Goal: Browse casually: Explore the website without a specific task or goal

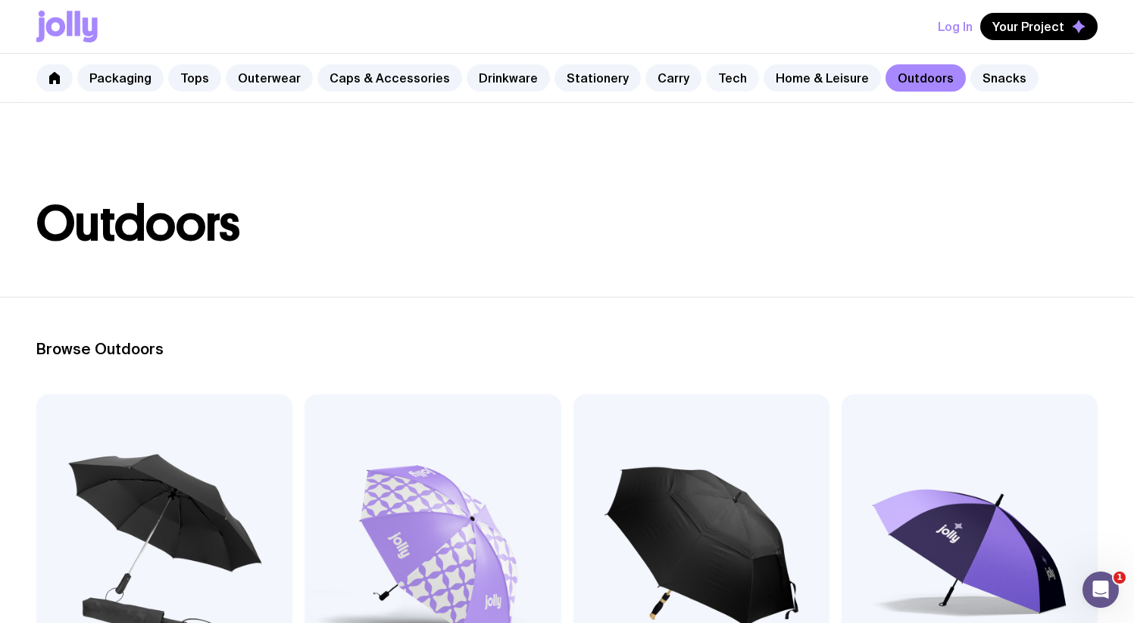
click at [708, 79] on link "Tech" at bounding box center [732, 77] width 53 height 27
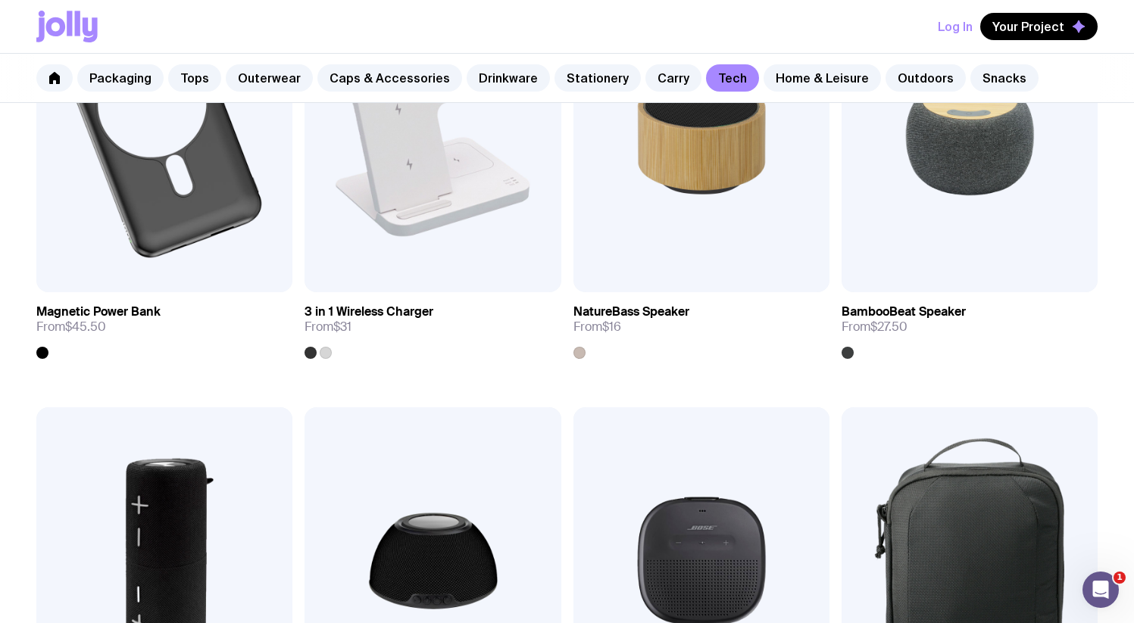
scroll to position [1091, 0]
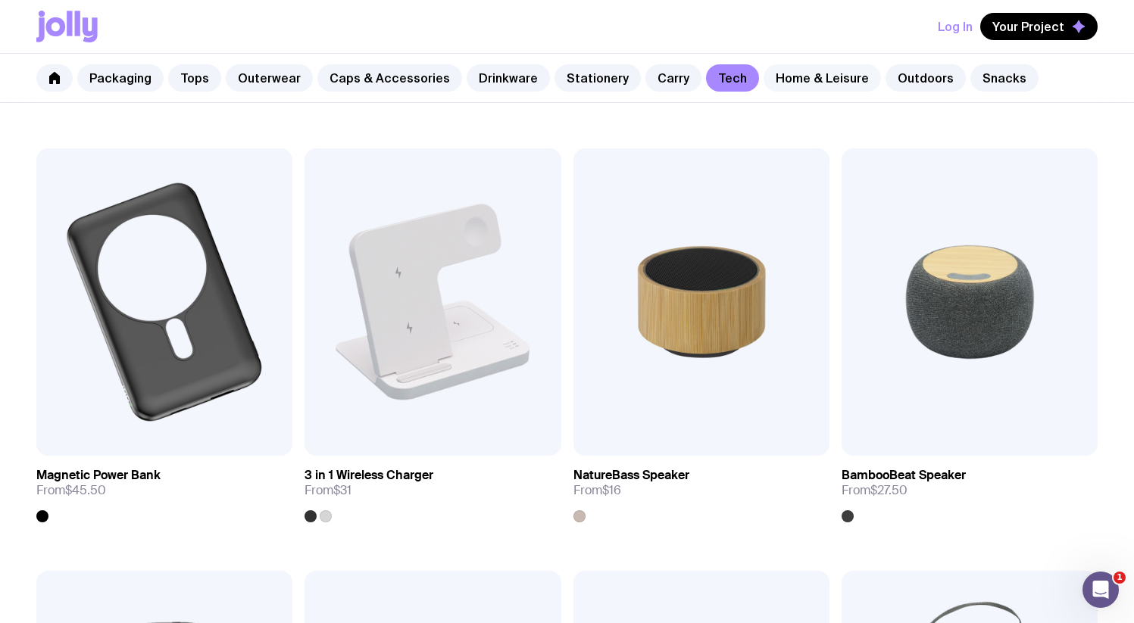
click at [764, 83] on link "Home & Leisure" at bounding box center [822, 77] width 117 height 27
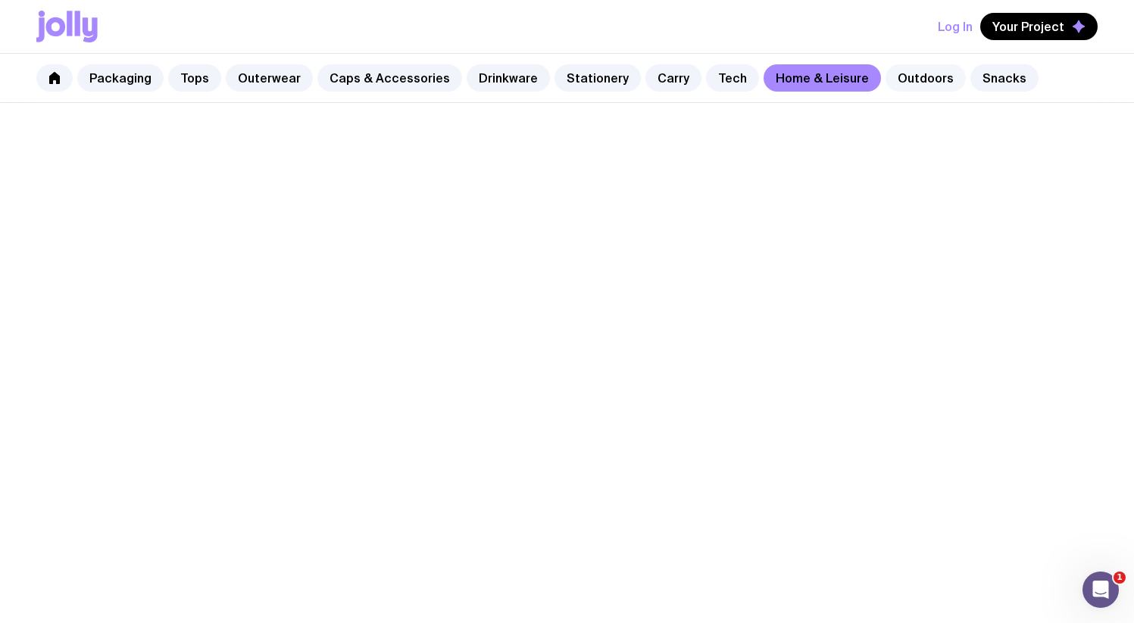
click at [885, 77] on link "Outdoors" at bounding box center [925, 77] width 80 height 27
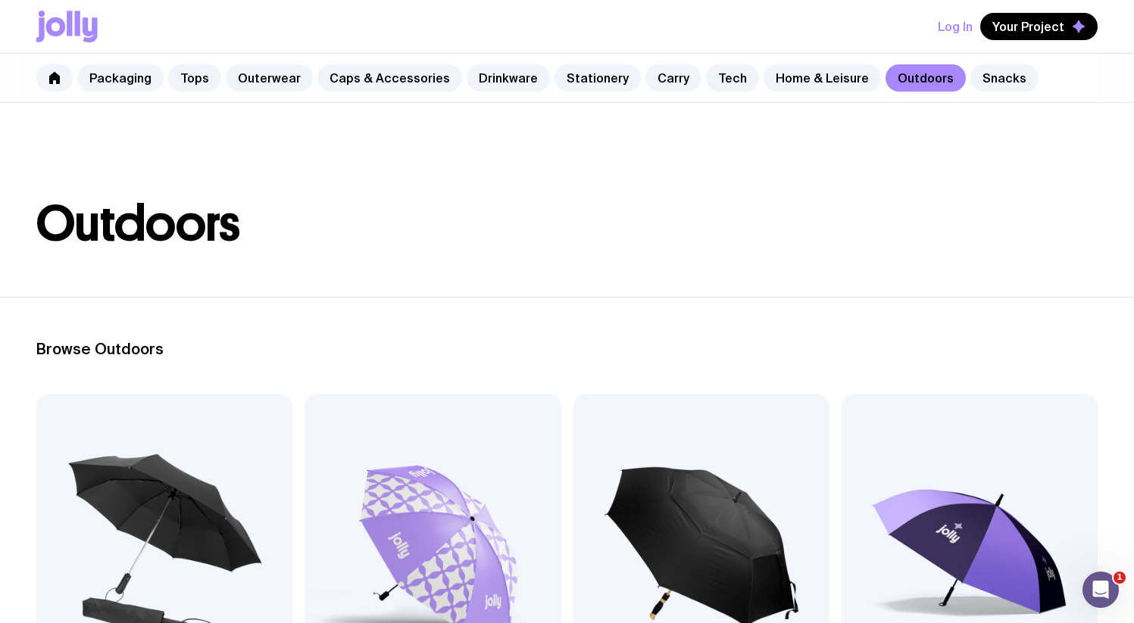
click at [781, 104] on header "Outdoors" at bounding box center [567, 200] width 1134 height 194
click at [783, 86] on link "Home & Leisure" at bounding box center [822, 77] width 117 height 27
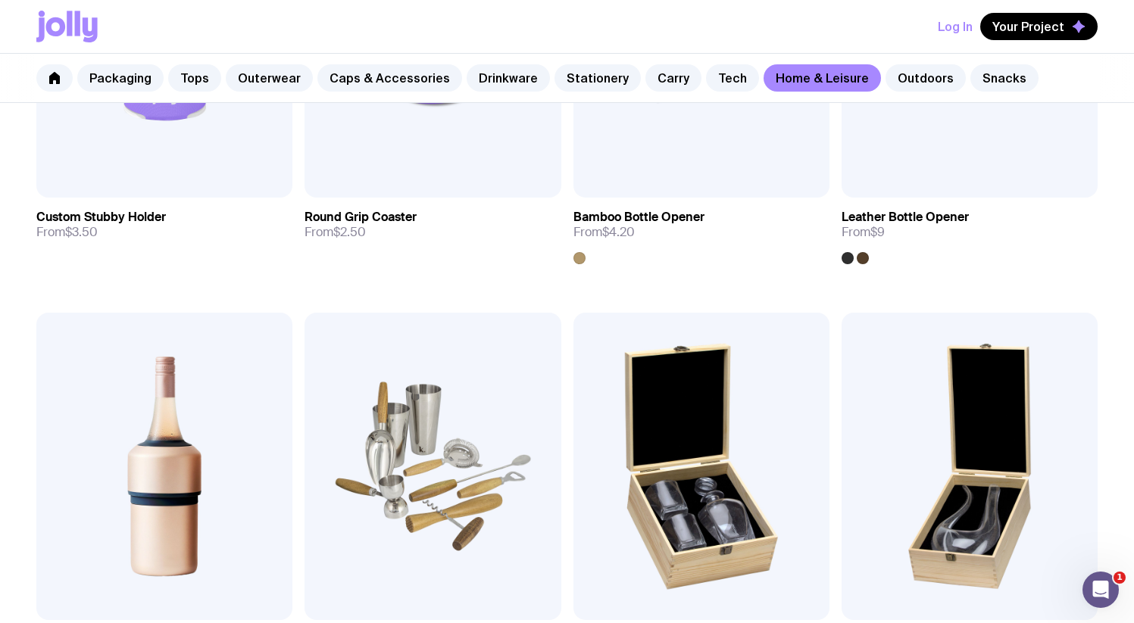
scroll to position [503, 0]
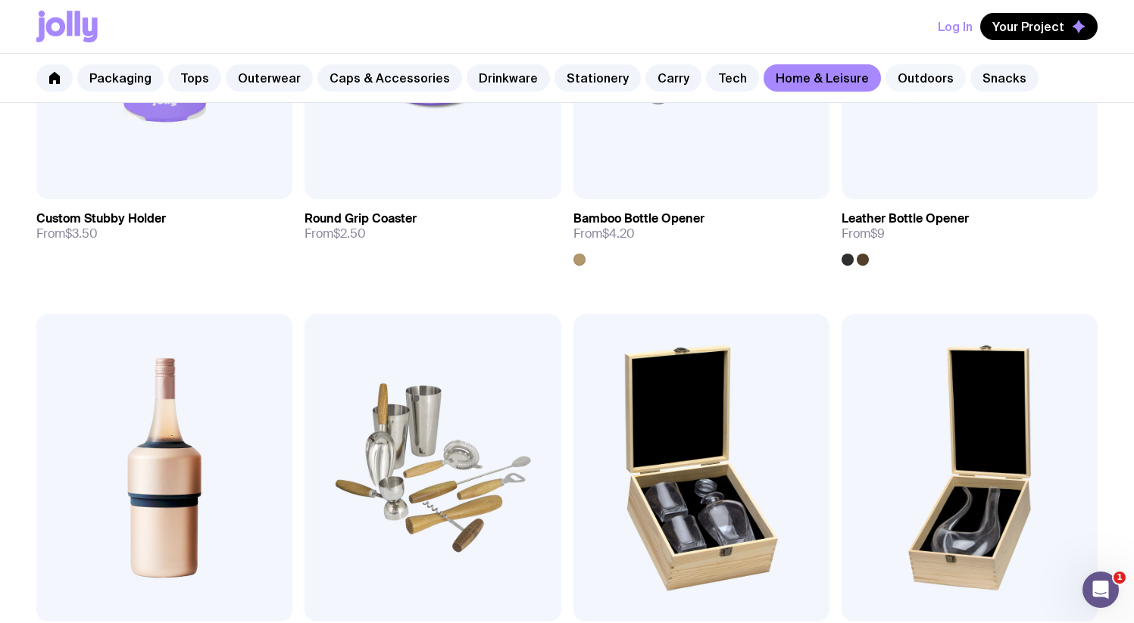
click at [885, 82] on link "Outdoors" at bounding box center [925, 77] width 80 height 27
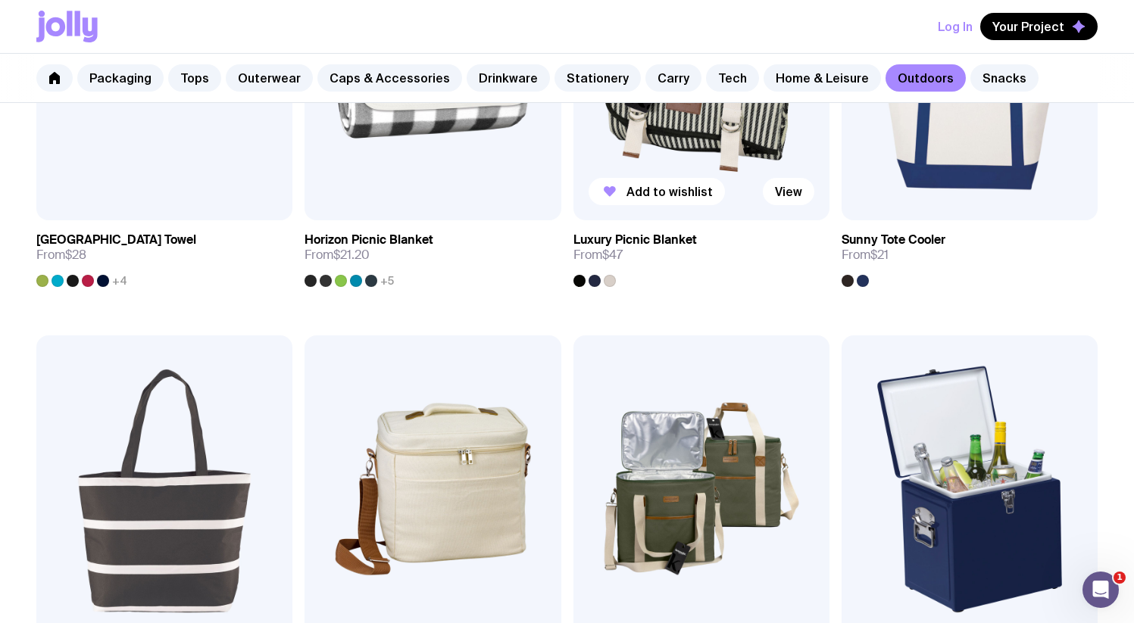
scroll to position [1158, 0]
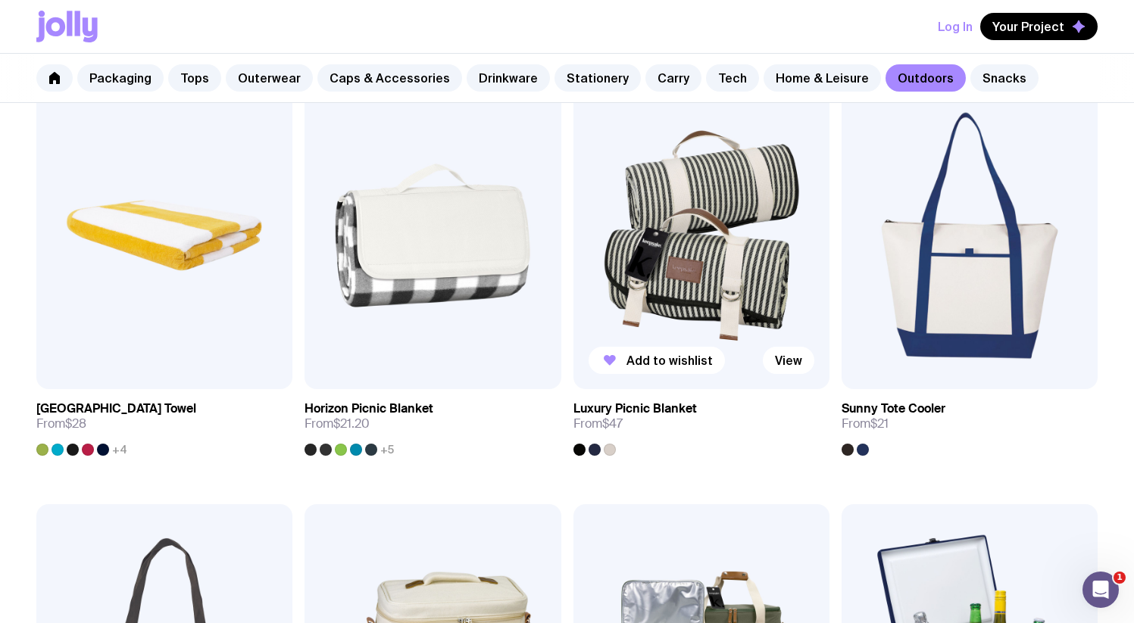
click at [693, 272] on img at bounding box center [701, 236] width 256 height 308
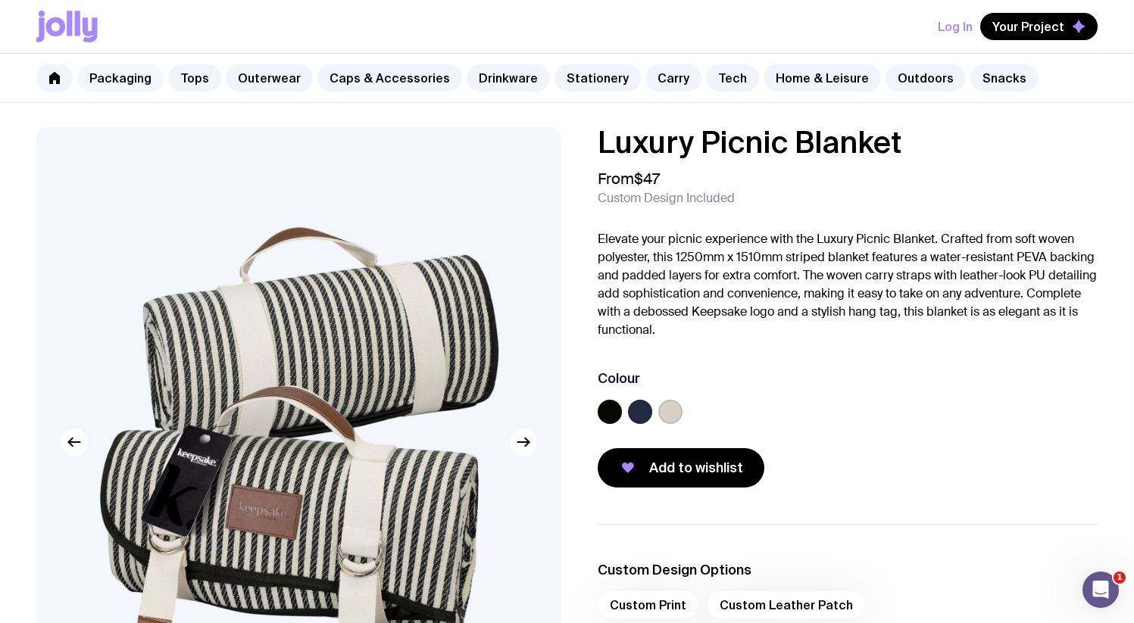
click at [158, 84] on div "Packaging Tops Outerwear Caps & Accessories Drinkware Stationery Carry Tech Hom…" at bounding box center [567, 78] width 1134 height 49
click at [148, 85] on link "Packaging" at bounding box center [120, 77] width 86 height 27
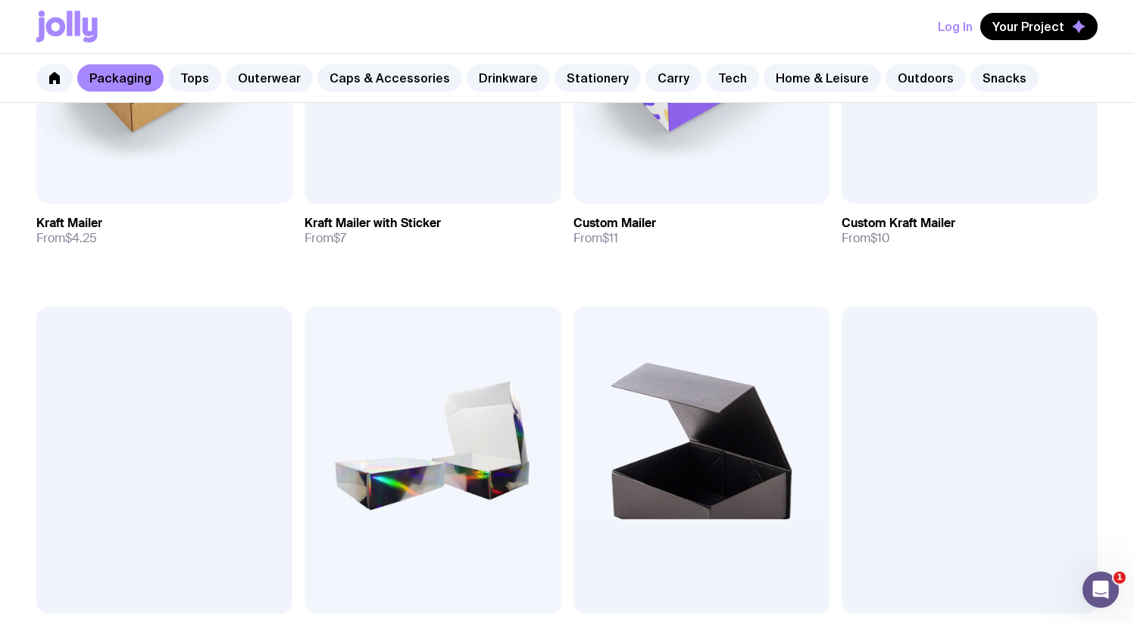
scroll to position [1020, 0]
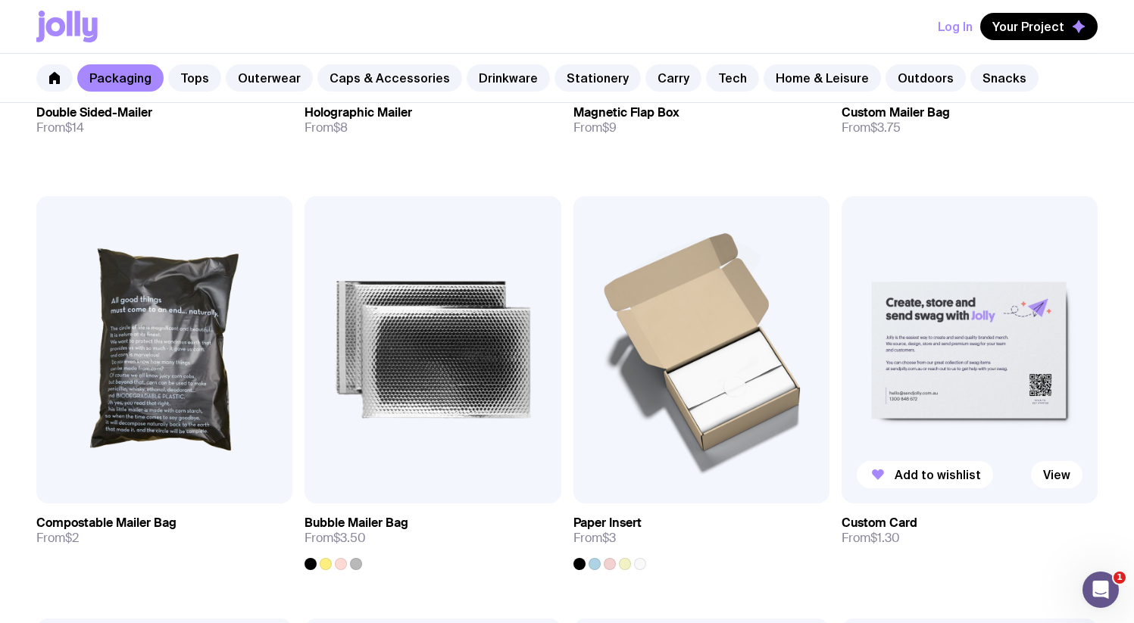
click at [933, 323] on img at bounding box center [970, 350] width 256 height 308
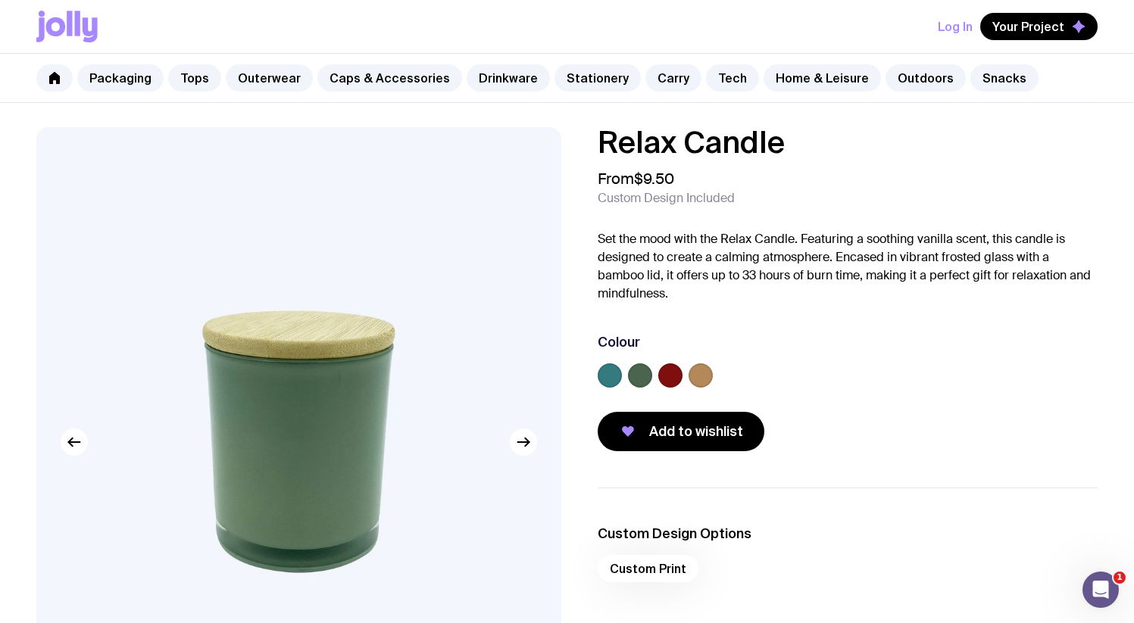
click at [703, 373] on label at bounding box center [701, 376] width 24 height 24
click at [0, 0] on input "radio" at bounding box center [0, 0] width 0 height 0
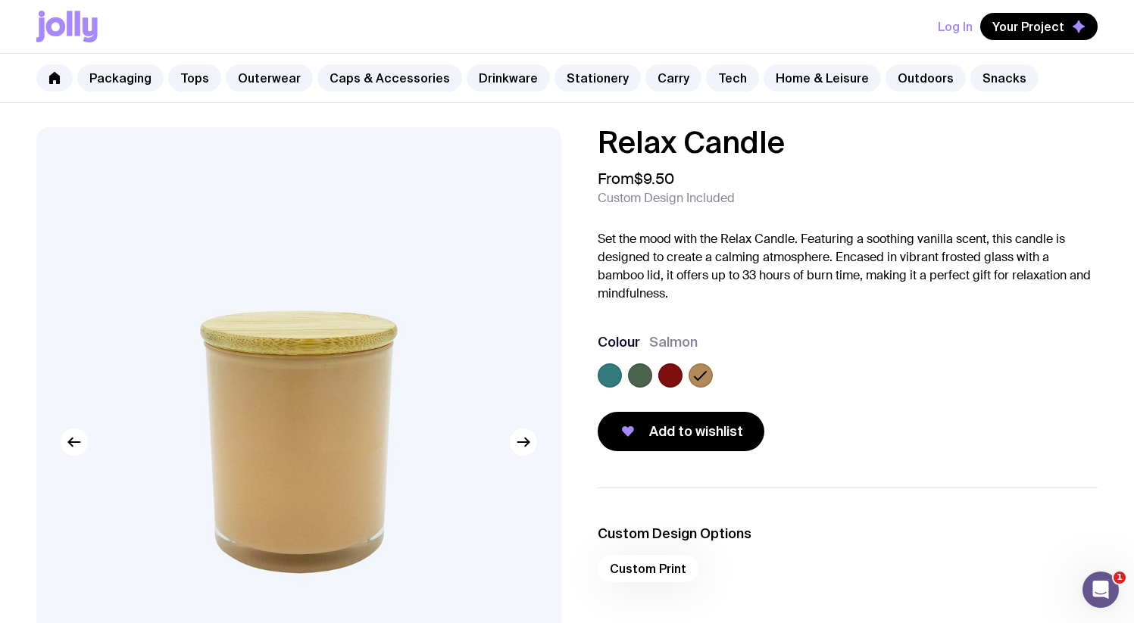
click at [679, 377] on label at bounding box center [670, 376] width 24 height 24
click at [0, 0] on input "radio" at bounding box center [0, 0] width 0 height 0
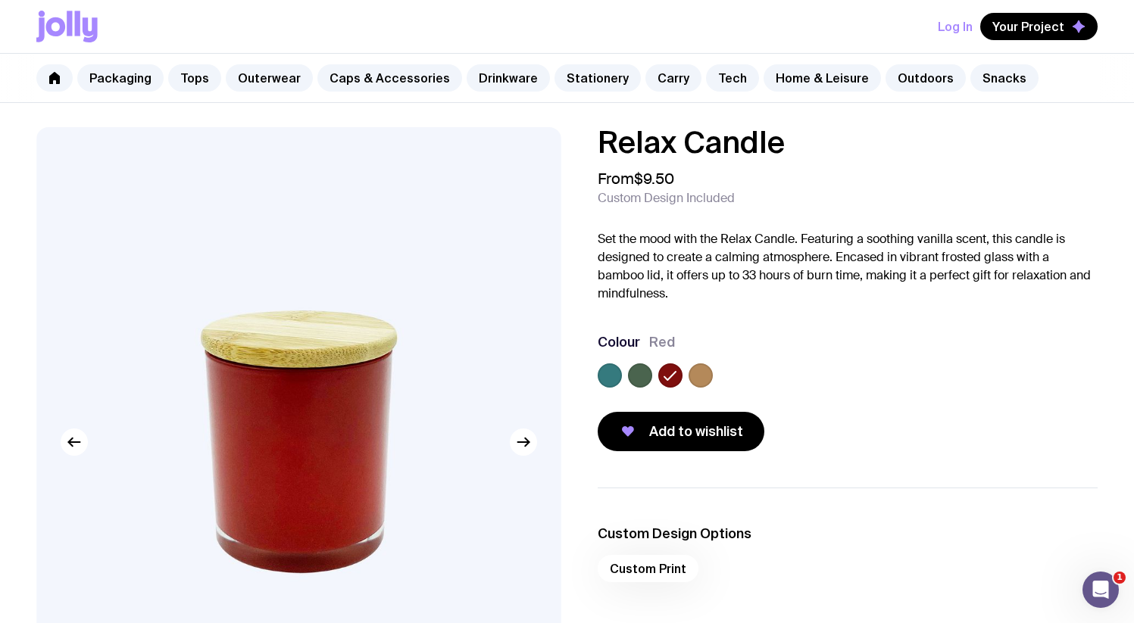
click at [648, 378] on label at bounding box center [640, 376] width 24 height 24
click at [0, 0] on input "radio" at bounding box center [0, 0] width 0 height 0
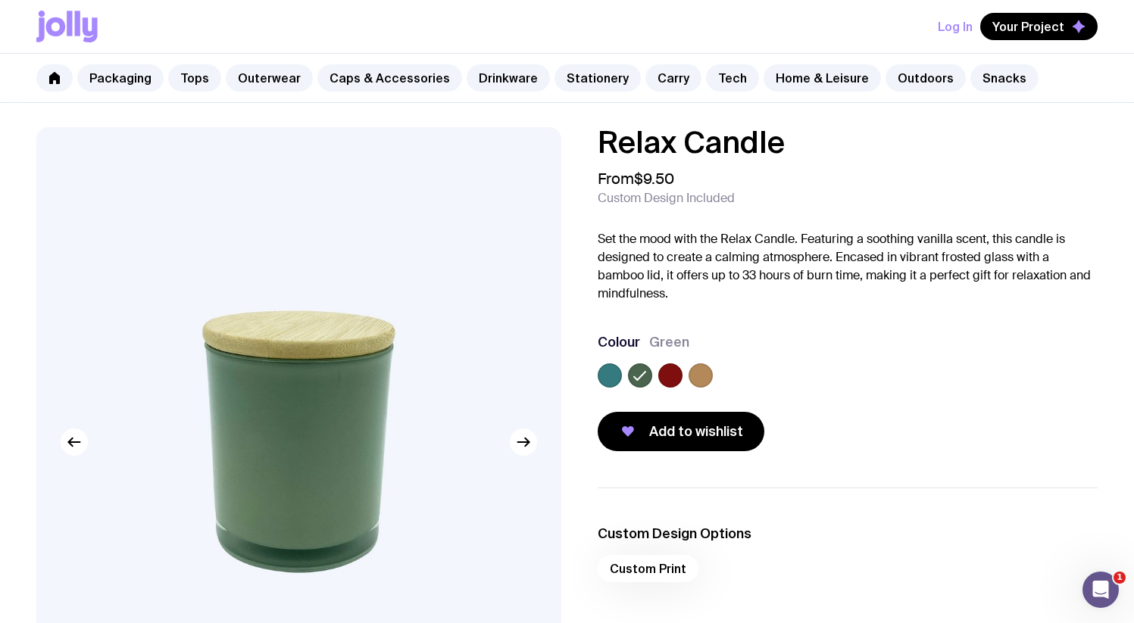
click at [618, 382] on label at bounding box center [610, 376] width 24 height 24
click at [0, 0] on input "radio" at bounding box center [0, 0] width 0 height 0
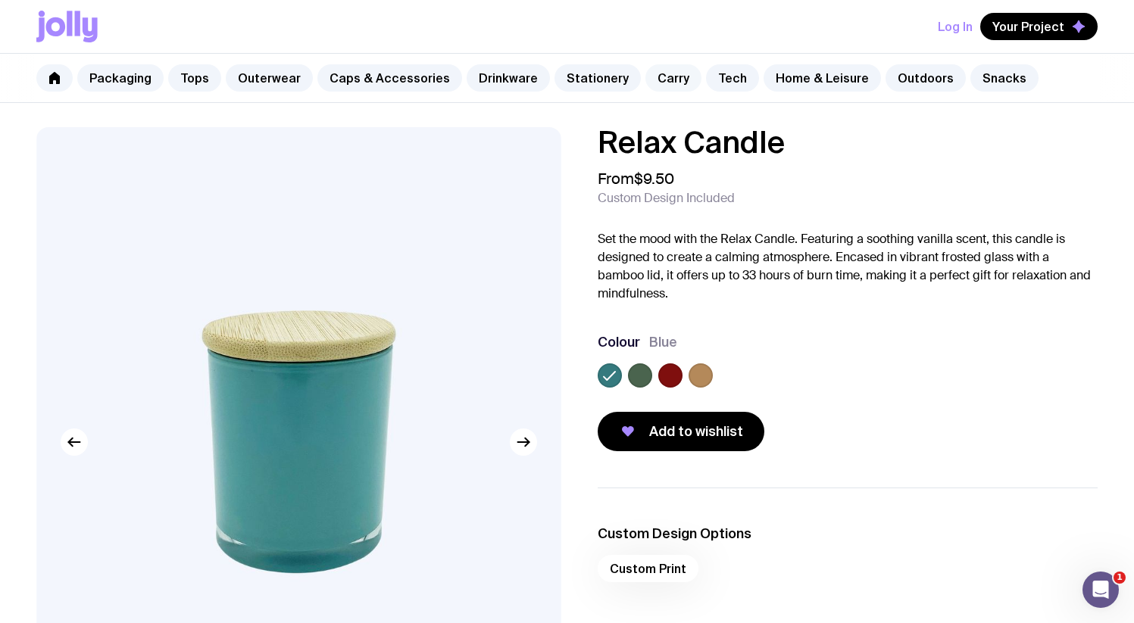
click at [646, 80] on link "Carry" at bounding box center [673, 77] width 56 height 27
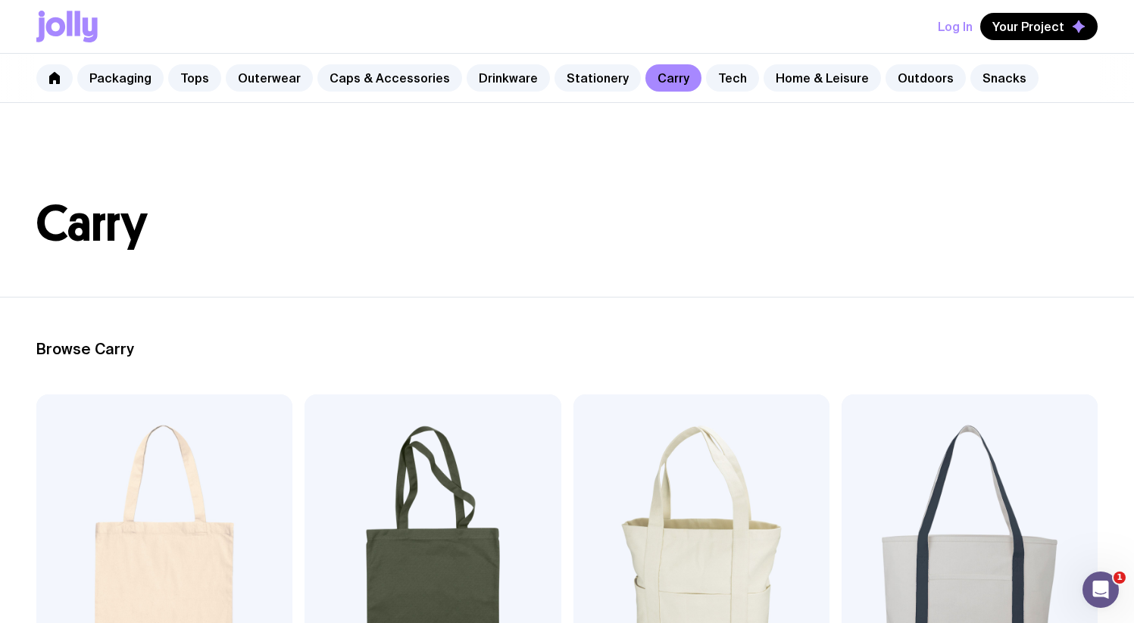
scroll to position [313, 0]
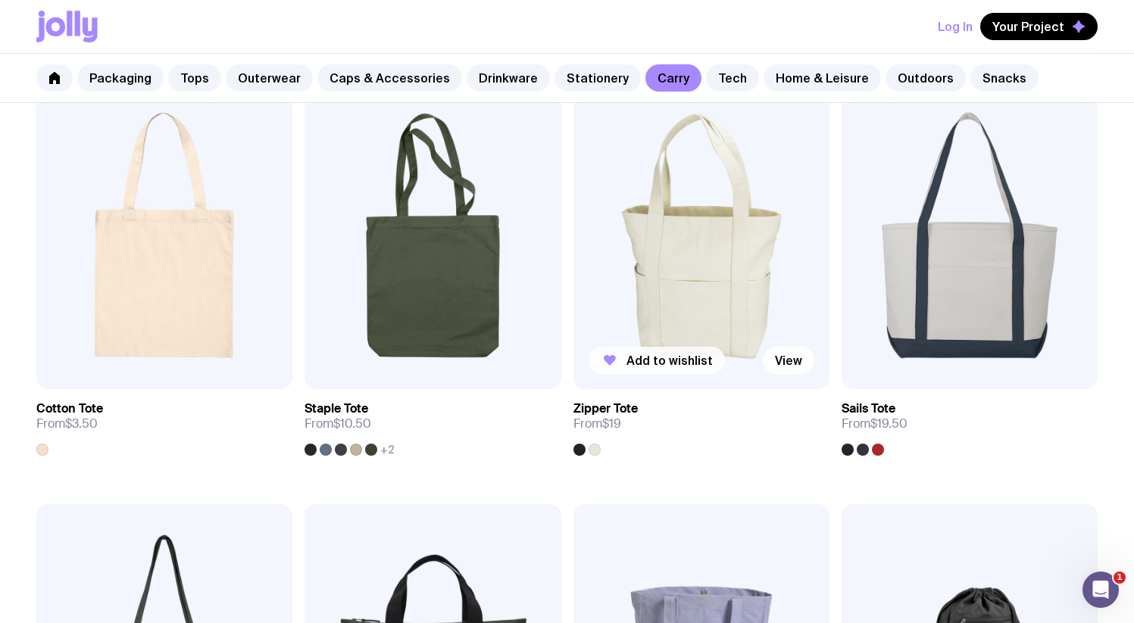
click at [697, 359] on span "Add to wishlist" at bounding box center [669, 360] width 86 height 15
click at [695, 256] on img at bounding box center [701, 236] width 256 height 308
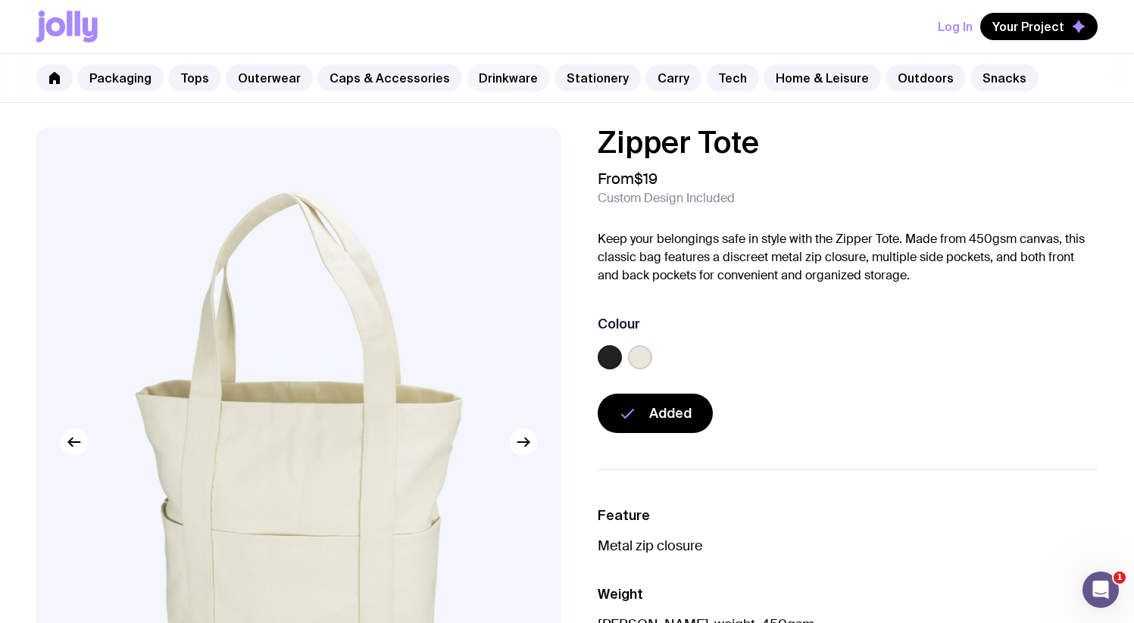
click at [501, 83] on link "Drinkware" at bounding box center [508, 77] width 83 height 27
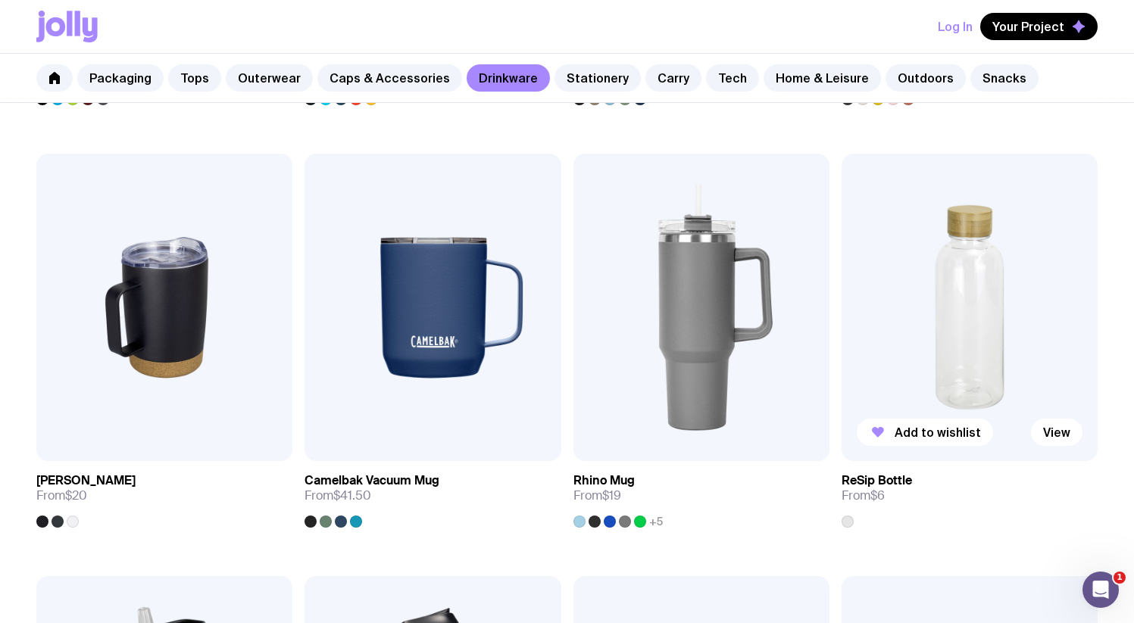
scroll to position [781, 0]
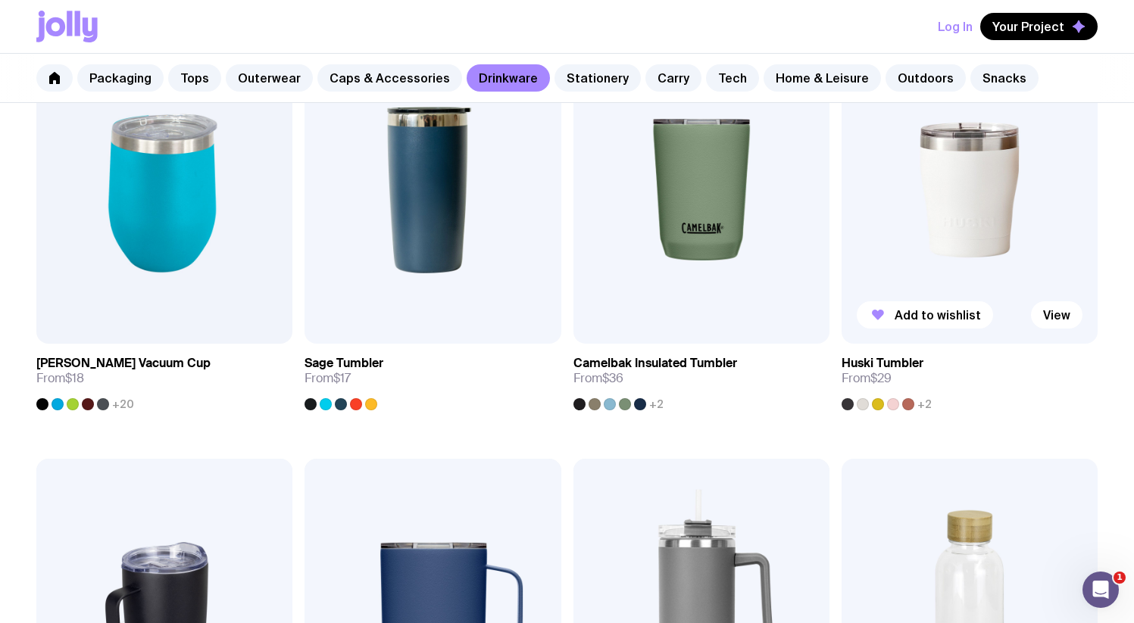
click at [923, 243] on img at bounding box center [970, 190] width 256 height 308
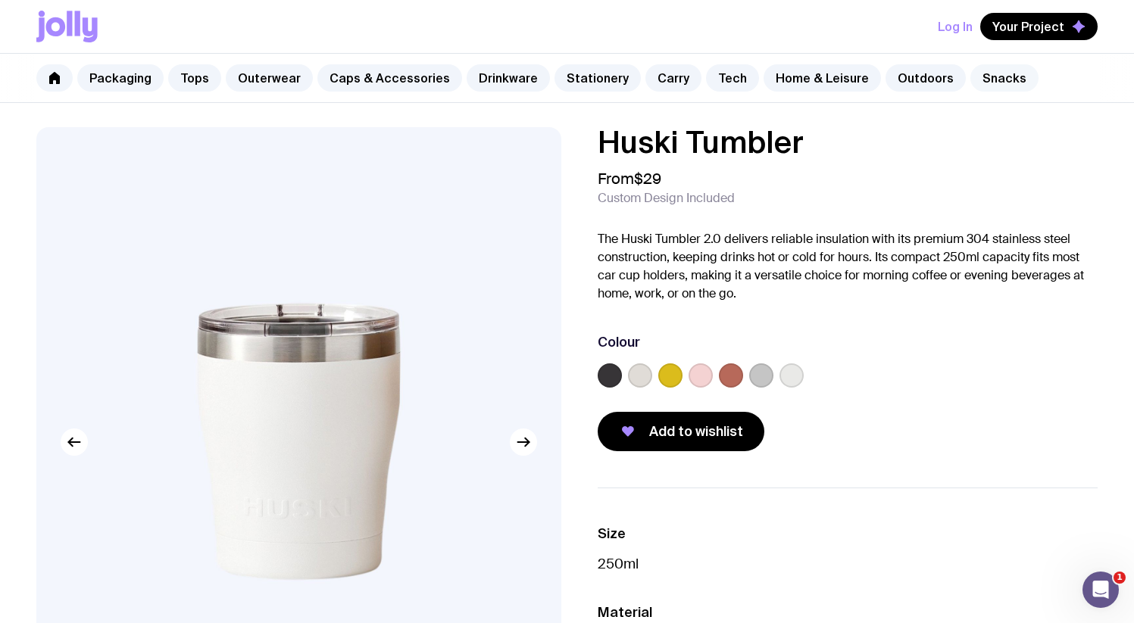
click at [991, 80] on link "Snacks" at bounding box center [1004, 77] width 68 height 27
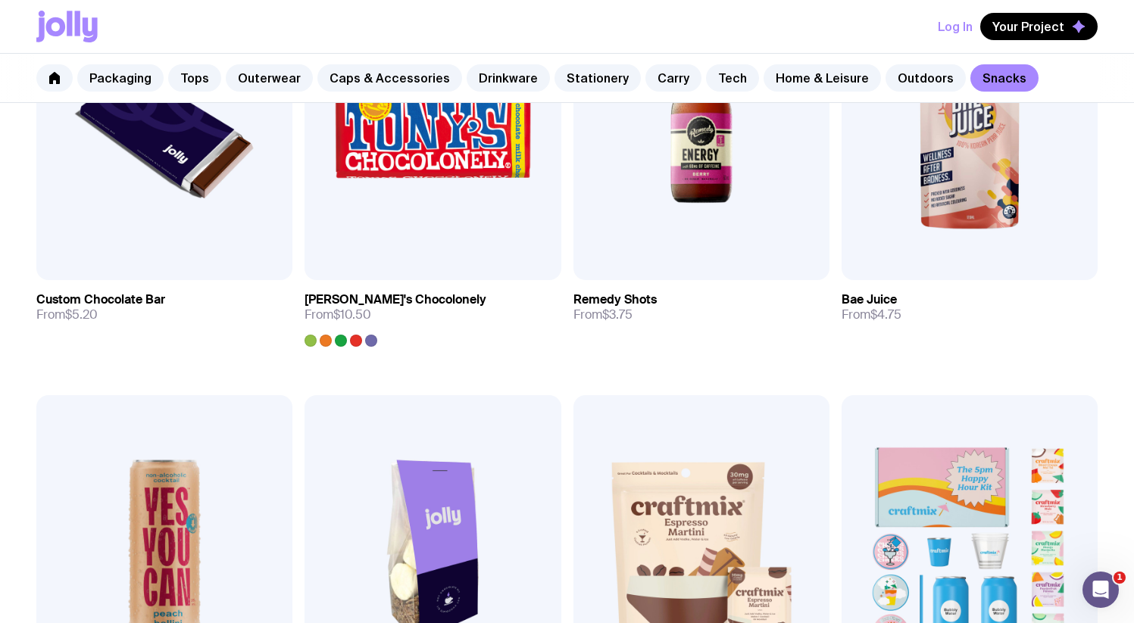
scroll to position [726, 0]
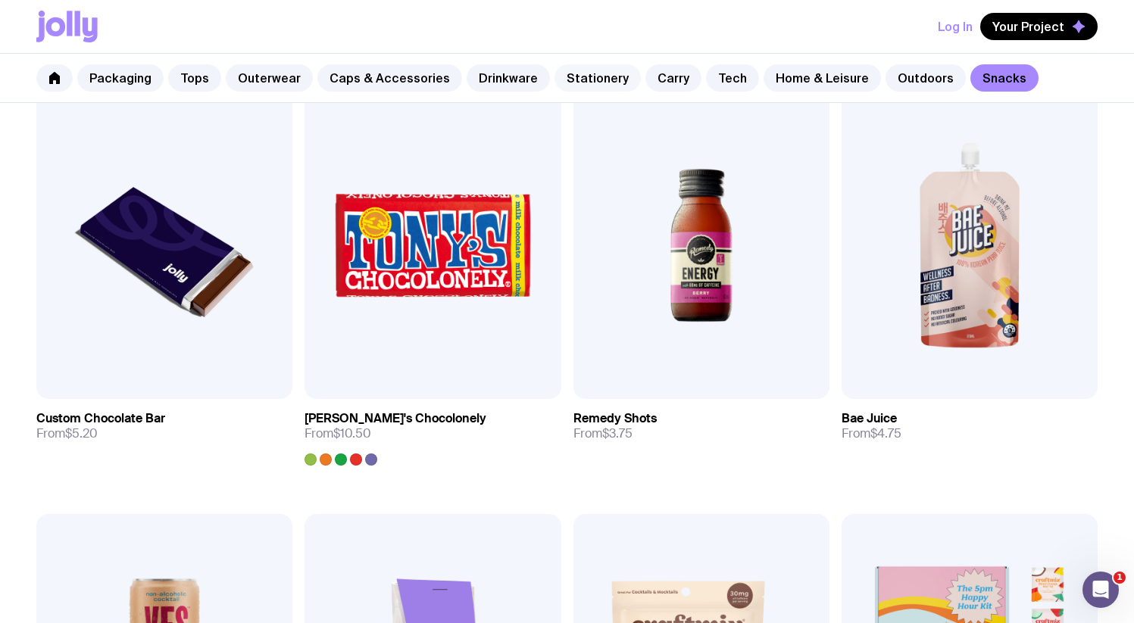
click at [583, 79] on link "Stationery" at bounding box center [597, 77] width 86 height 27
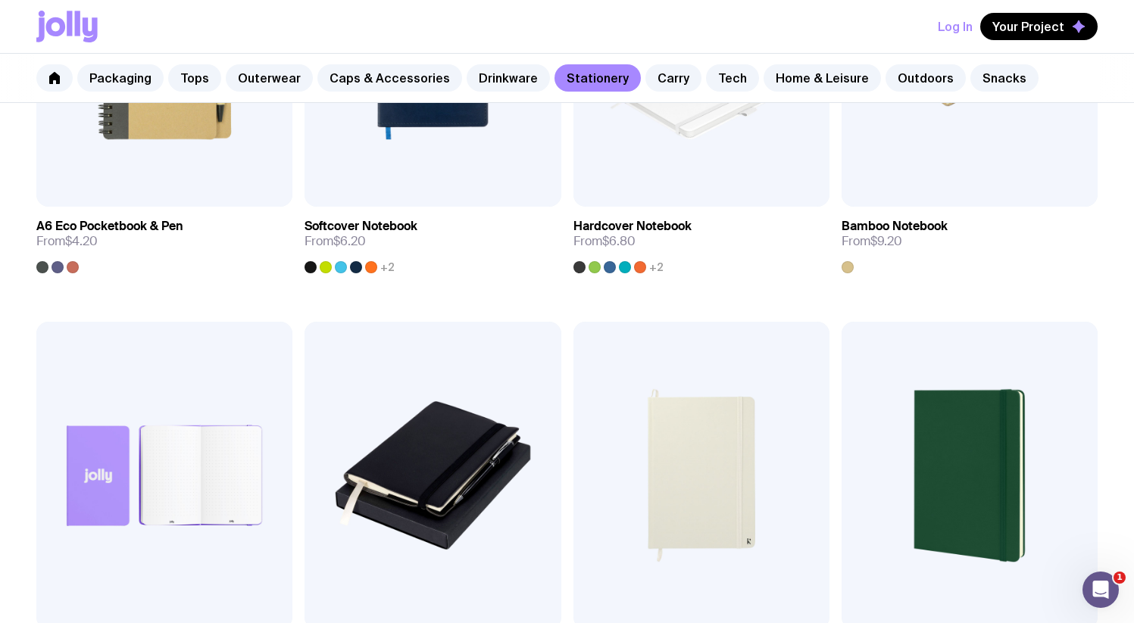
scroll to position [1203, 0]
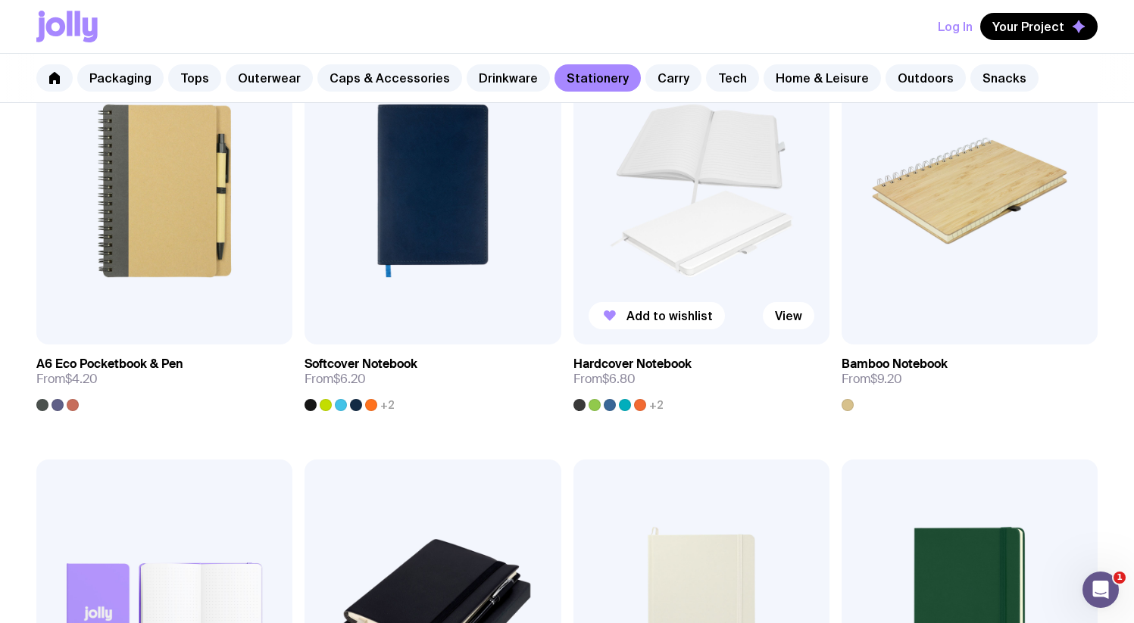
click at [659, 136] on img at bounding box center [701, 191] width 256 height 308
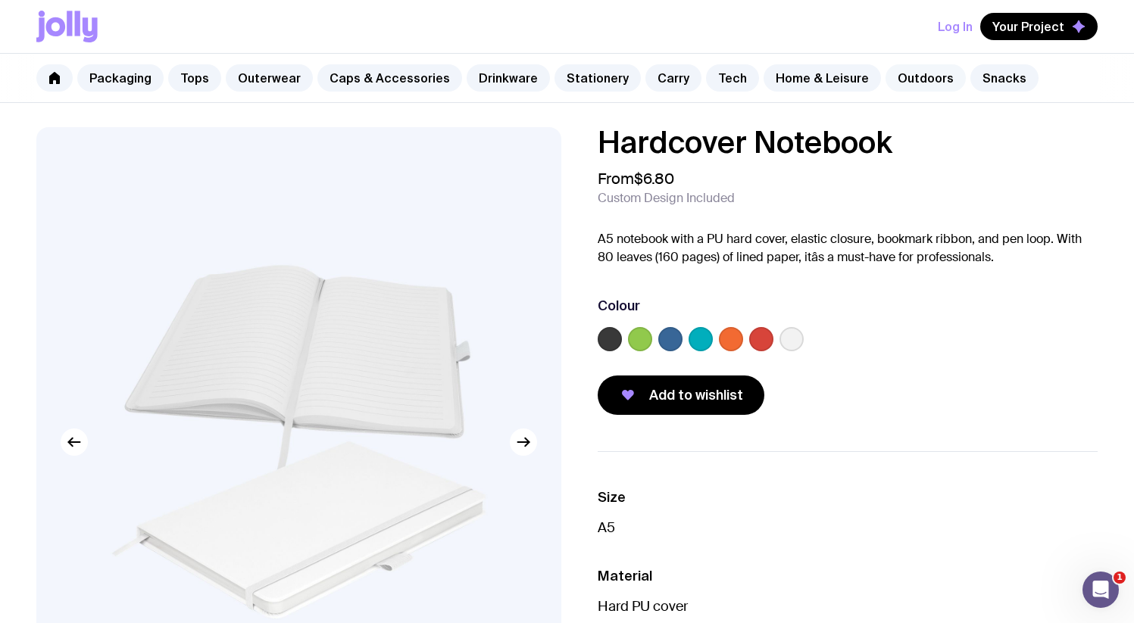
click at [885, 80] on link "Outdoors" at bounding box center [925, 77] width 80 height 27
click at [794, 70] on link "Home & Leisure" at bounding box center [822, 77] width 117 height 27
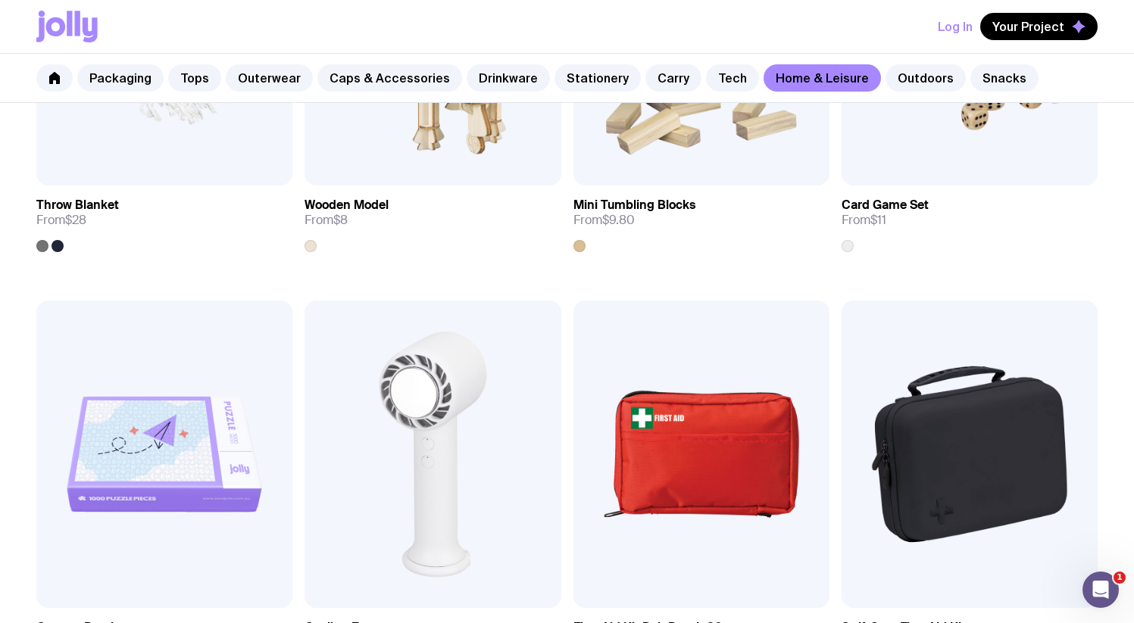
scroll to position [3361, 0]
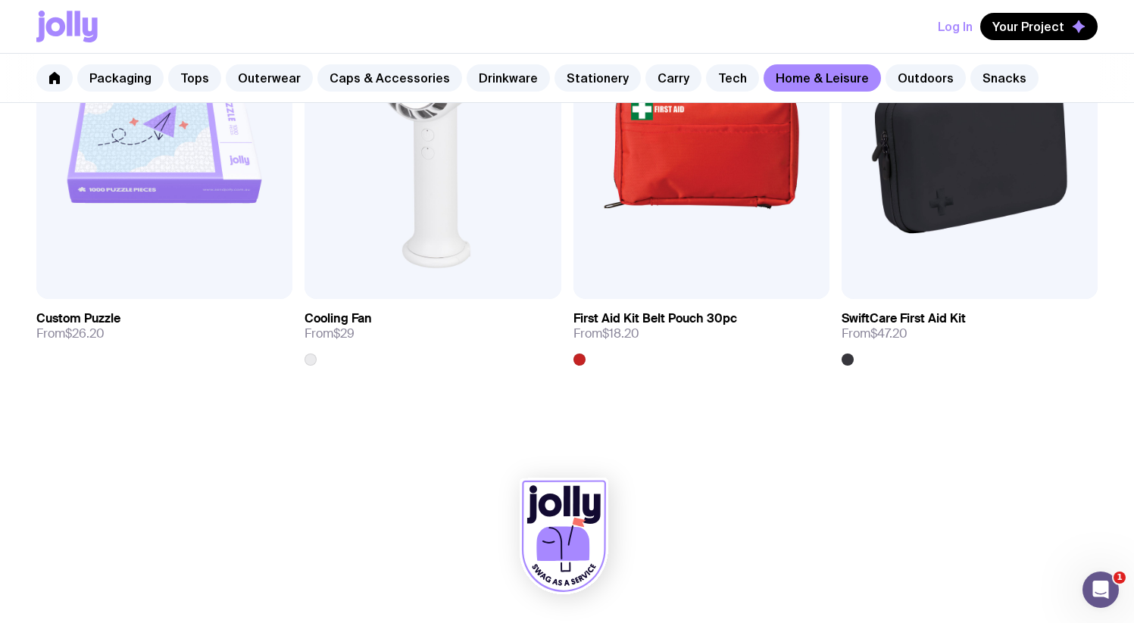
click at [888, 61] on div "Packaging Tops Outerwear Caps & Accessories Drinkware Stationery Carry Tech Hom…" at bounding box center [567, 78] width 1134 height 49
click at [895, 77] on link "Outdoors" at bounding box center [925, 77] width 80 height 27
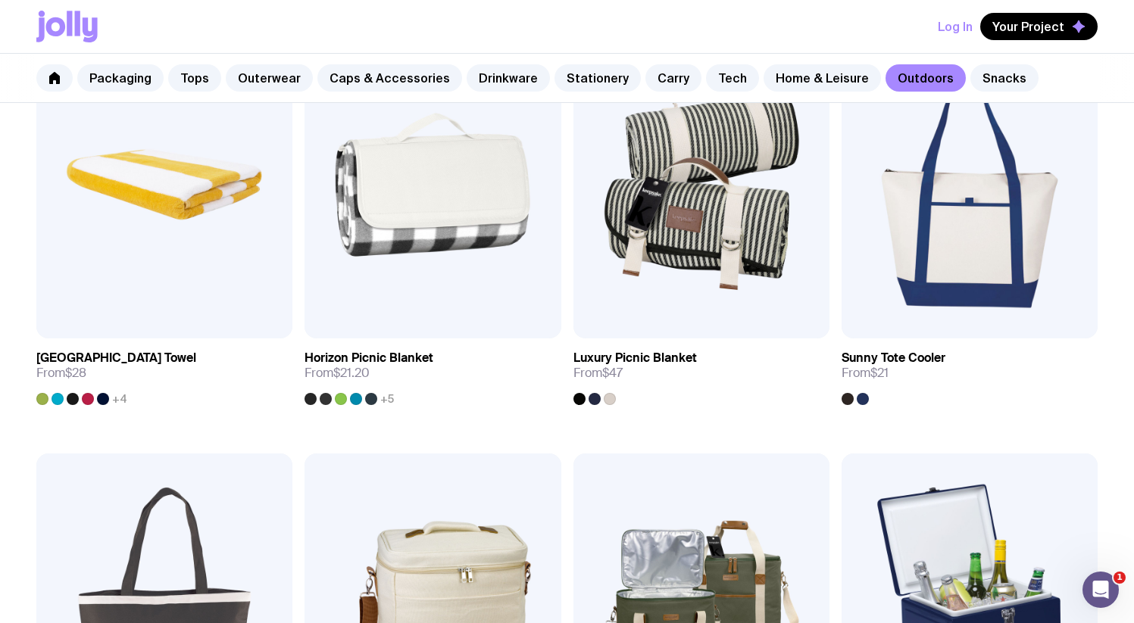
scroll to position [1211, 0]
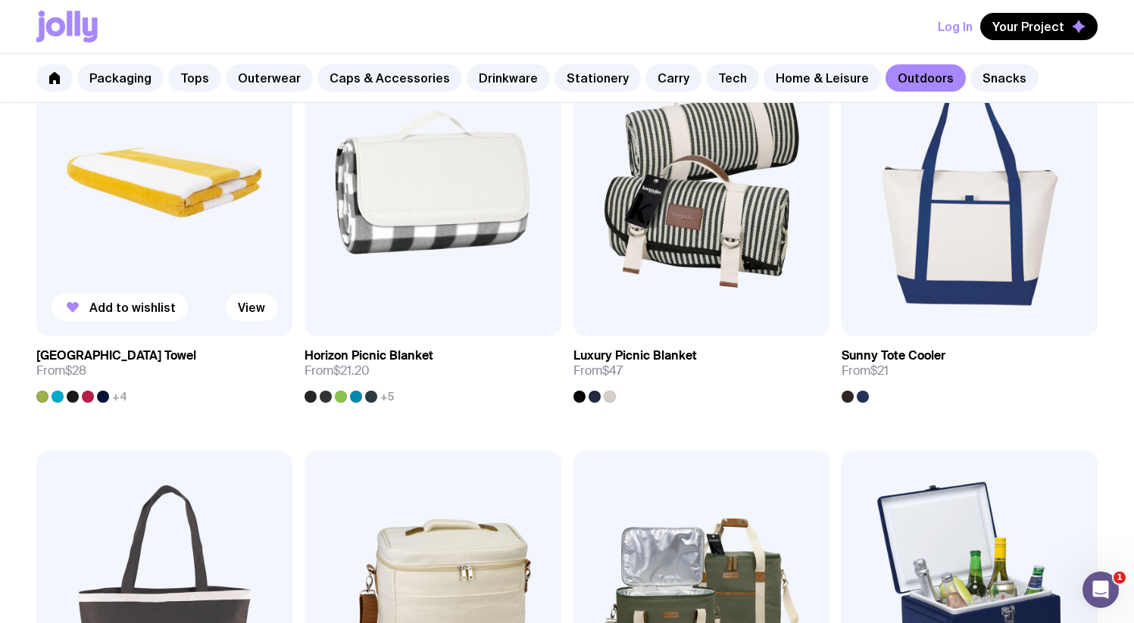
click at [102, 230] on img at bounding box center [164, 183] width 256 height 308
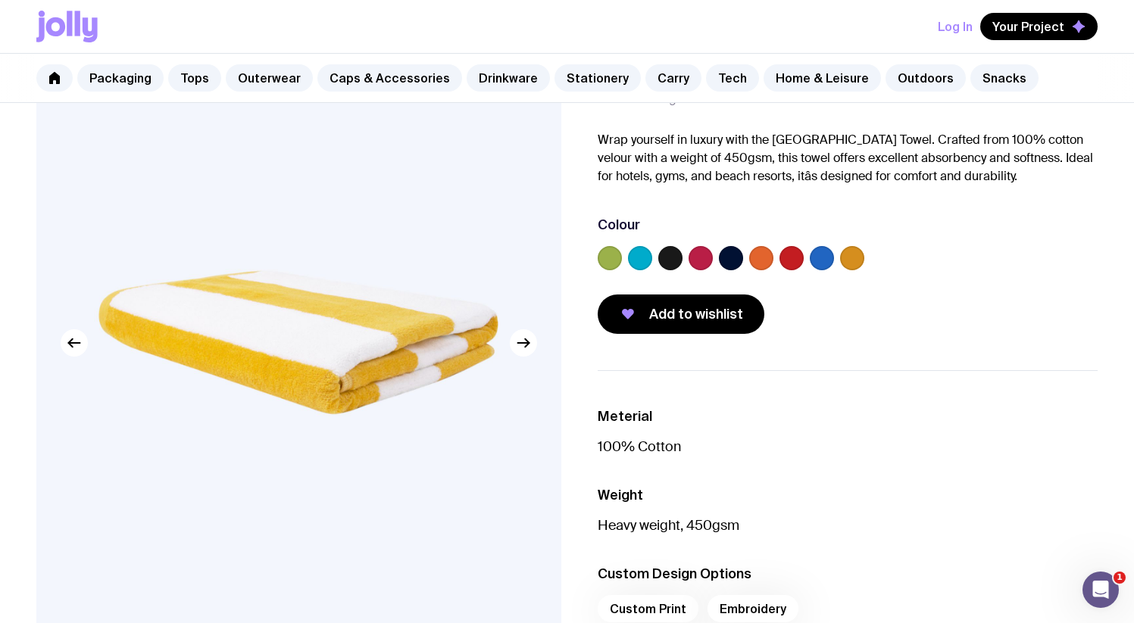
scroll to position [102, 0]
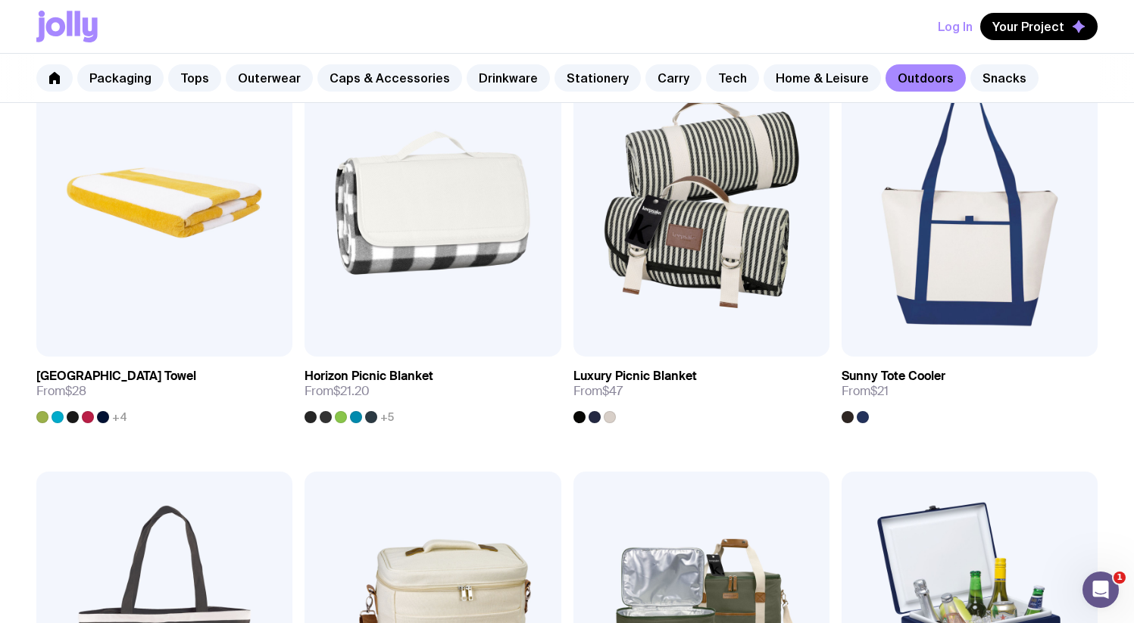
scroll to position [1221, 0]
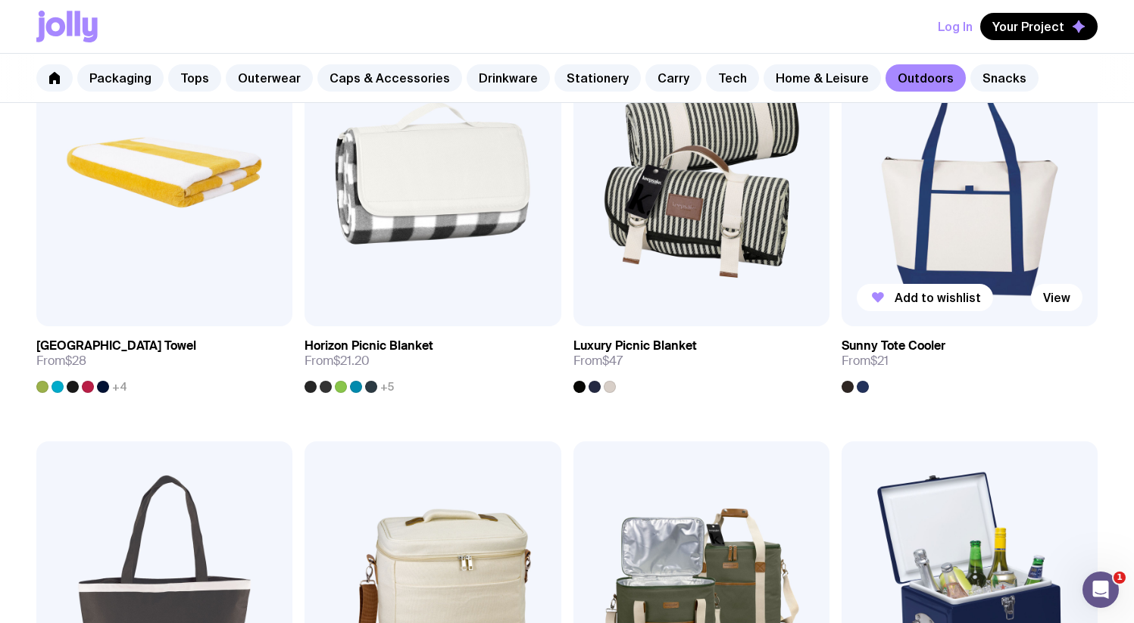
click at [904, 241] on img at bounding box center [970, 173] width 256 height 308
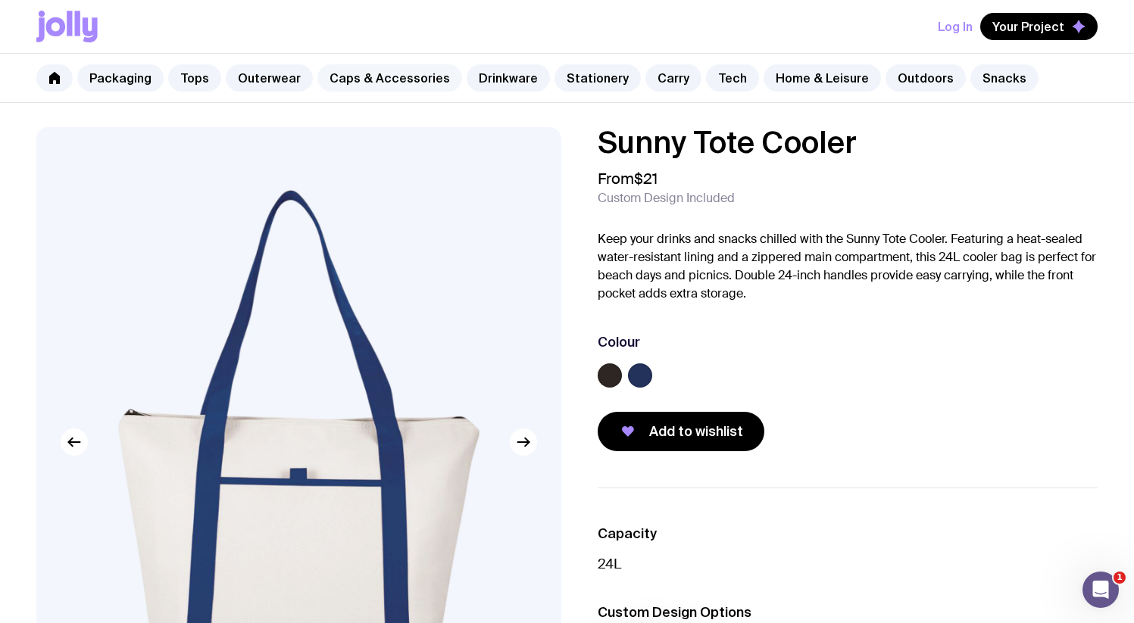
click at [379, 80] on link "Caps & Accessories" at bounding box center [389, 77] width 145 height 27
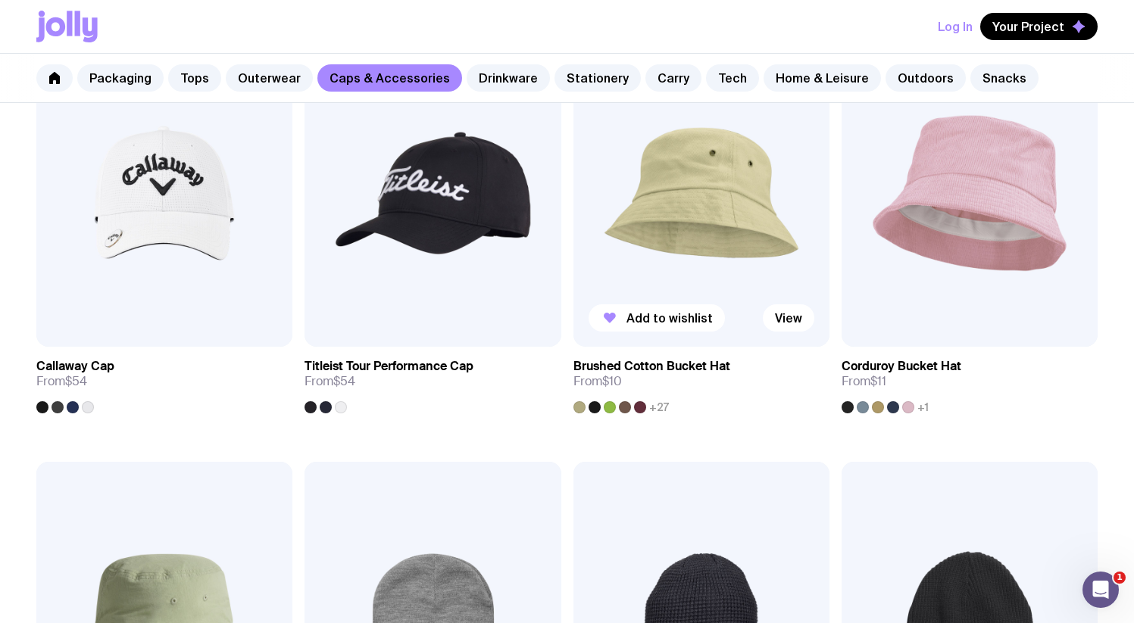
scroll to position [1164, 0]
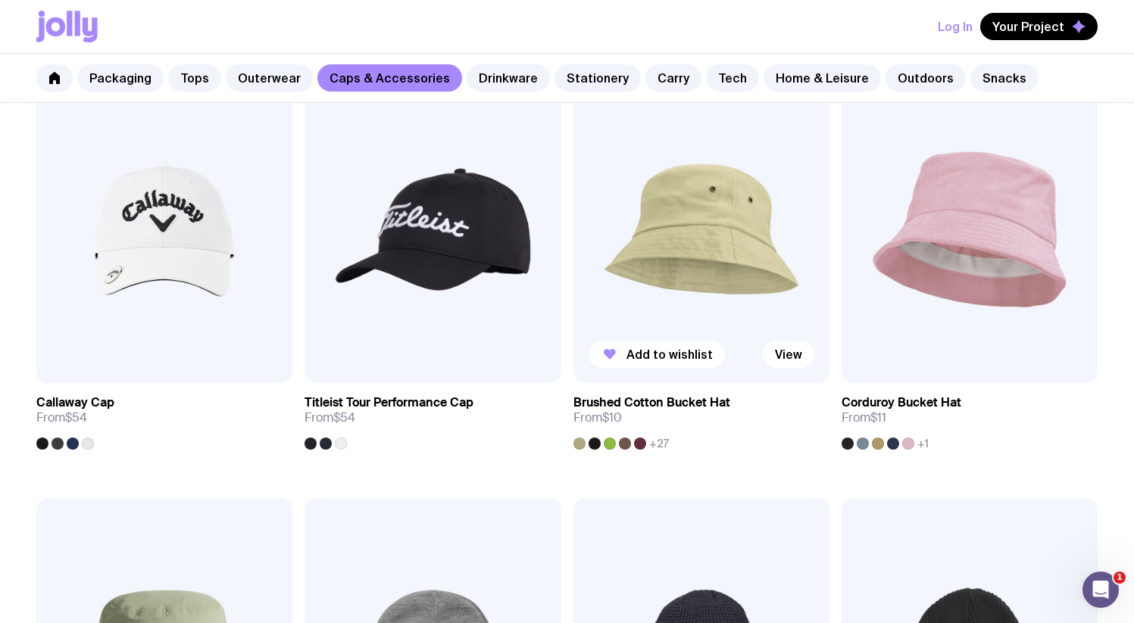
click at [733, 248] on img at bounding box center [701, 230] width 256 height 308
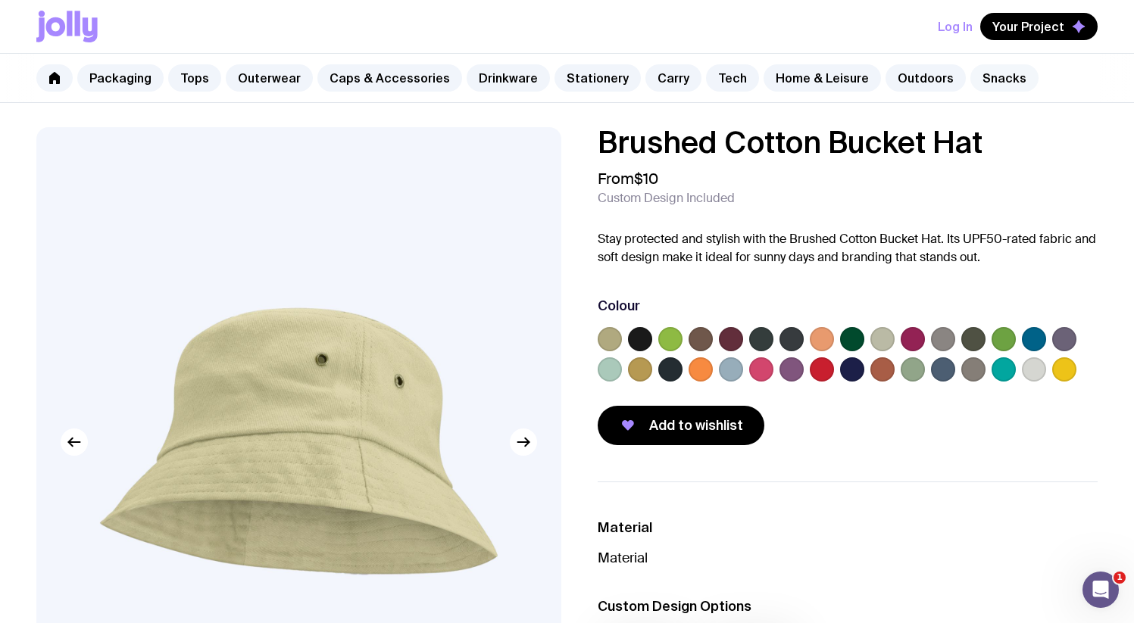
click at [986, 85] on link "Snacks" at bounding box center [1004, 77] width 68 height 27
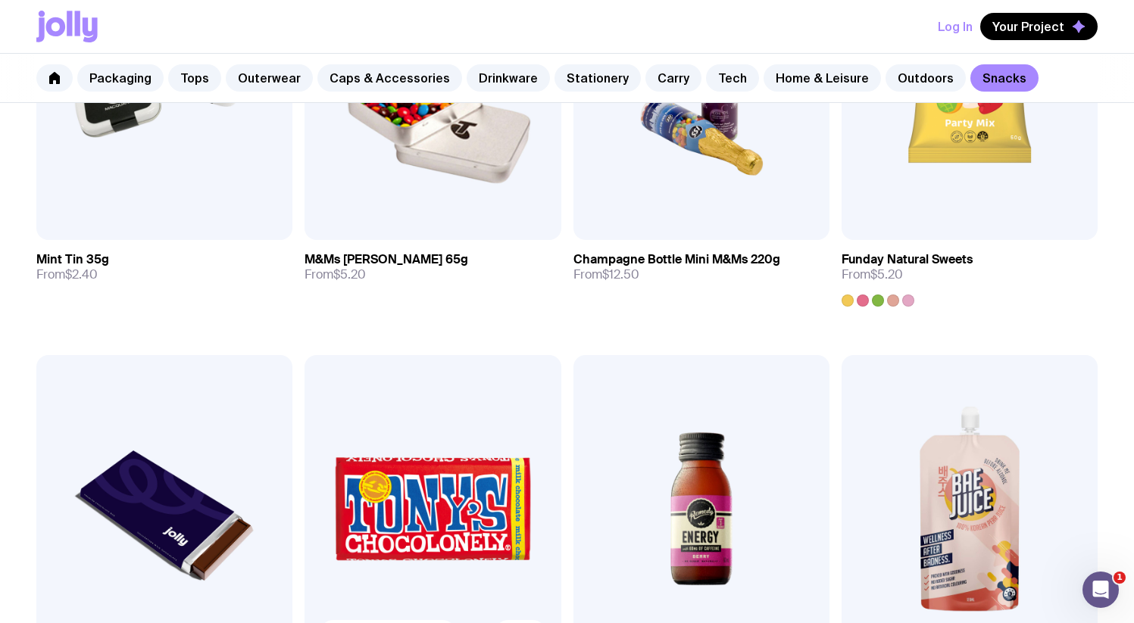
scroll to position [276, 0]
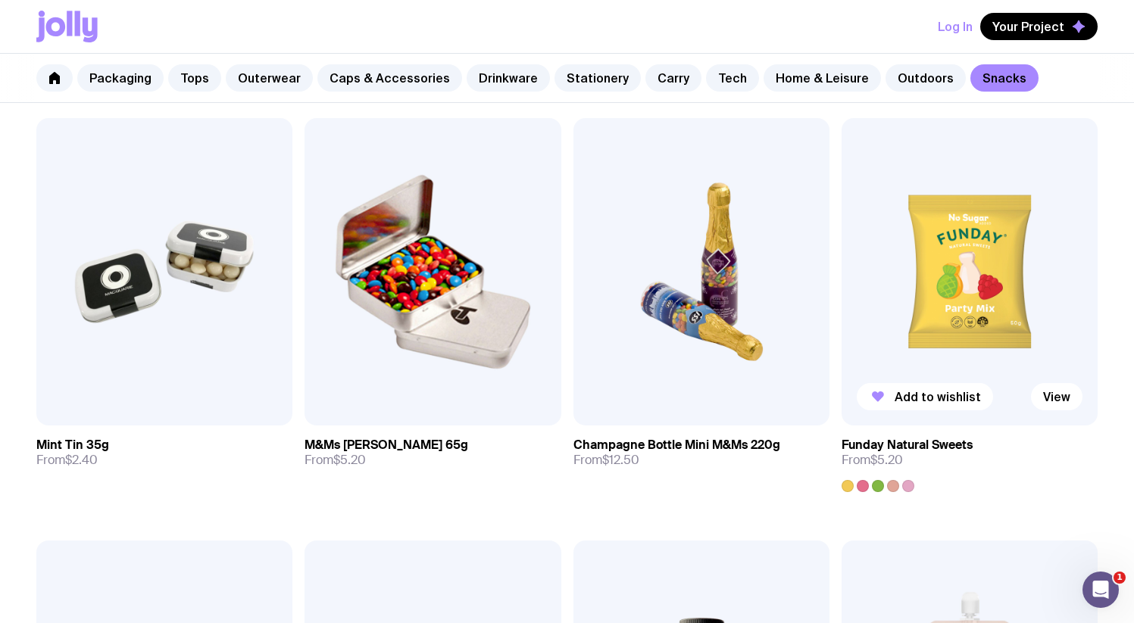
click at [917, 285] on img at bounding box center [970, 272] width 256 height 308
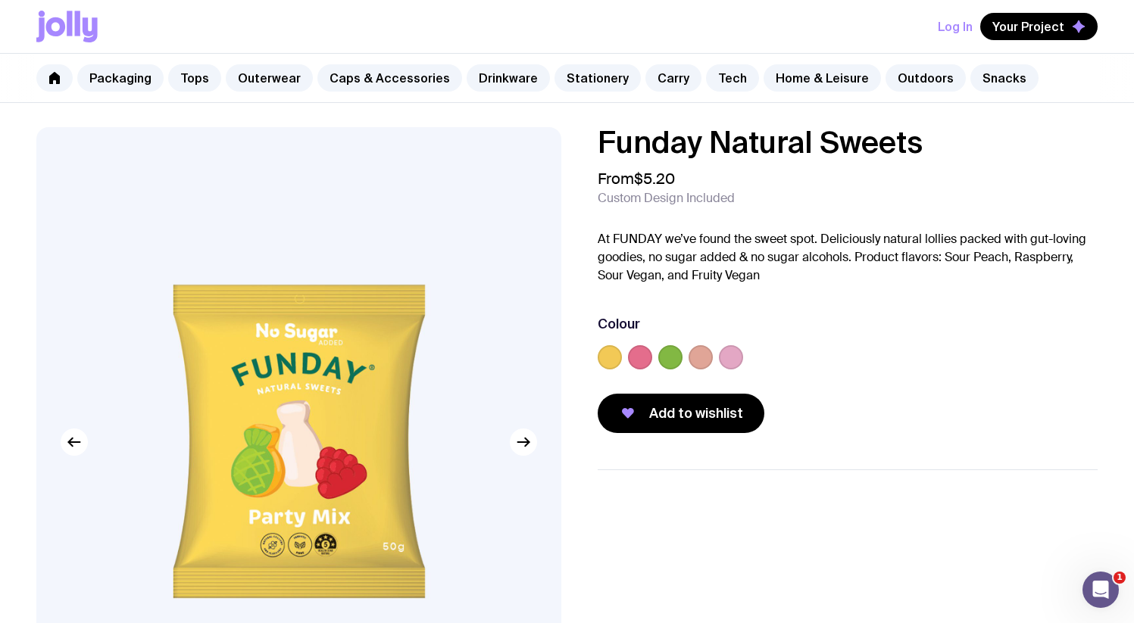
click at [646, 364] on label at bounding box center [640, 357] width 24 height 24
click at [0, 0] on input "radio" at bounding box center [0, 0] width 0 height 0
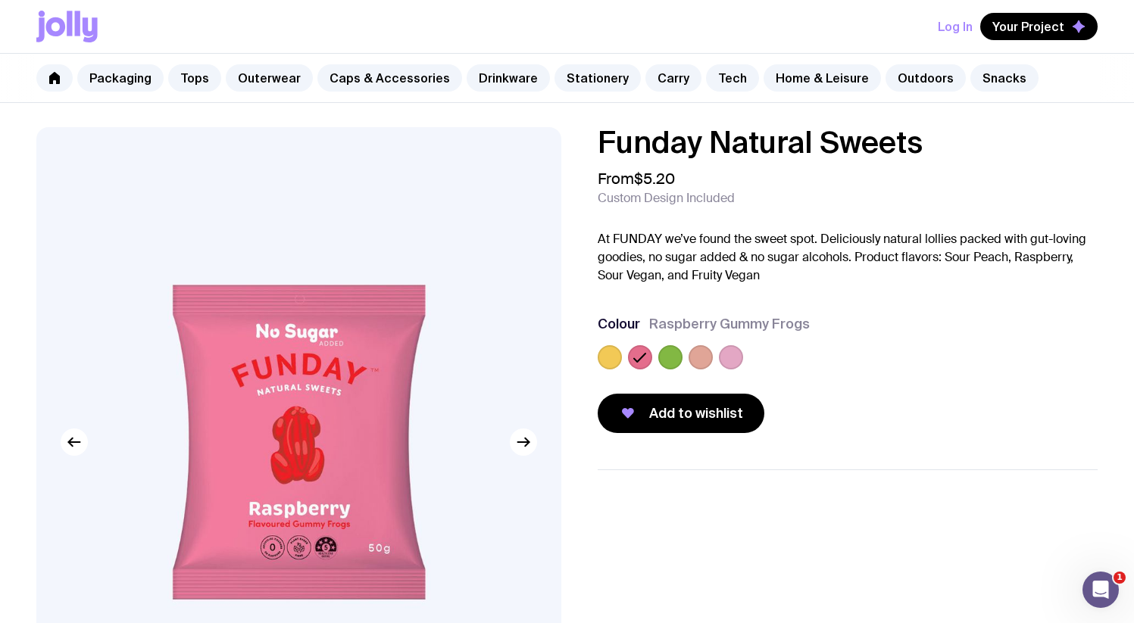
click at [676, 360] on label at bounding box center [670, 357] width 24 height 24
click at [0, 0] on input "radio" at bounding box center [0, 0] width 0 height 0
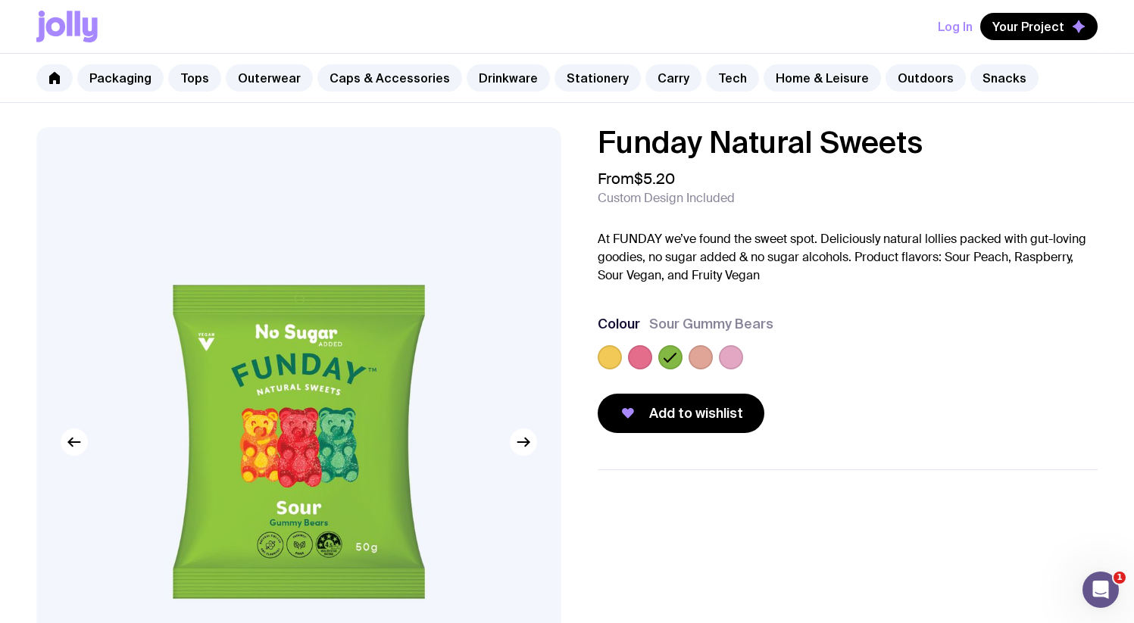
click at [698, 358] on label at bounding box center [701, 357] width 24 height 24
click at [0, 0] on input "radio" at bounding box center [0, 0] width 0 height 0
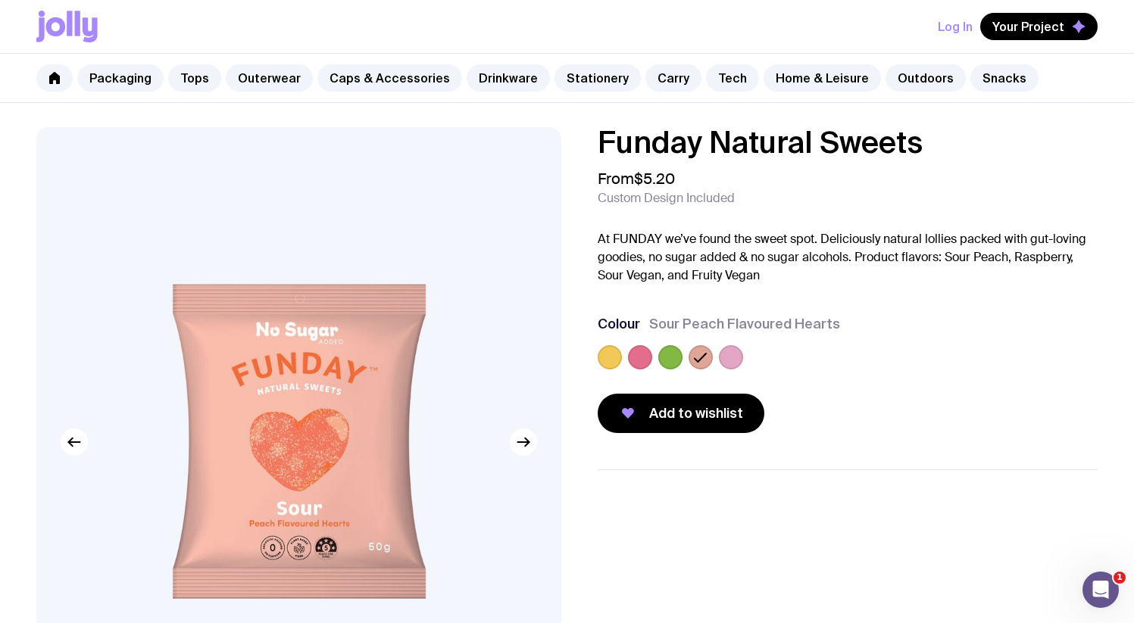
click at [732, 356] on label at bounding box center [731, 357] width 24 height 24
click at [0, 0] on input "radio" at bounding box center [0, 0] width 0 height 0
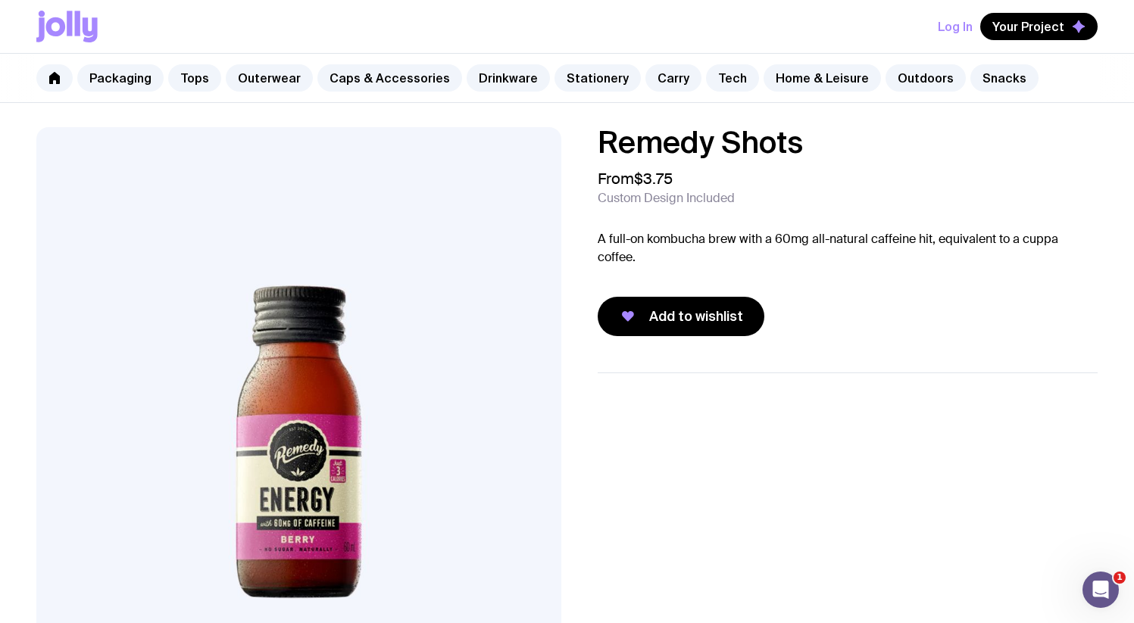
click at [635, 422] on ul at bounding box center [848, 409] width 501 height 73
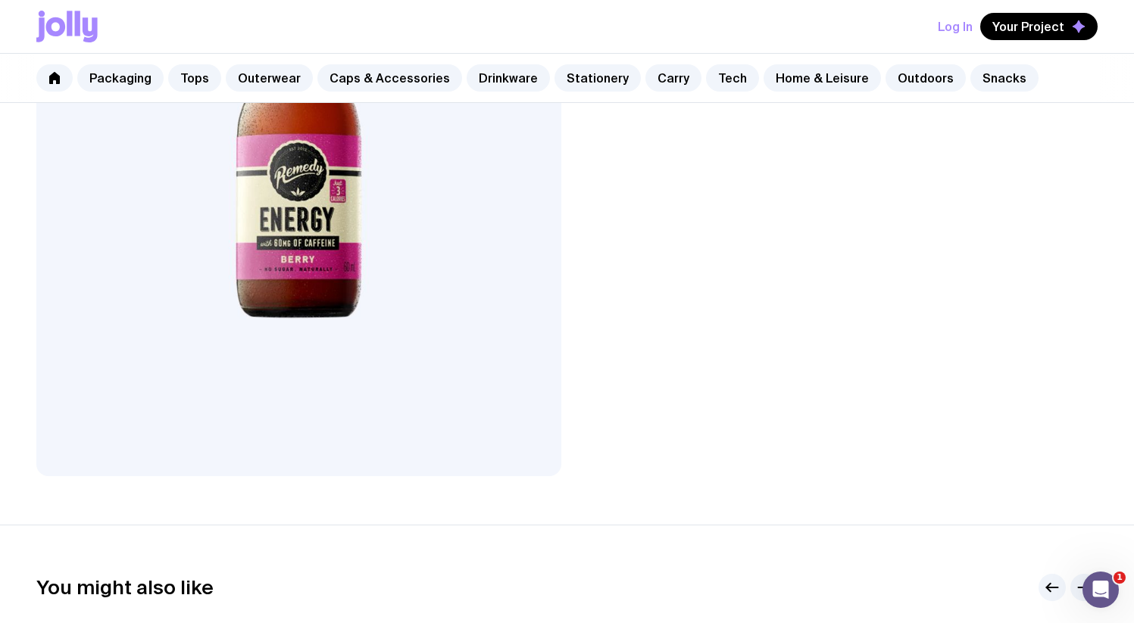
scroll to position [282, 0]
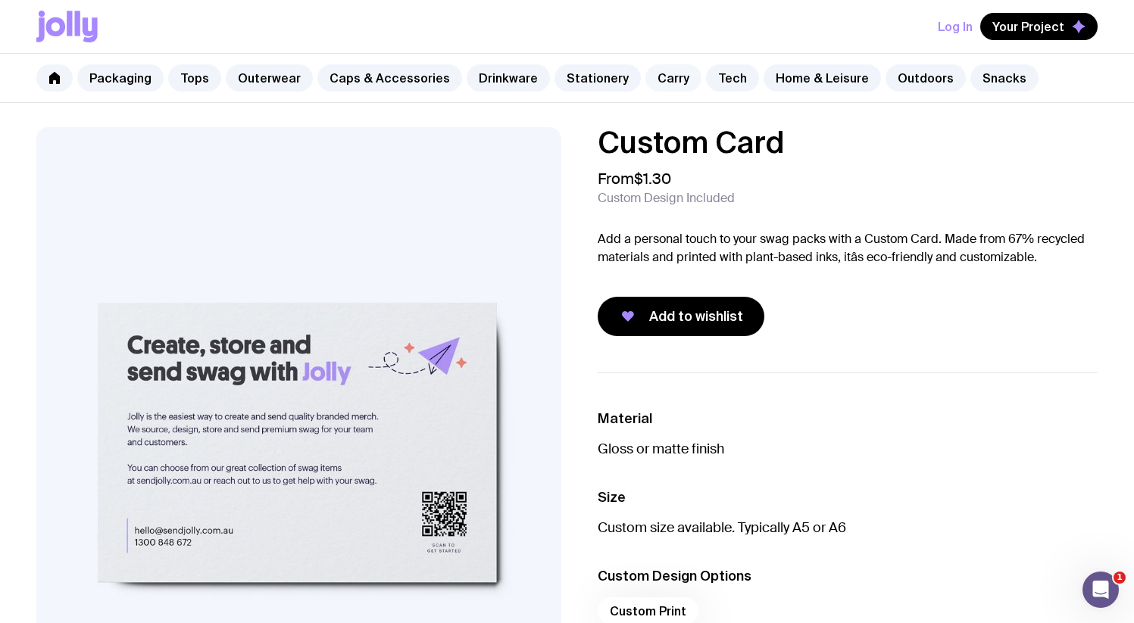
click at [657, 83] on link "Carry" at bounding box center [673, 77] width 56 height 27
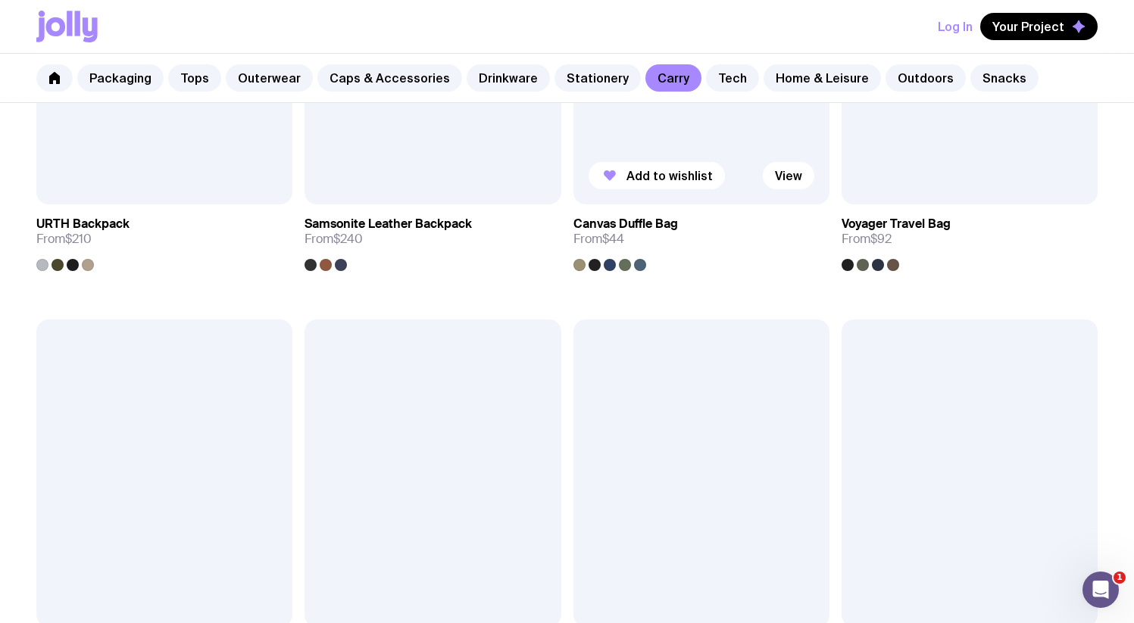
scroll to position [2394, 0]
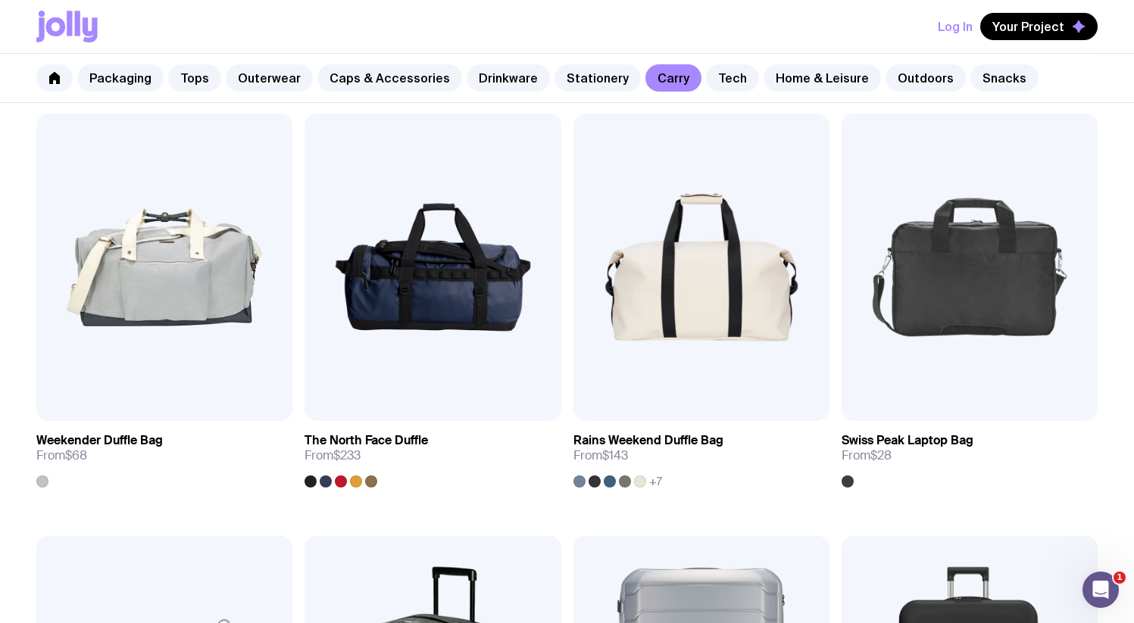
click at [627, 233] on img at bounding box center [701, 268] width 256 height 308
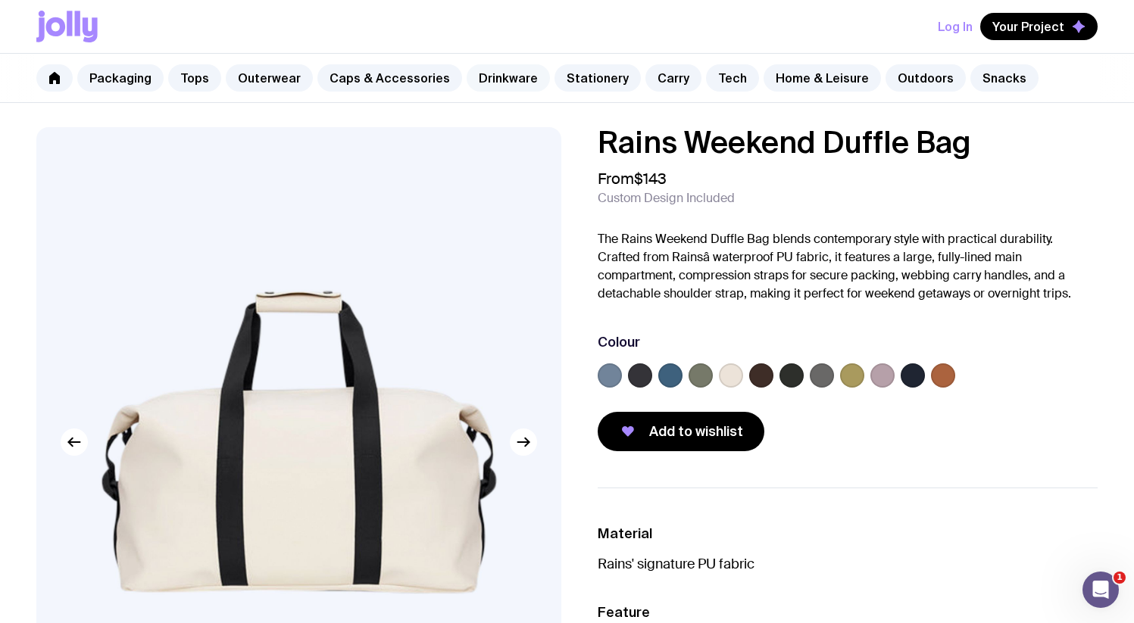
click at [501, 78] on link "Drinkware" at bounding box center [508, 77] width 83 height 27
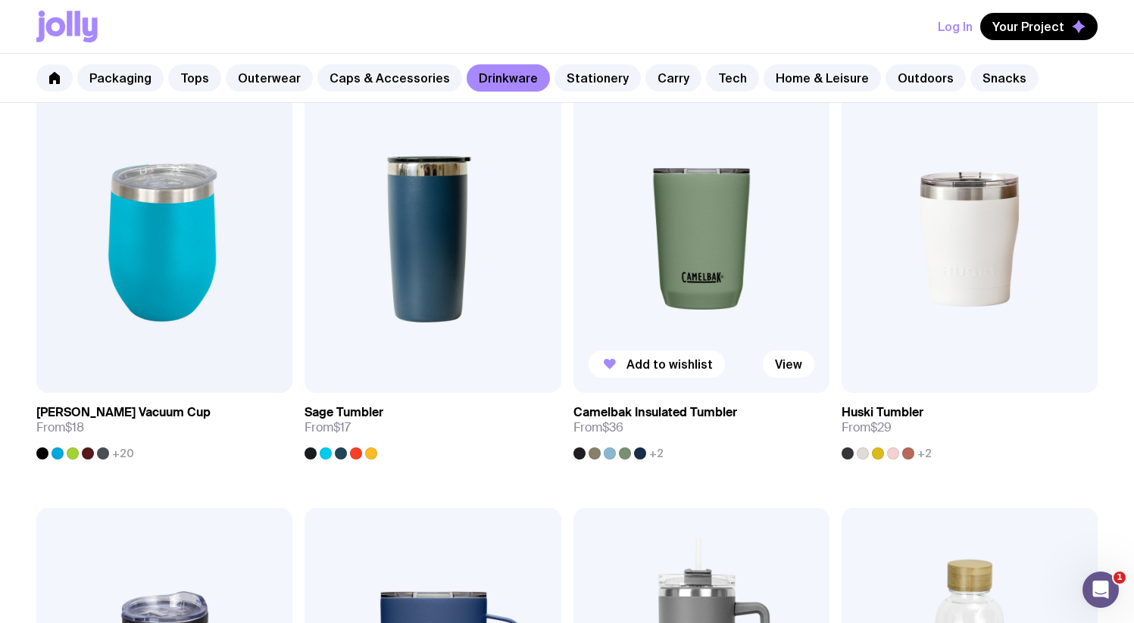
scroll to position [739, 0]
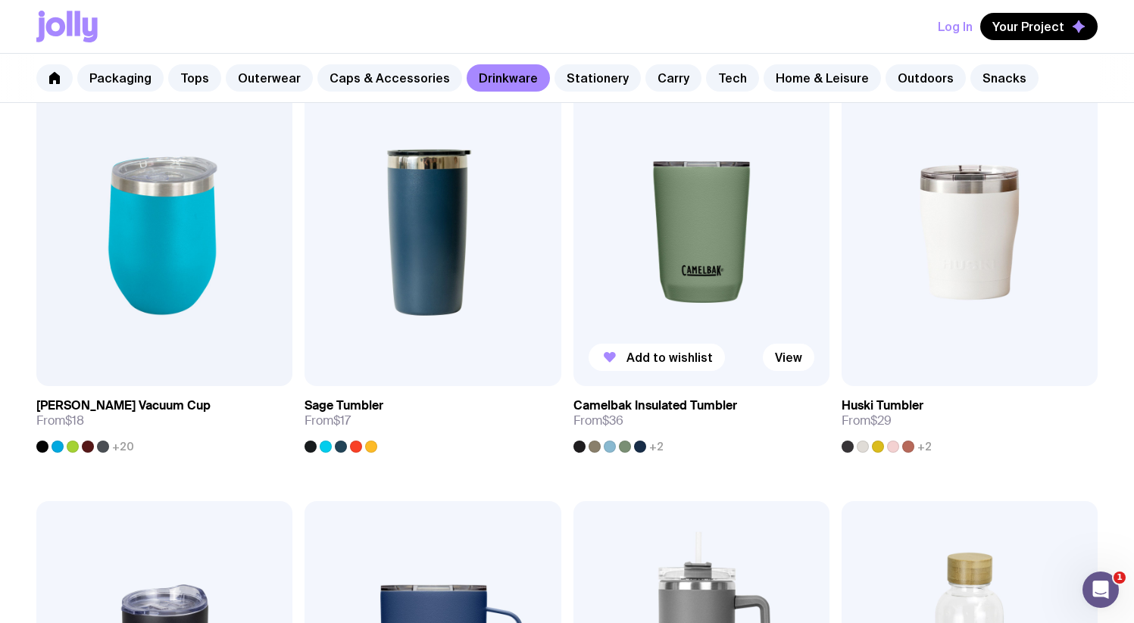
click at [702, 273] on img at bounding box center [701, 233] width 256 height 308
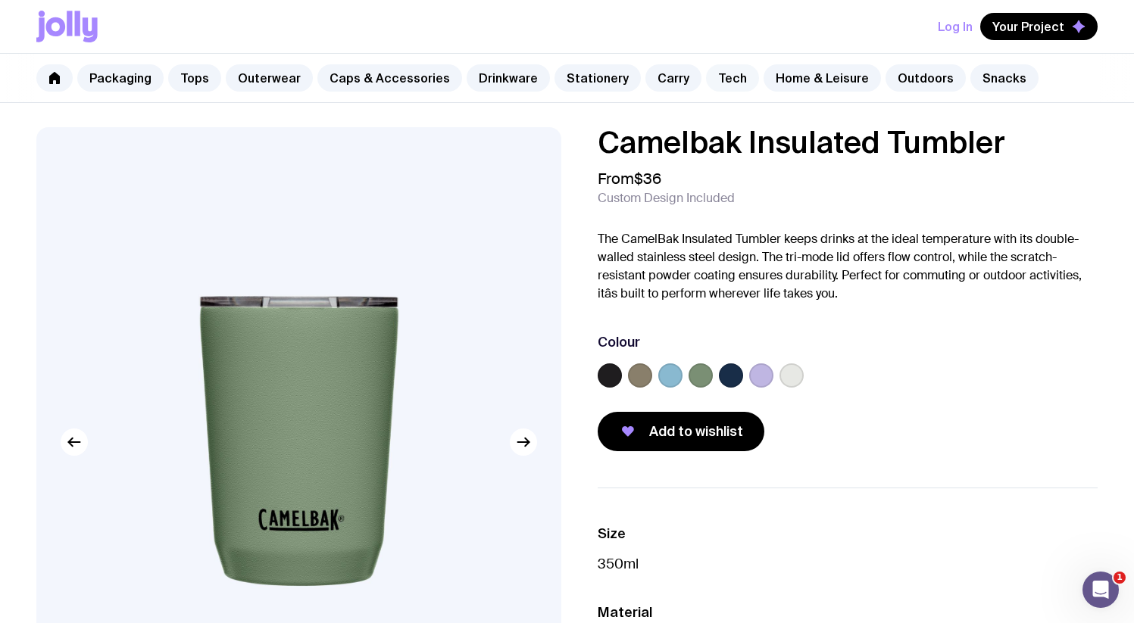
click at [723, 80] on link "Tech" at bounding box center [732, 77] width 53 height 27
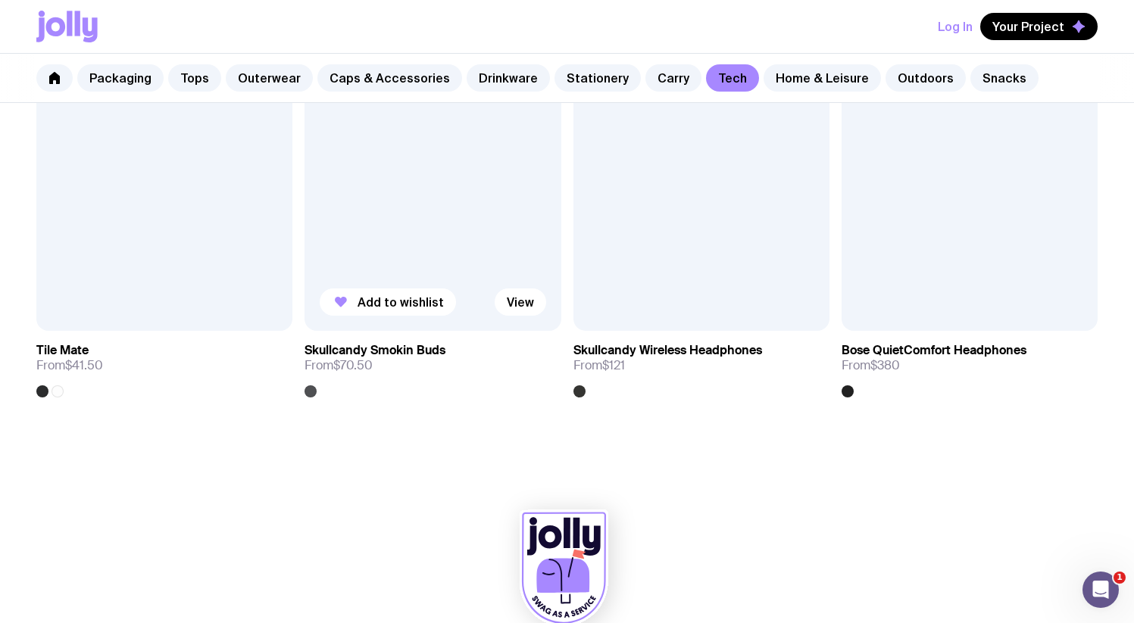
scroll to position [2862, 0]
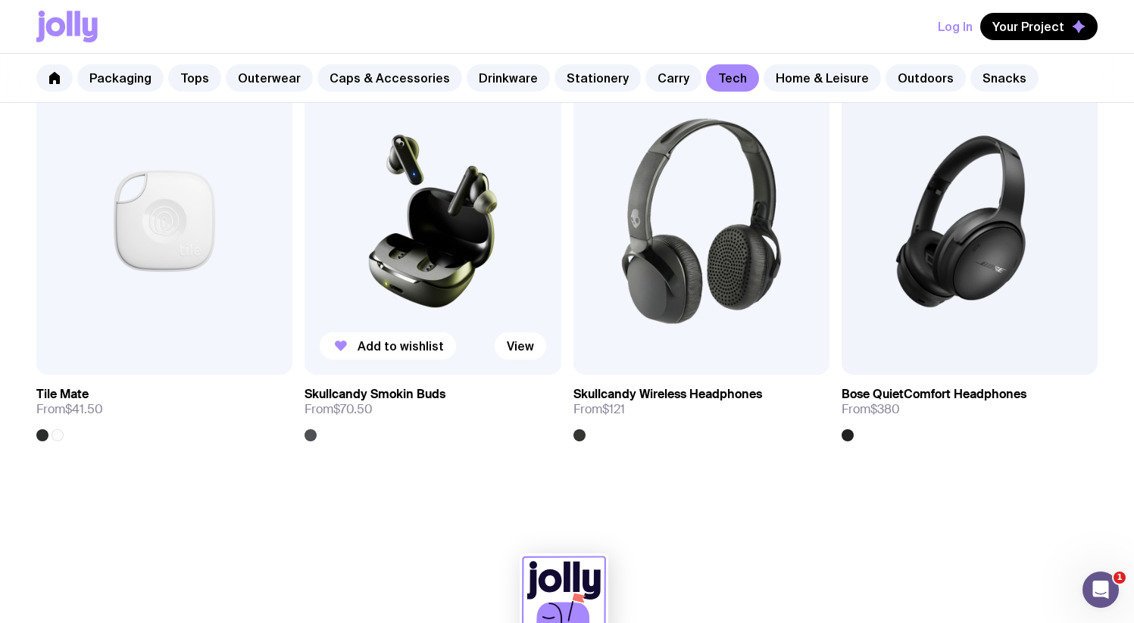
click at [484, 237] on img at bounding box center [432, 221] width 256 height 308
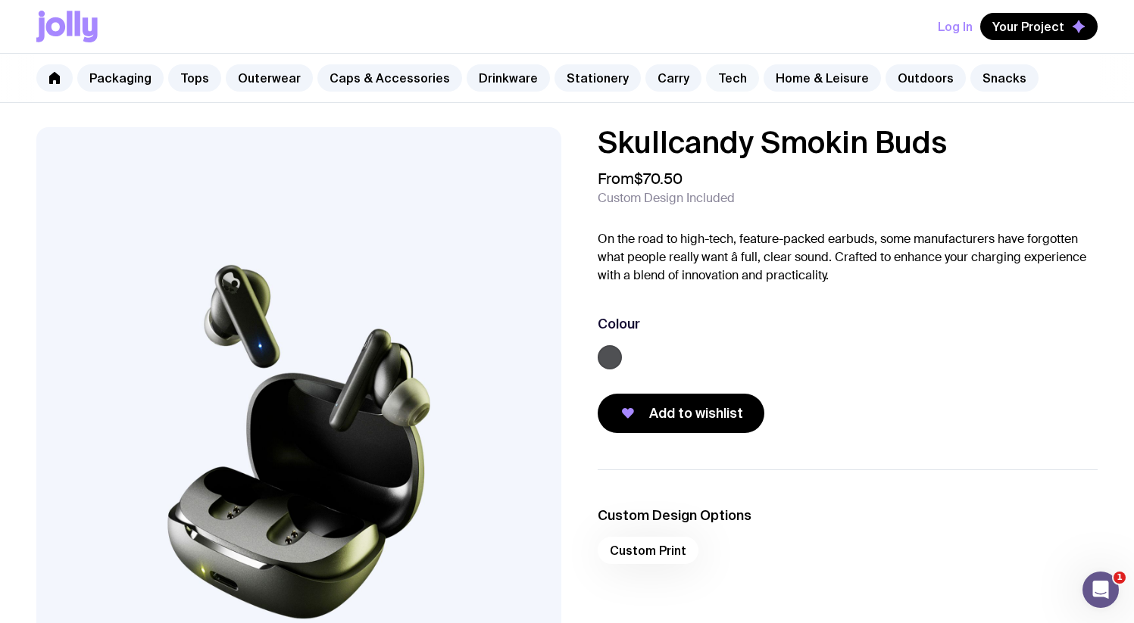
click at [712, 73] on link "Tech" at bounding box center [732, 77] width 53 height 27
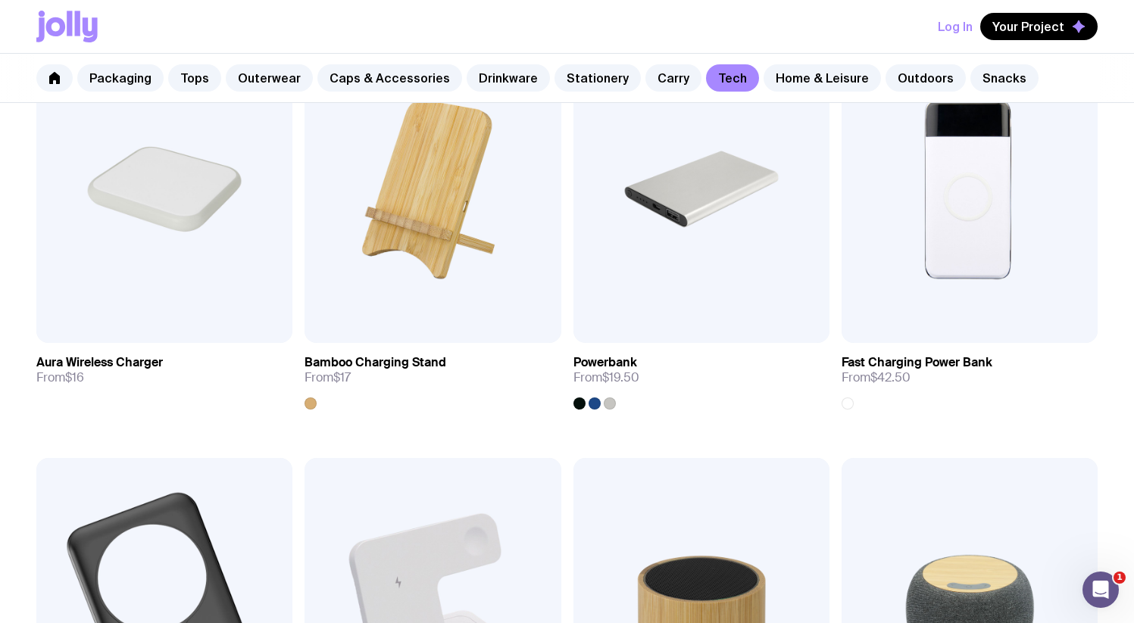
scroll to position [780, 0]
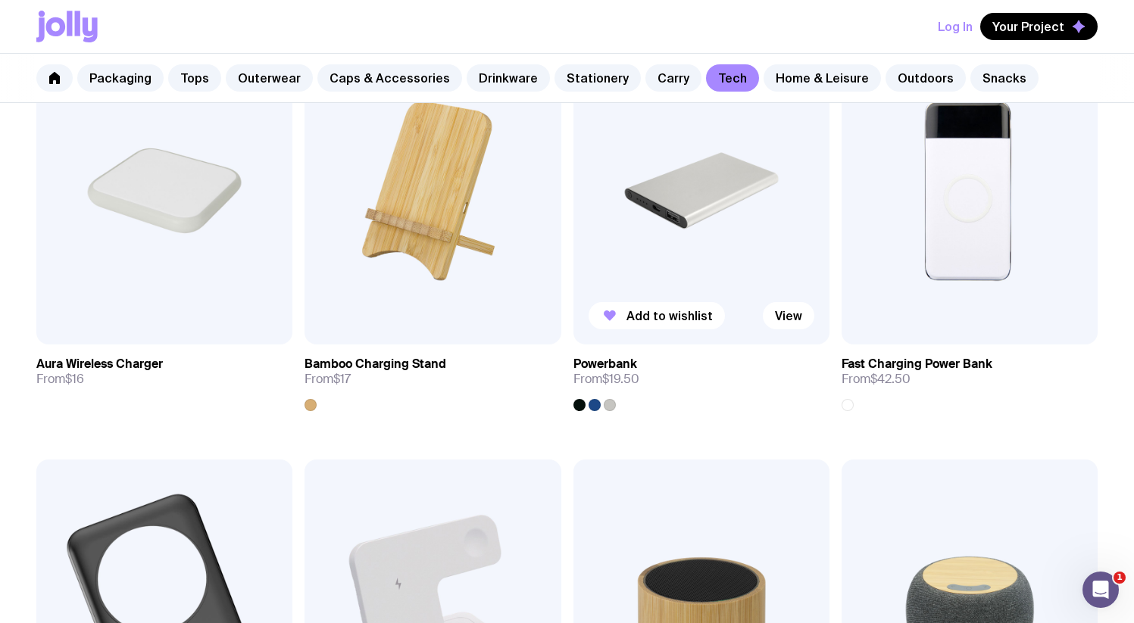
click at [795, 187] on img at bounding box center [701, 191] width 256 height 308
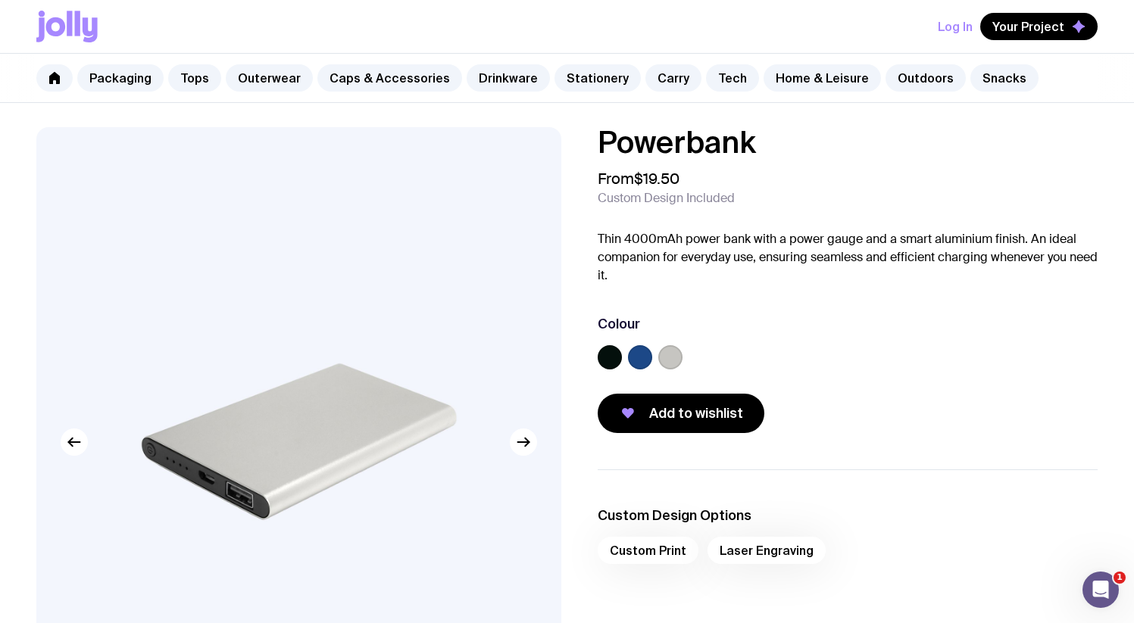
scroll to position [780, 0]
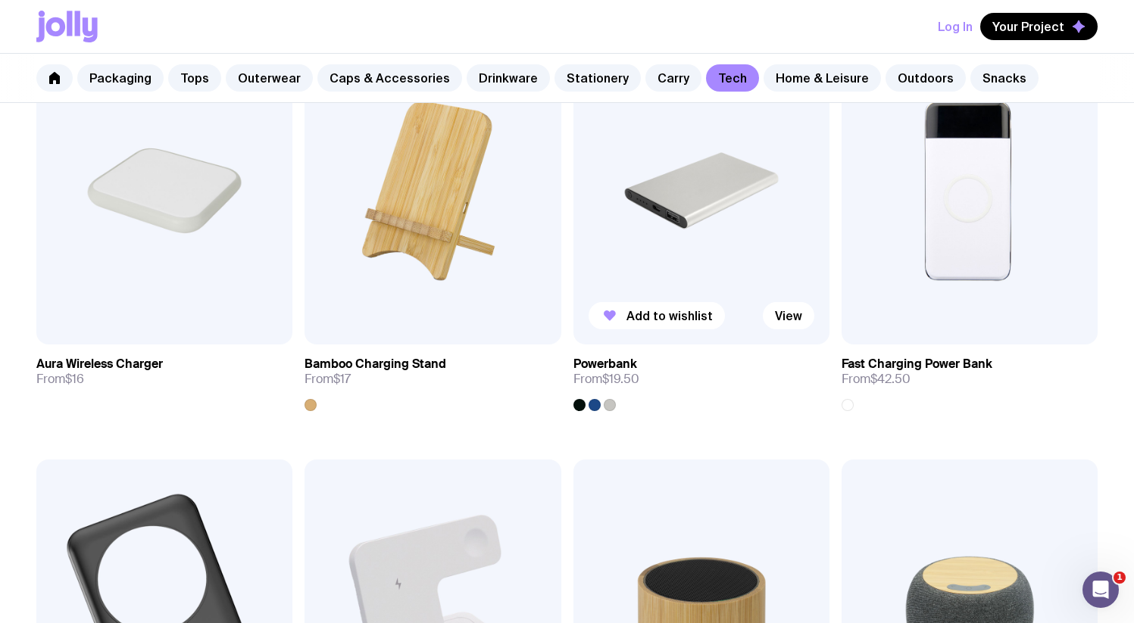
click at [822, 187] on img at bounding box center [701, 191] width 256 height 308
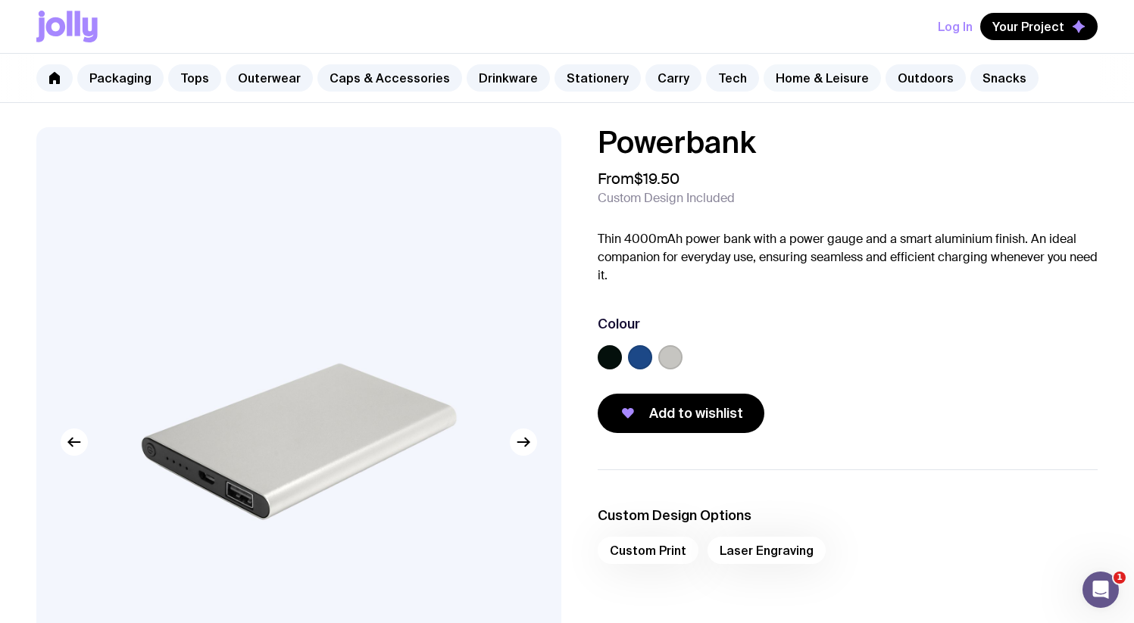
click at [801, 78] on link "Home & Leisure" at bounding box center [822, 77] width 117 height 27
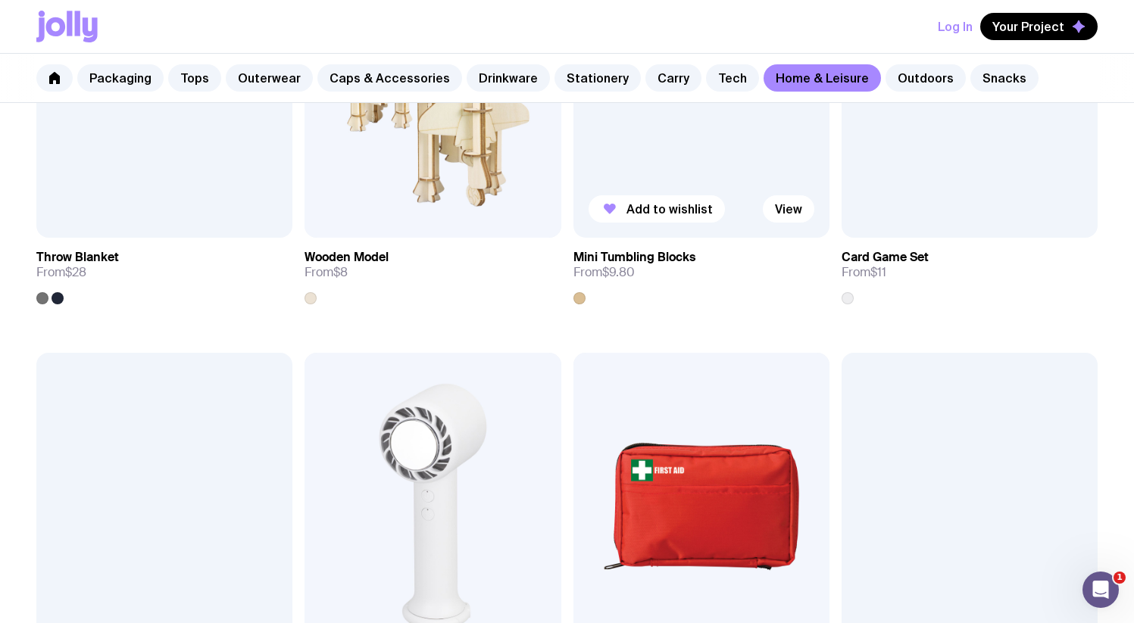
scroll to position [3361, 0]
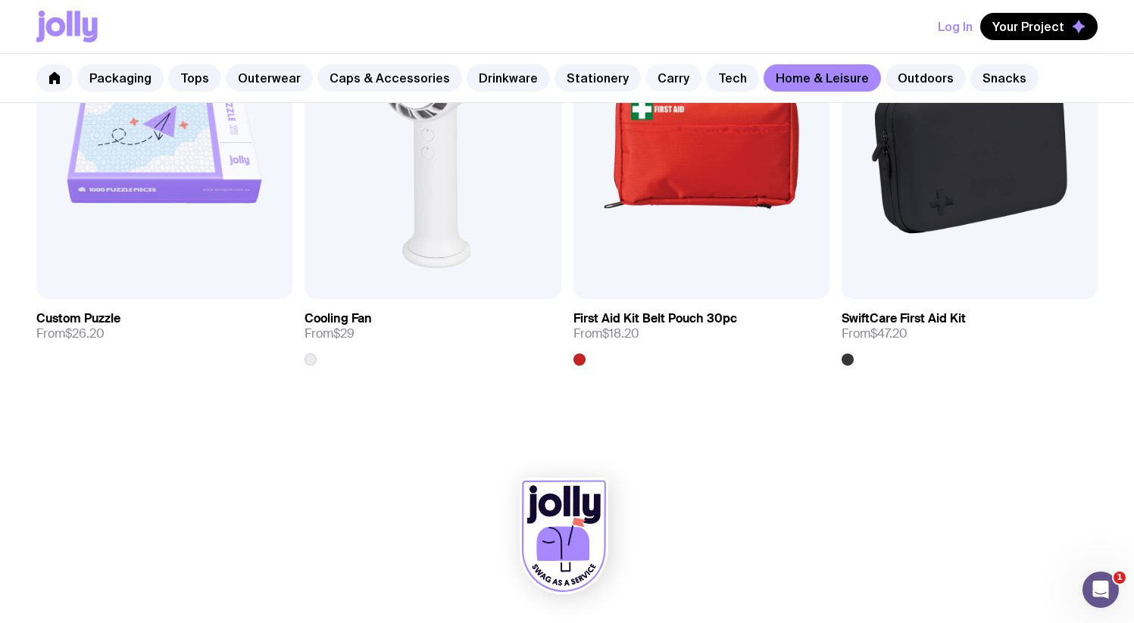
click at [673, 83] on link "Carry" at bounding box center [673, 77] width 56 height 27
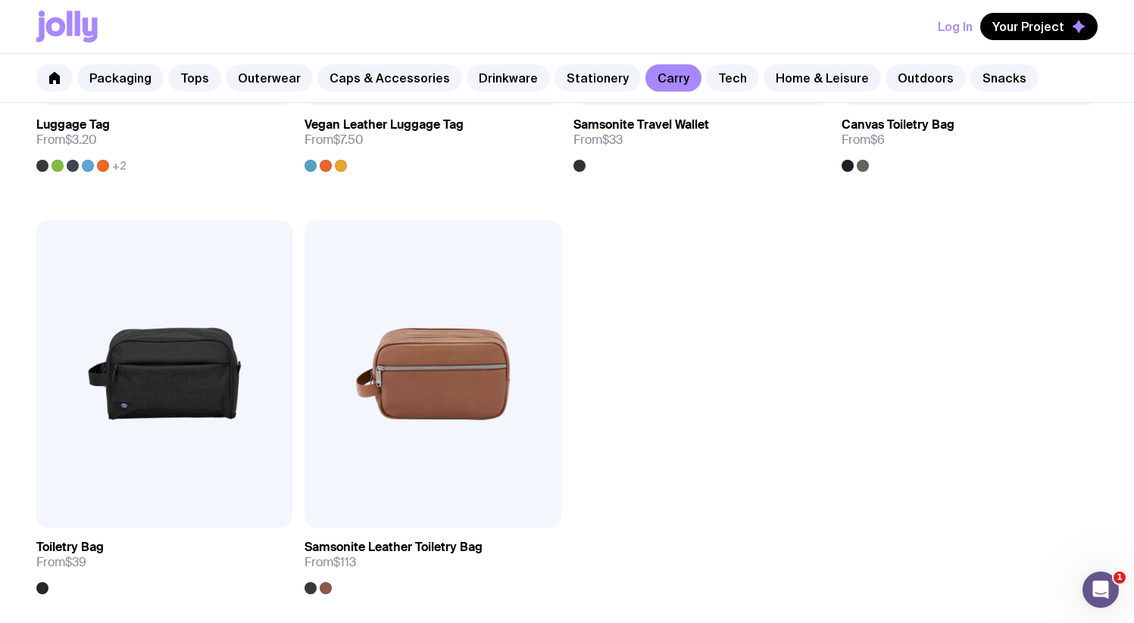
scroll to position [3655, 0]
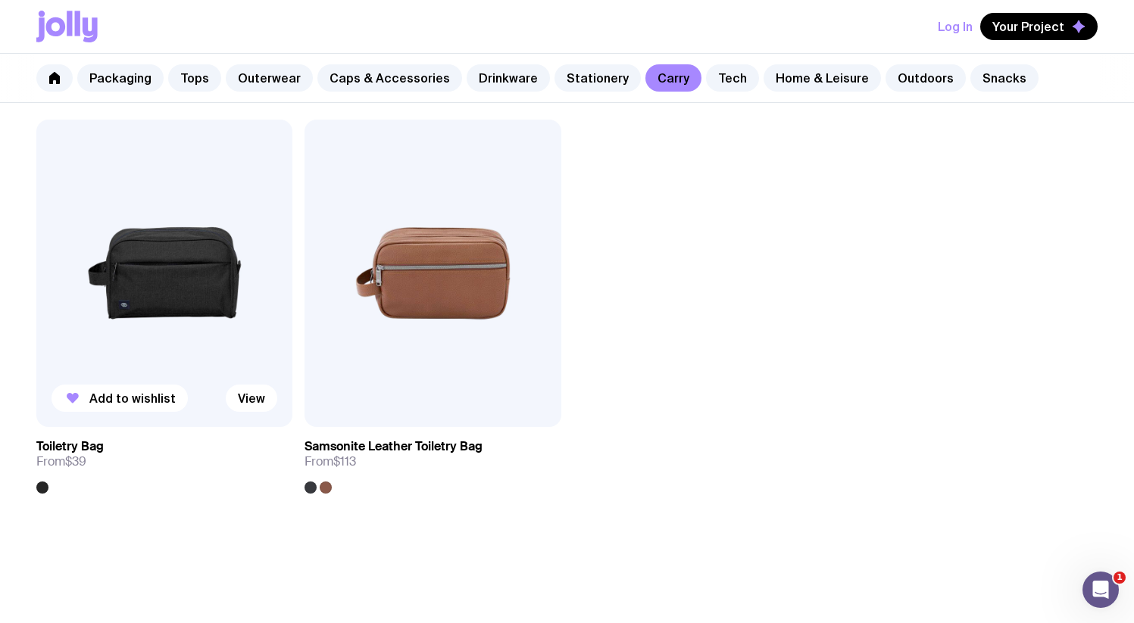
click at [169, 296] on img at bounding box center [164, 274] width 256 height 308
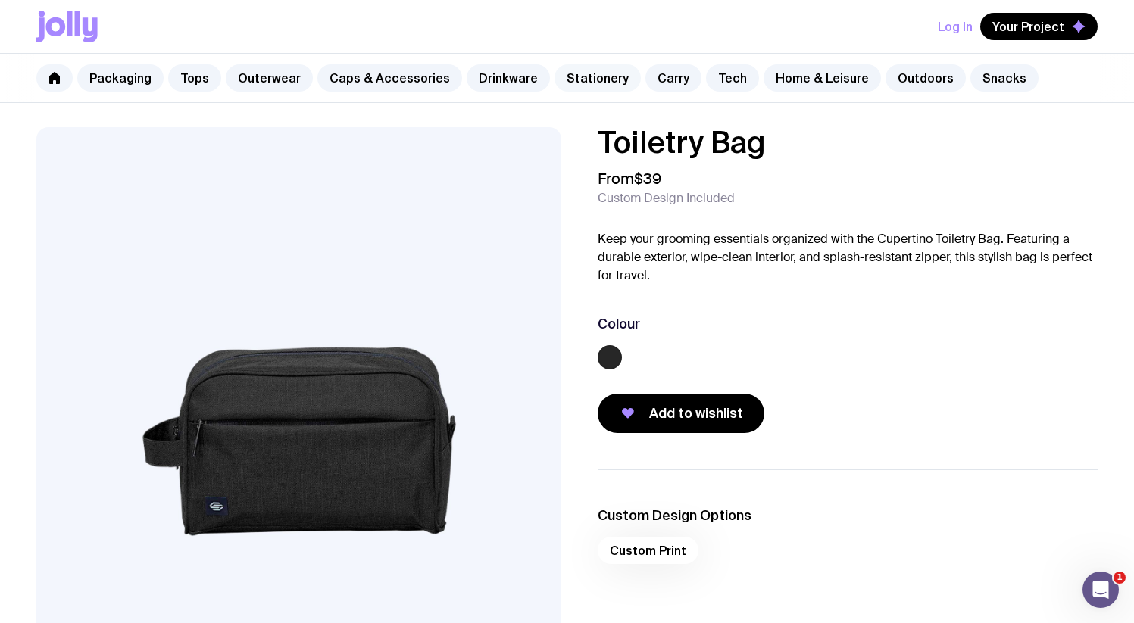
click at [592, 86] on link "Stationery" at bounding box center [597, 77] width 86 height 27
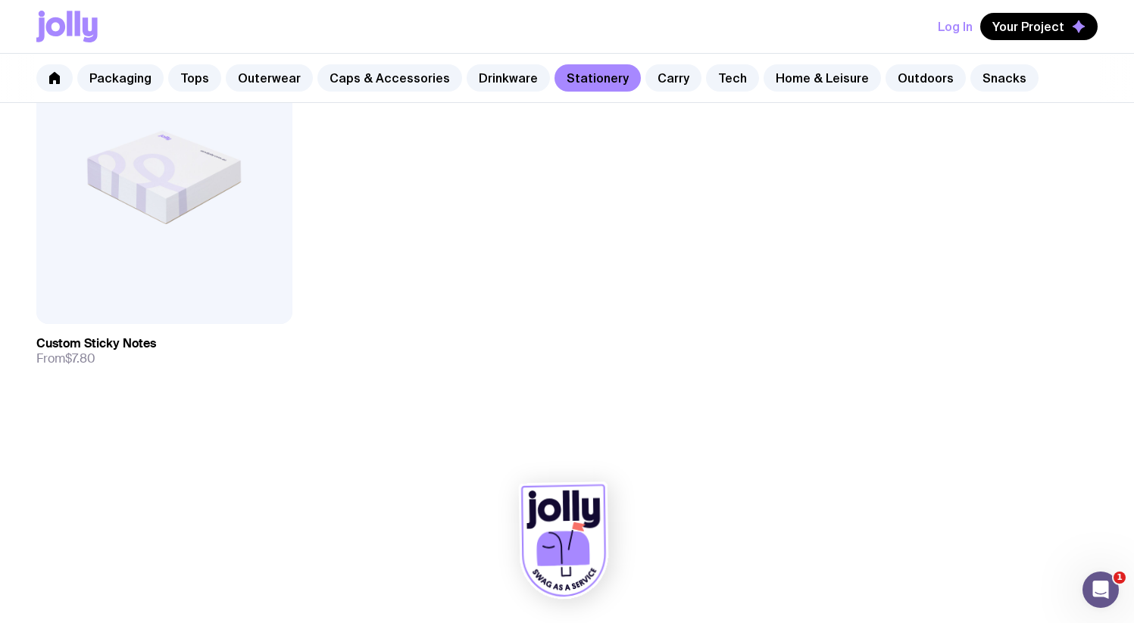
scroll to position [2917, 0]
click at [706, 75] on link "Tech" at bounding box center [732, 77] width 53 height 27
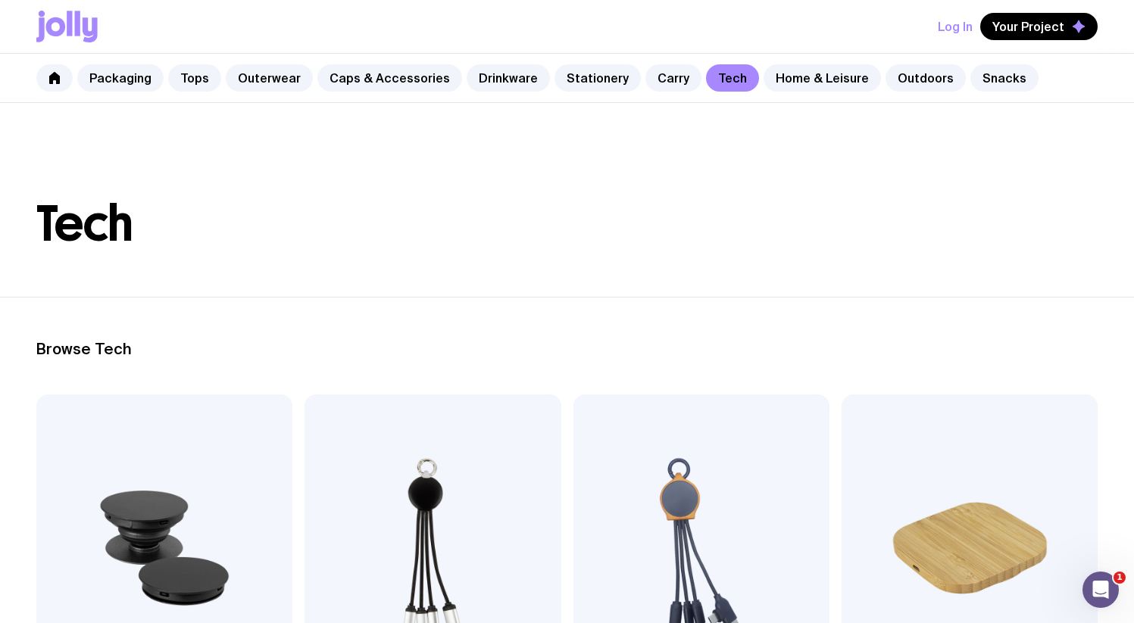
click at [639, 92] on div "Packaging Tops Outerwear Caps & Accessories Drinkware Stationery Carry Tech Hom…" at bounding box center [567, 78] width 1134 height 49
click at [647, 81] on link "Carry" at bounding box center [673, 77] width 56 height 27
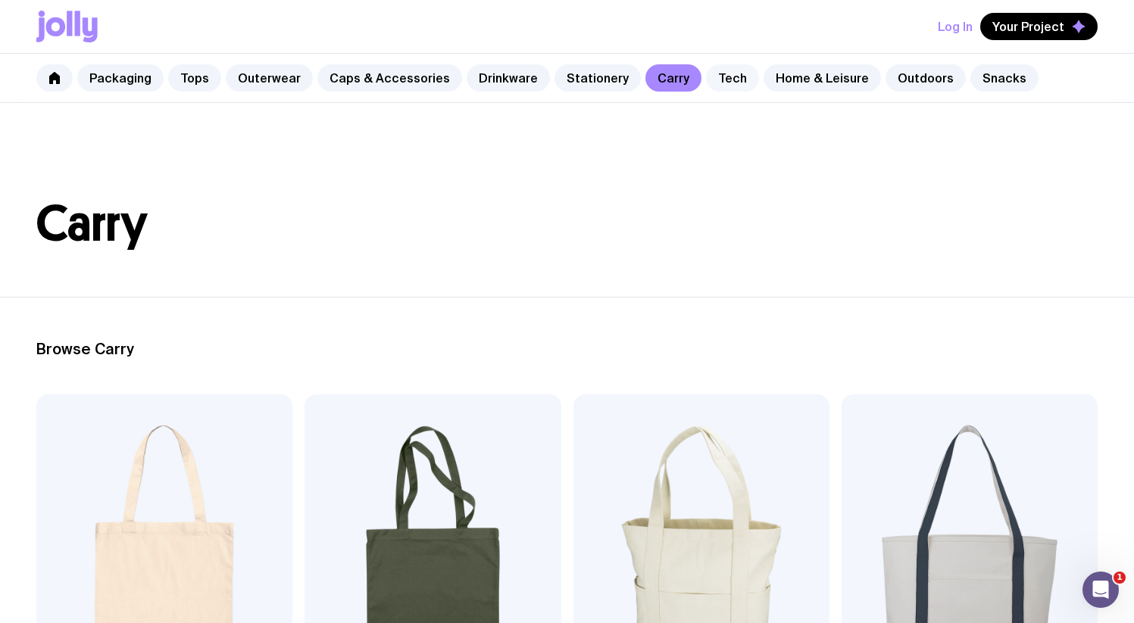
click at [719, 81] on link "Tech" at bounding box center [732, 77] width 53 height 27
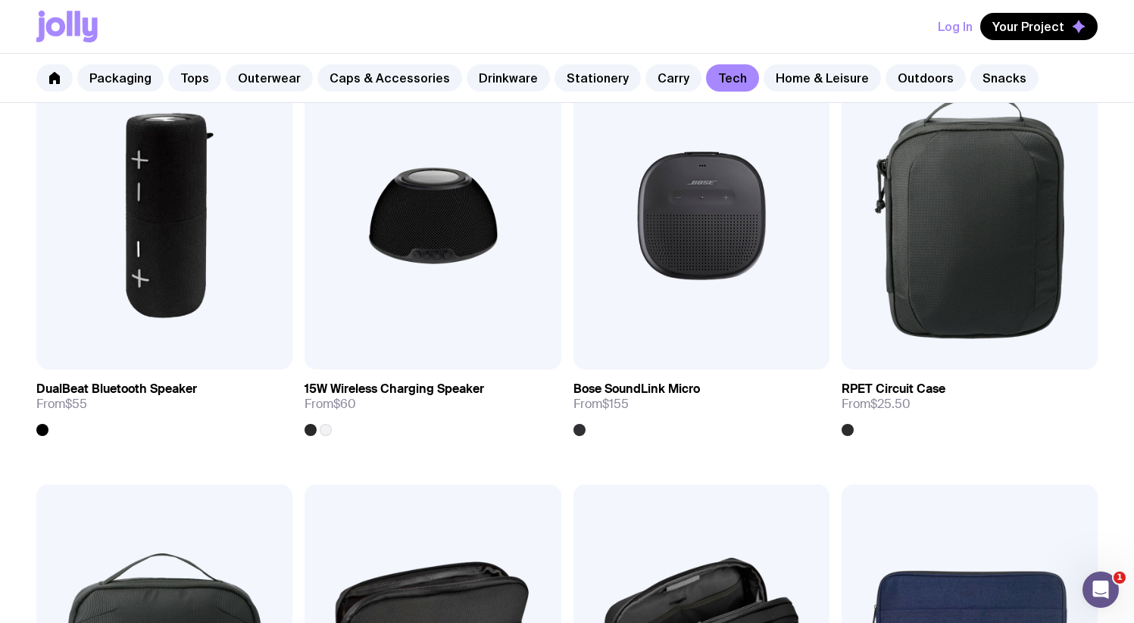
scroll to position [1919, 0]
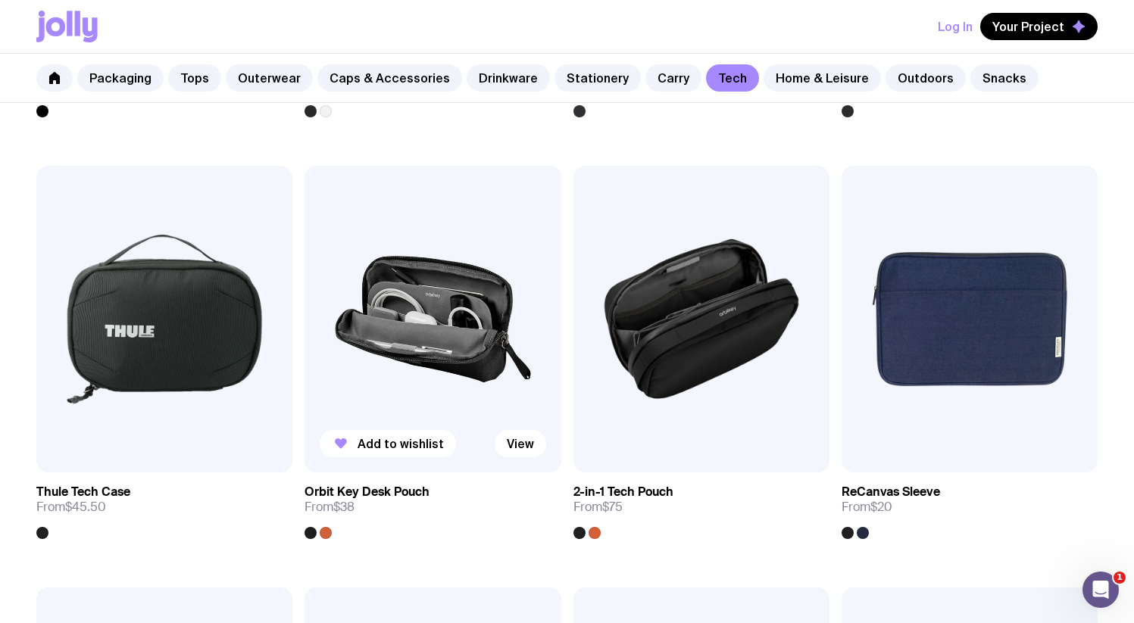
click at [436, 325] on img at bounding box center [432, 320] width 256 height 308
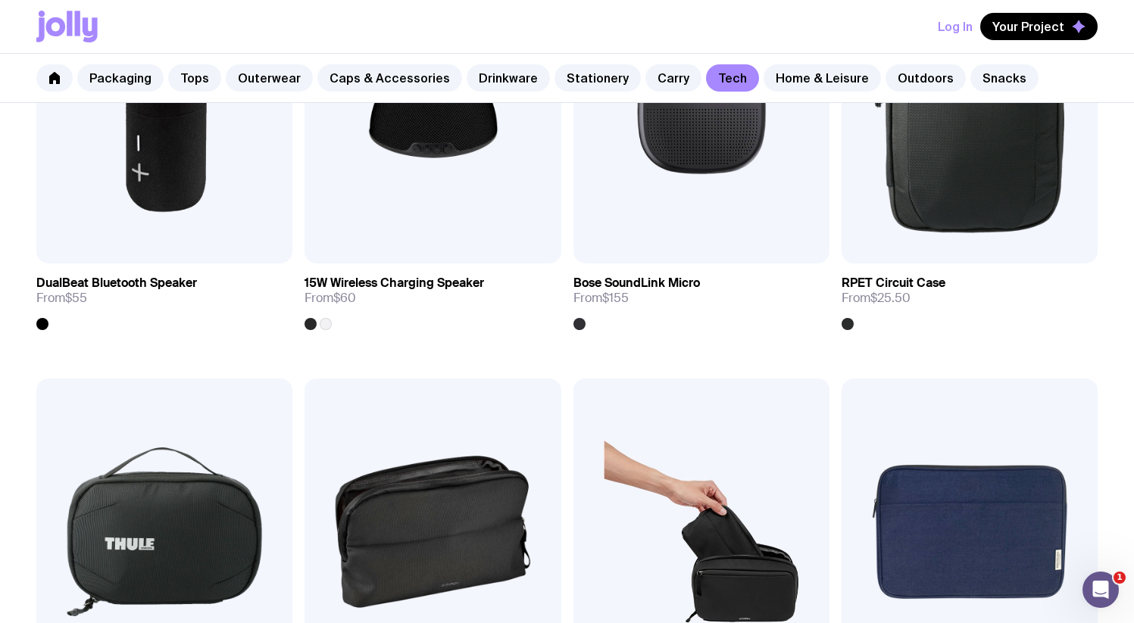
scroll to position [1710, 0]
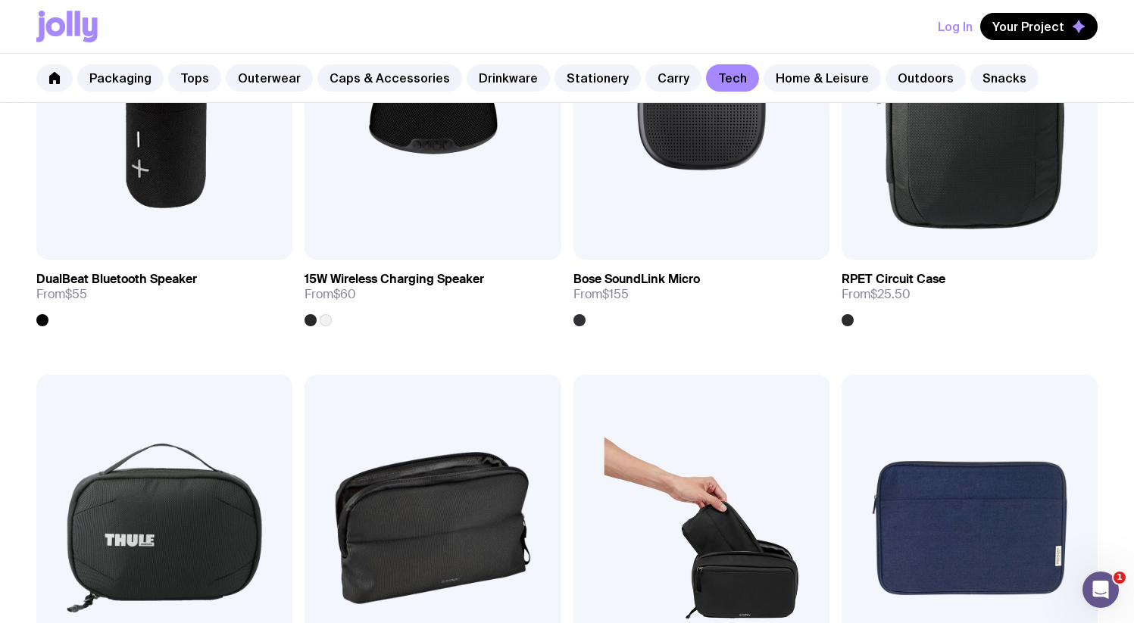
click at [698, 496] on img at bounding box center [701, 529] width 256 height 308
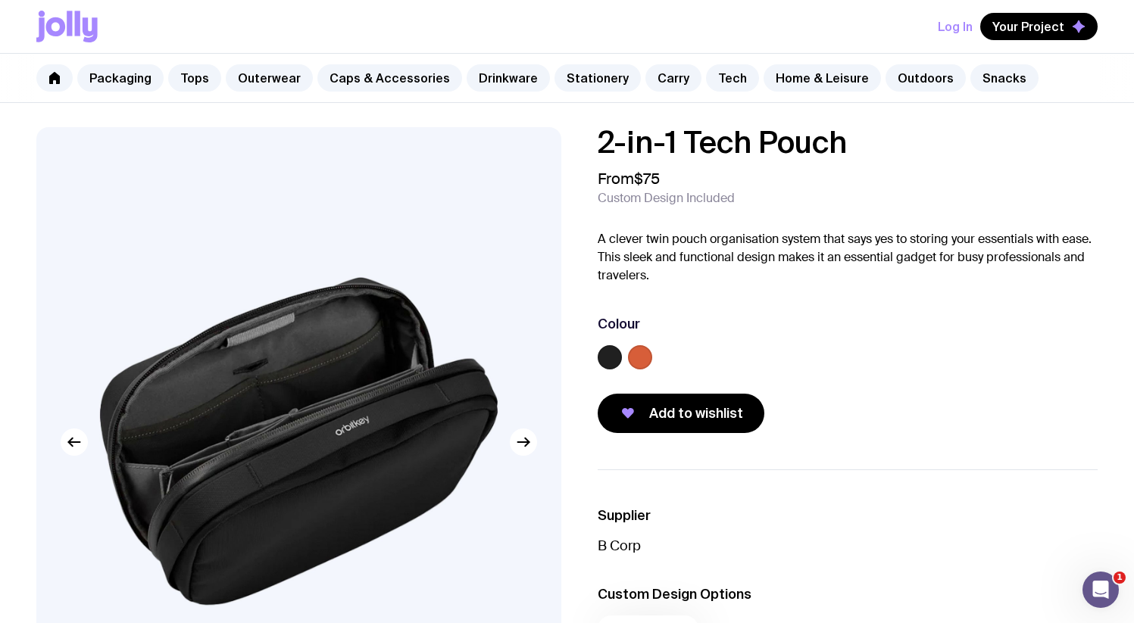
click at [572, 92] on div "Packaging Tops Outerwear Caps & Accessories Drinkware Stationery Carry Tech Hom…" at bounding box center [567, 78] width 1134 height 49
click at [570, 86] on link "Stationery" at bounding box center [597, 77] width 86 height 27
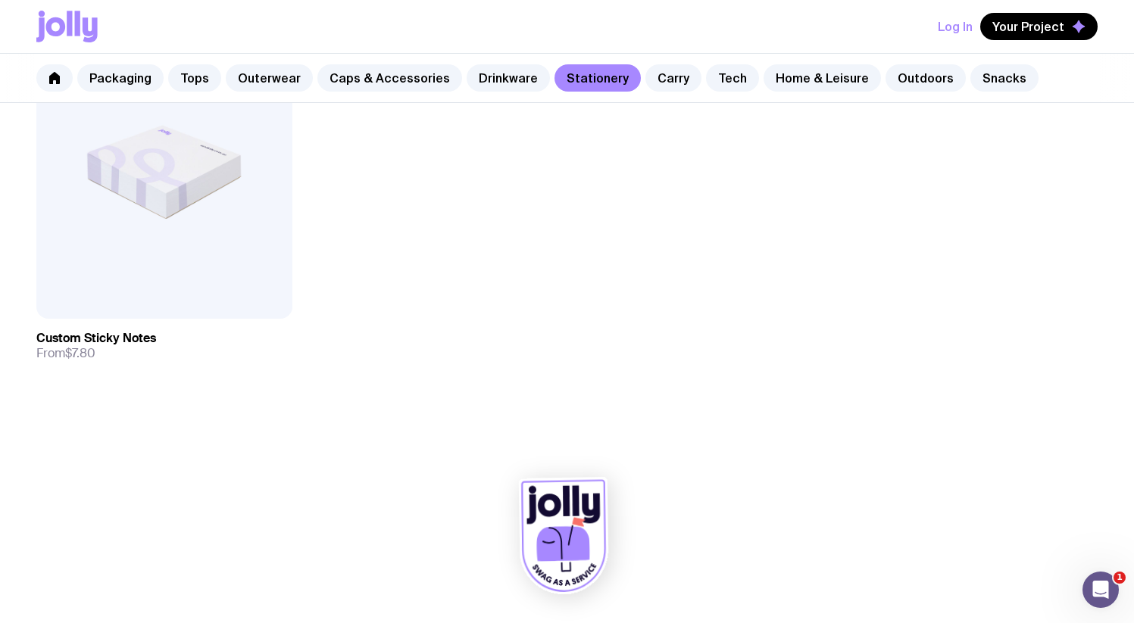
scroll to position [2926, 0]
click at [896, 83] on link "Outdoors" at bounding box center [925, 77] width 80 height 27
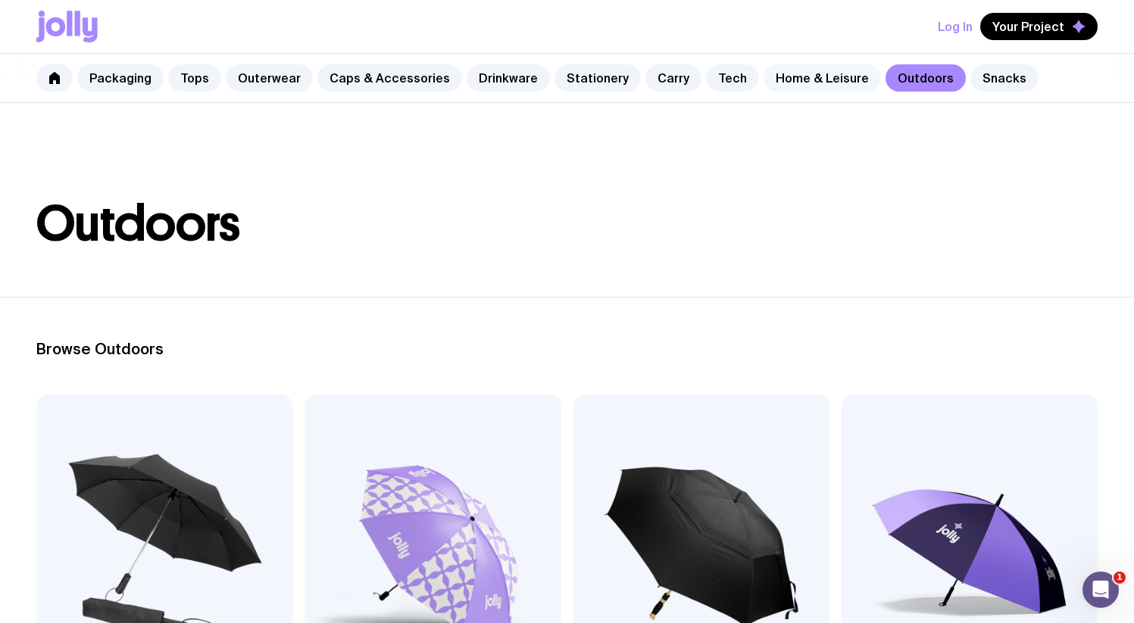
click at [785, 76] on link "Home & Leisure" at bounding box center [822, 77] width 117 height 27
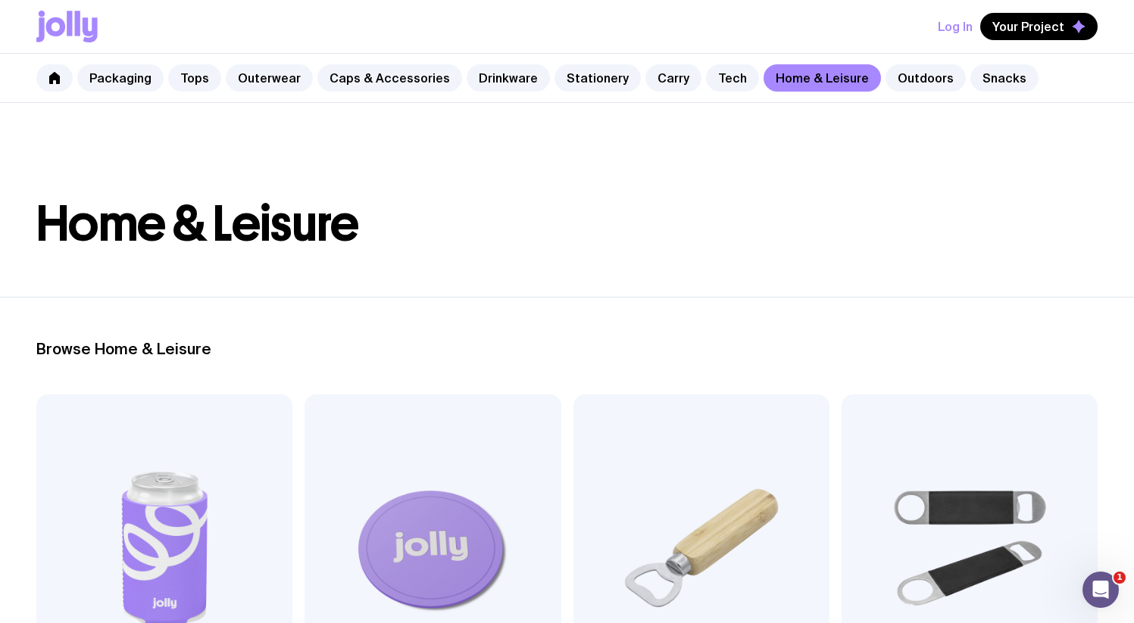
click at [638, 295] on header "Home & Leisure" at bounding box center [567, 200] width 1134 height 194
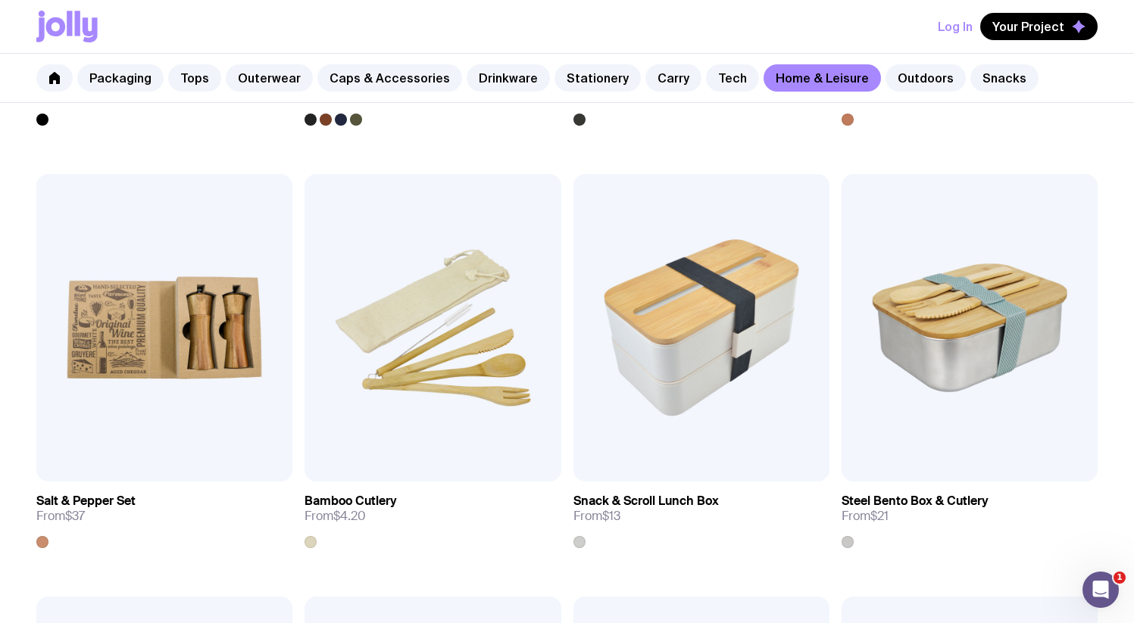
scroll to position [2009, 0]
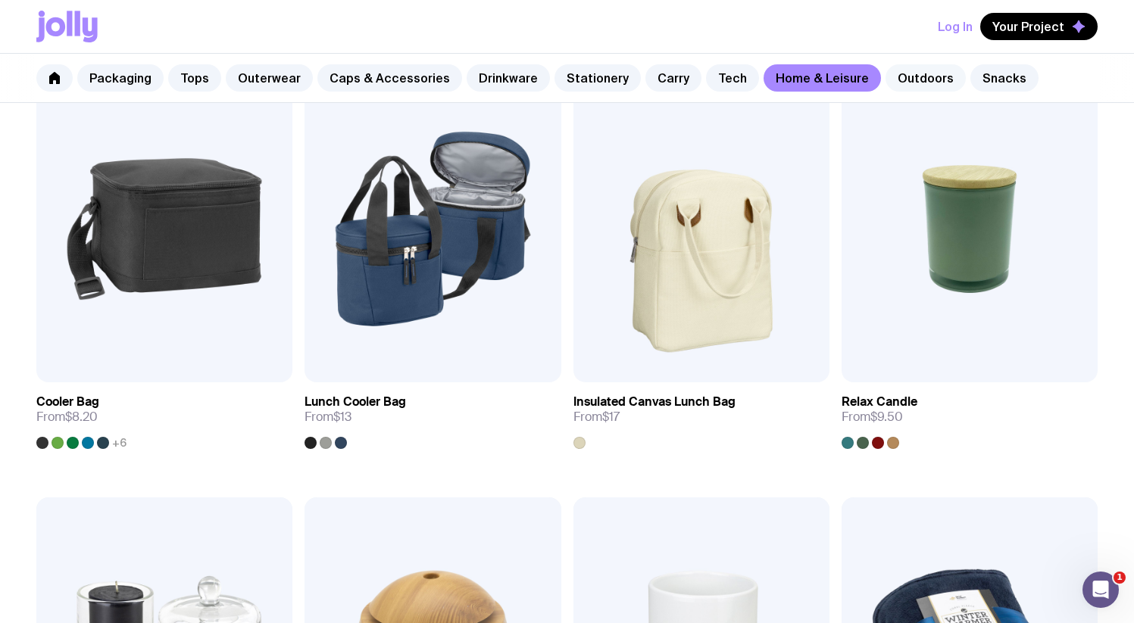
click at [895, 77] on link "Outdoors" at bounding box center [925, 77] width 80 height 27
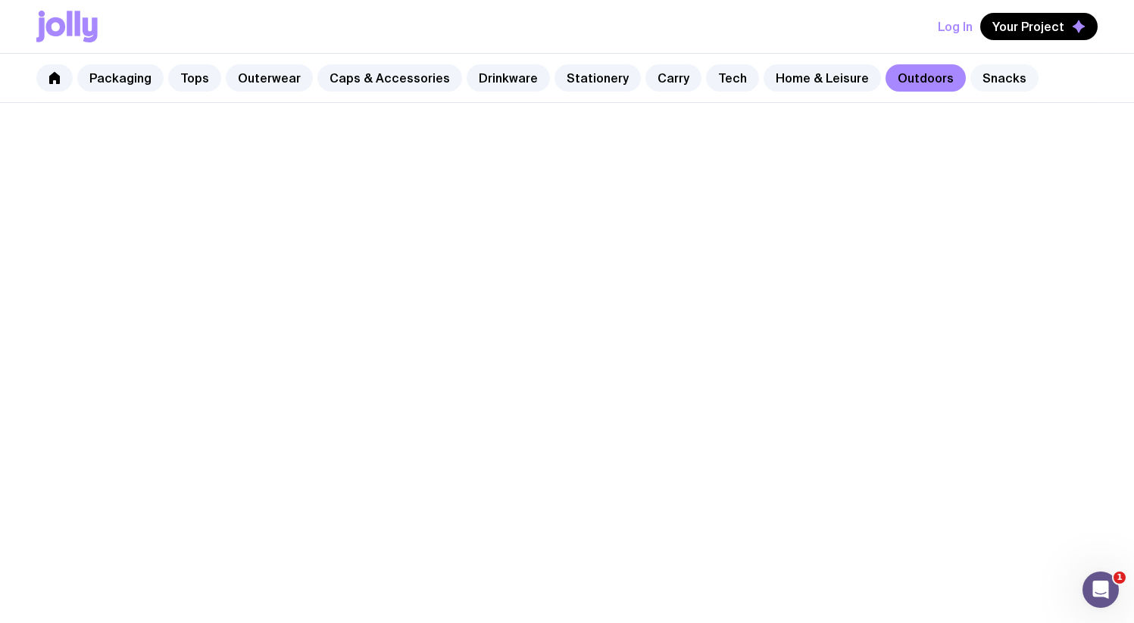
click at [970, 79] on link "Snacks" at bounding box center [1004, 77] width 68 height 27
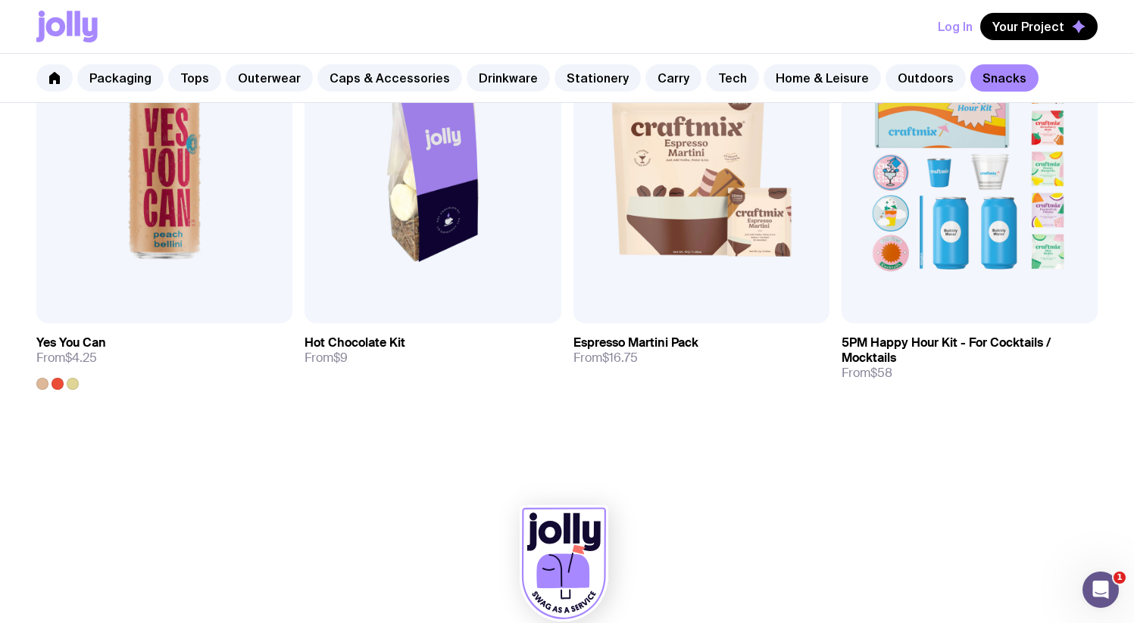
scroll to position [1221, 0]
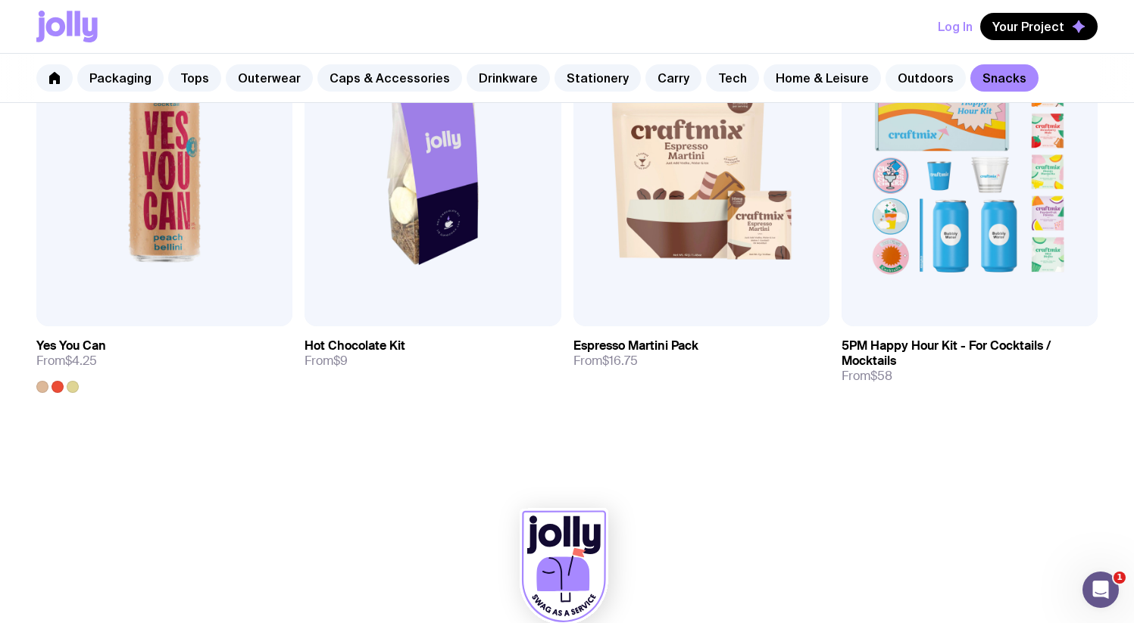
click at [915, 69] on link "Outdoors" at bounding box center [925, 77] width 80 height 27
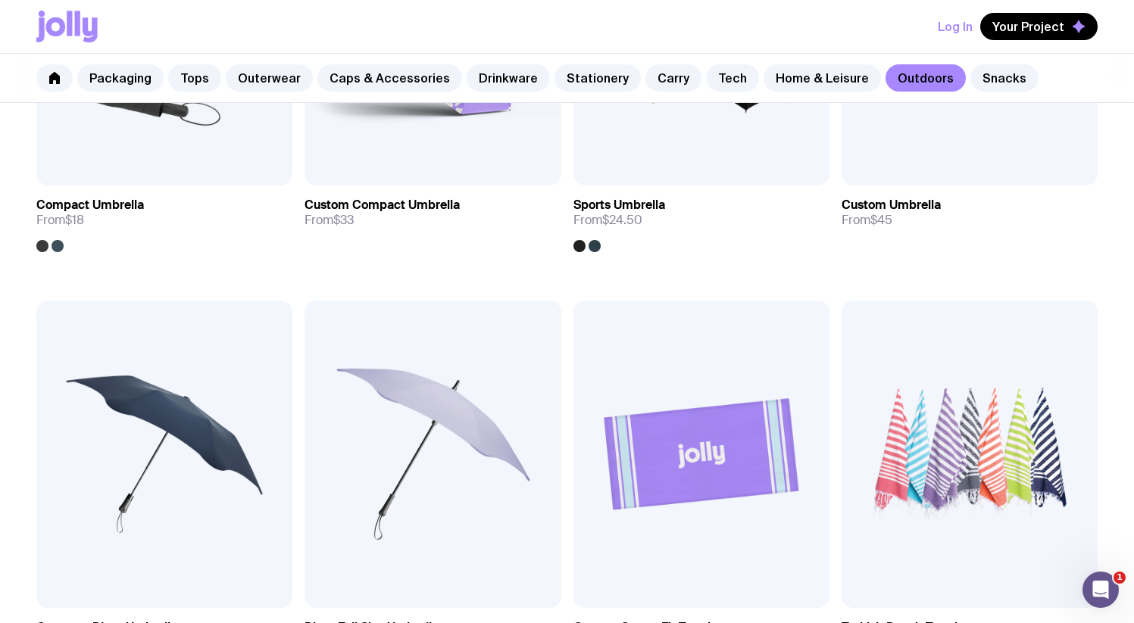
scroll to position [220, 0]
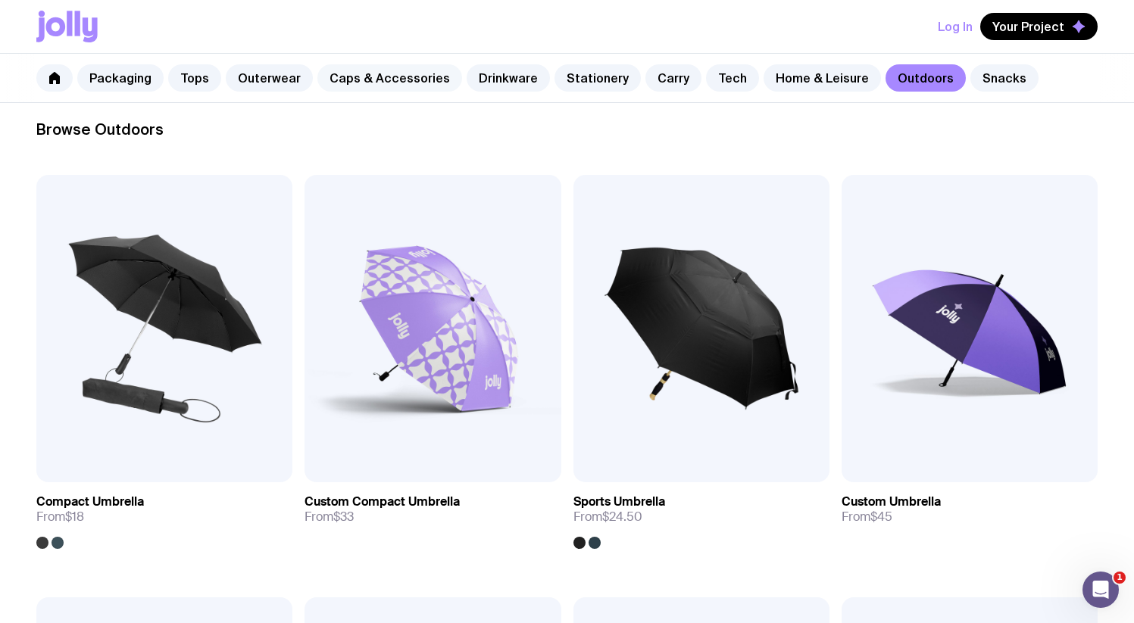
click at [366, 85] on link "Caps & Accessories" at bounding box center [389, 77] width 145 height 27
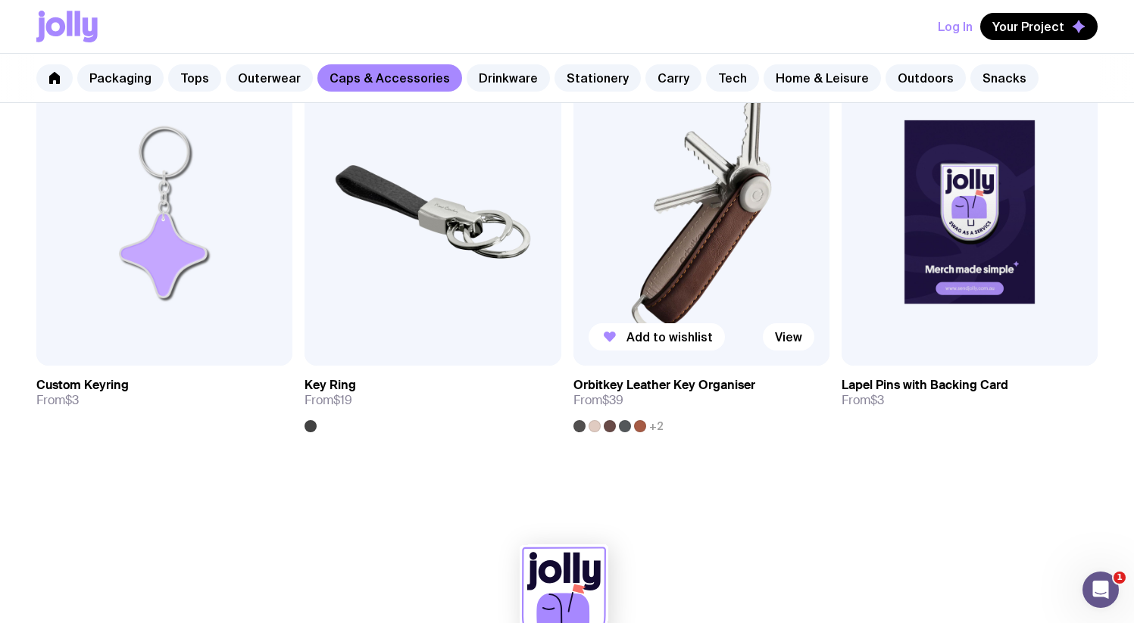
scroll to position [2415, 0]
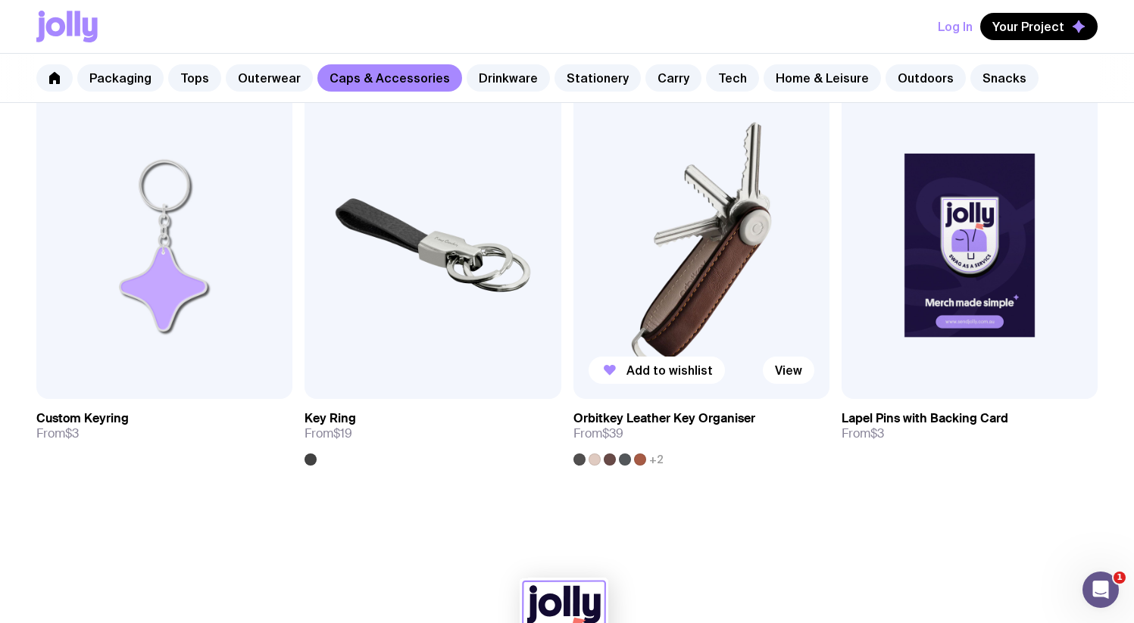
click at [704, 241] on img at bounding box center [701, 246] width 256 height 308
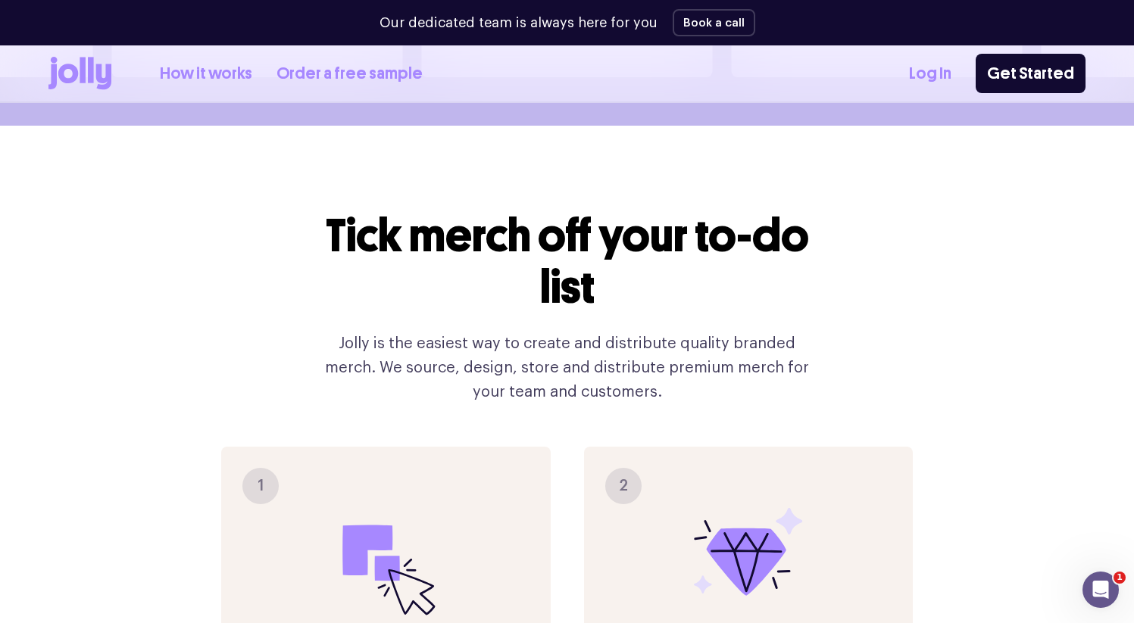
scroll to position [818, 0]
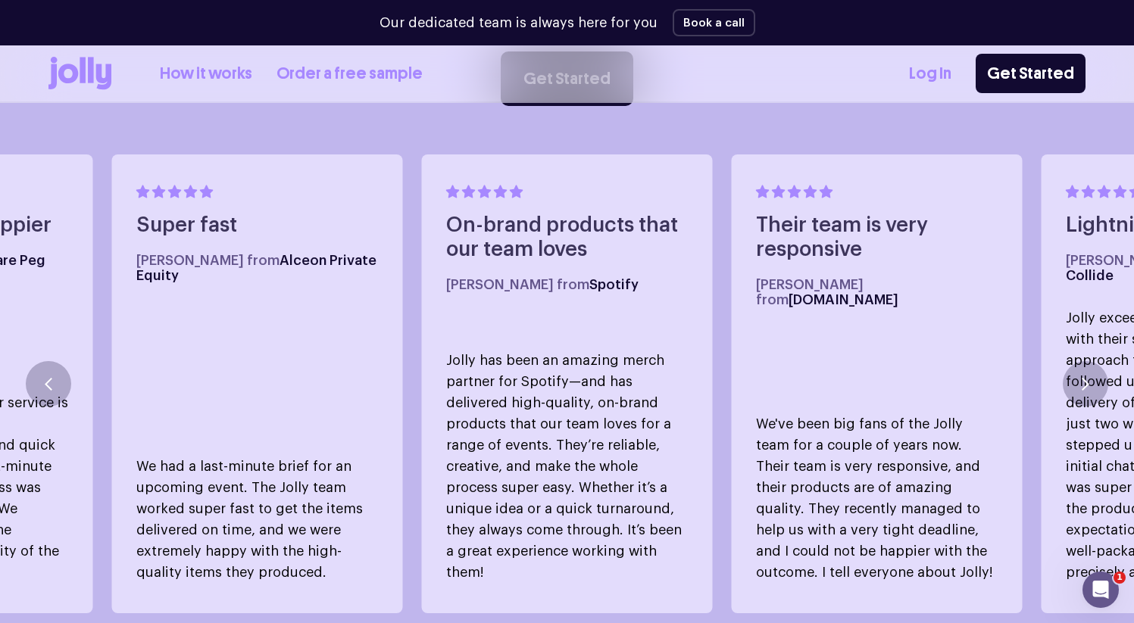
click at [556, 482] on p "Jolly has been an amazing merch partner for Spotify—and has delivered high-qual…" at bounding box center [567, 466] width 242 height 233
click at [567, 503] on p "Jolly has been an amazing merch partner for Spotify—and has delivered high-qual…" at bounding box center [567, 466] width 242 height 233
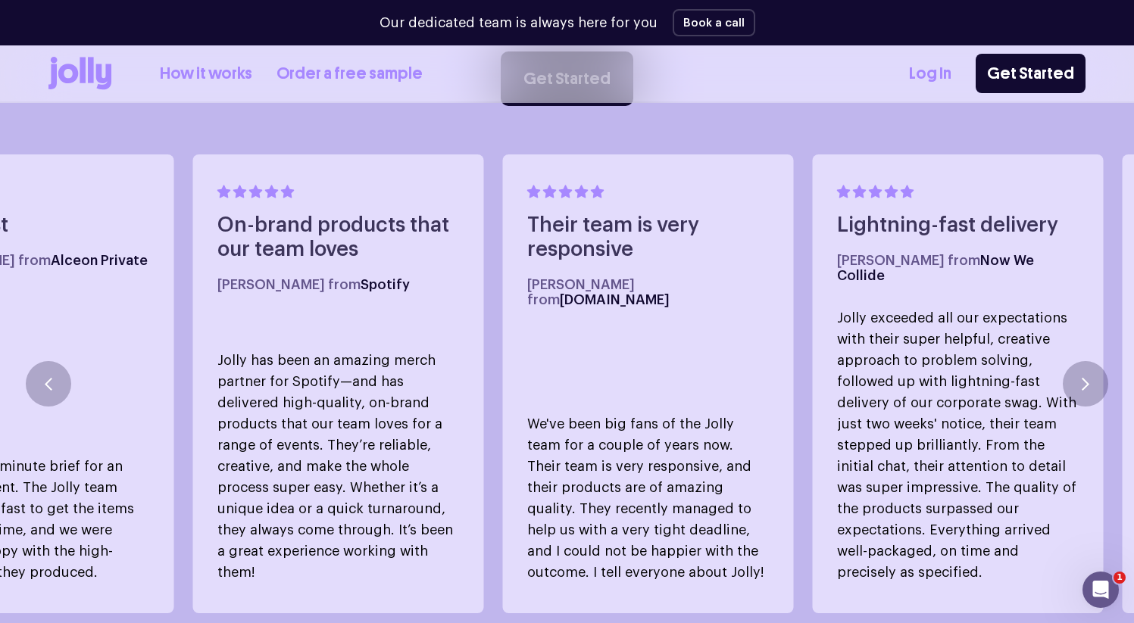
drag, startPoint x: 575, startPoint y: 532, endPoint x: 346, endPoint y: 423, distance: 253.7
click at [346, 423] on p "Jolly has been an amazing merch partner for Spotify—and has delivered high-qual…" at bounding box center [338, 466] width 242 height 233
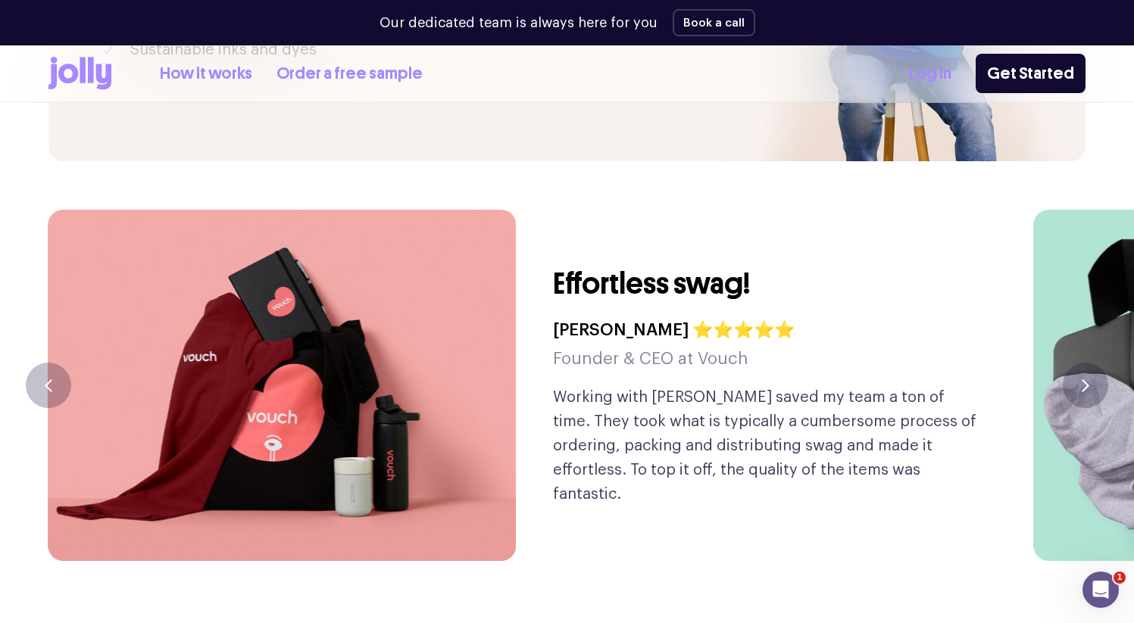
scroll to position [3465, 0]
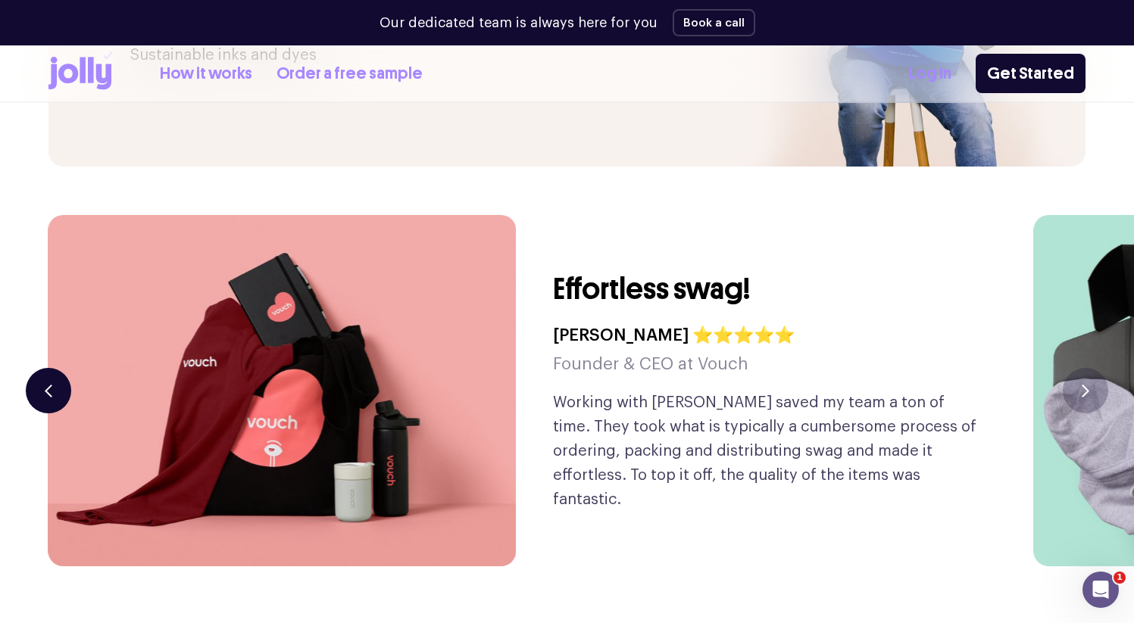
click at [40, 370] on button "button" at bounding box center [48, 390] width 45 height 45
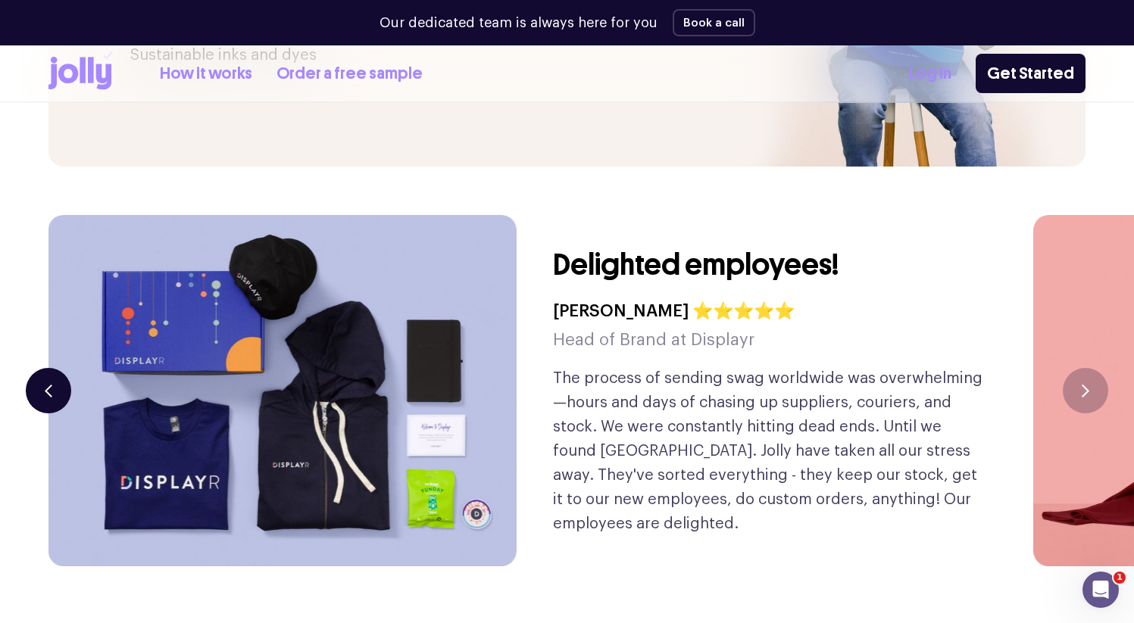
click at [38, 368] on button "button" at bounding box center [48, 390] width 45 height 45
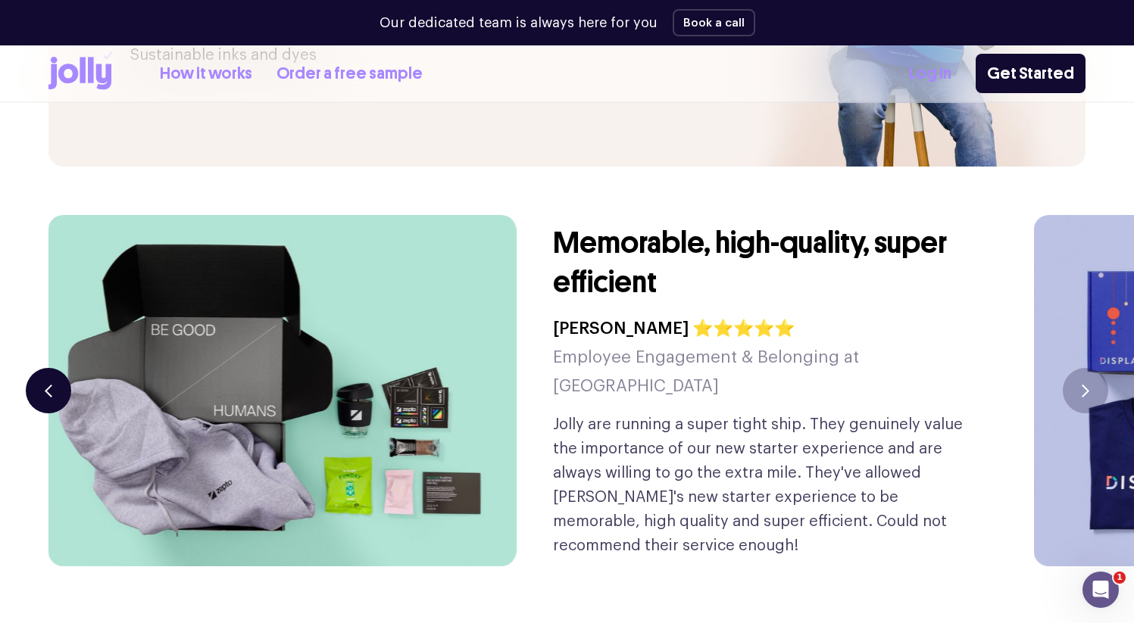
click at [38, 368] on button "button" at bounding box center [48, 390] width 45 height 45
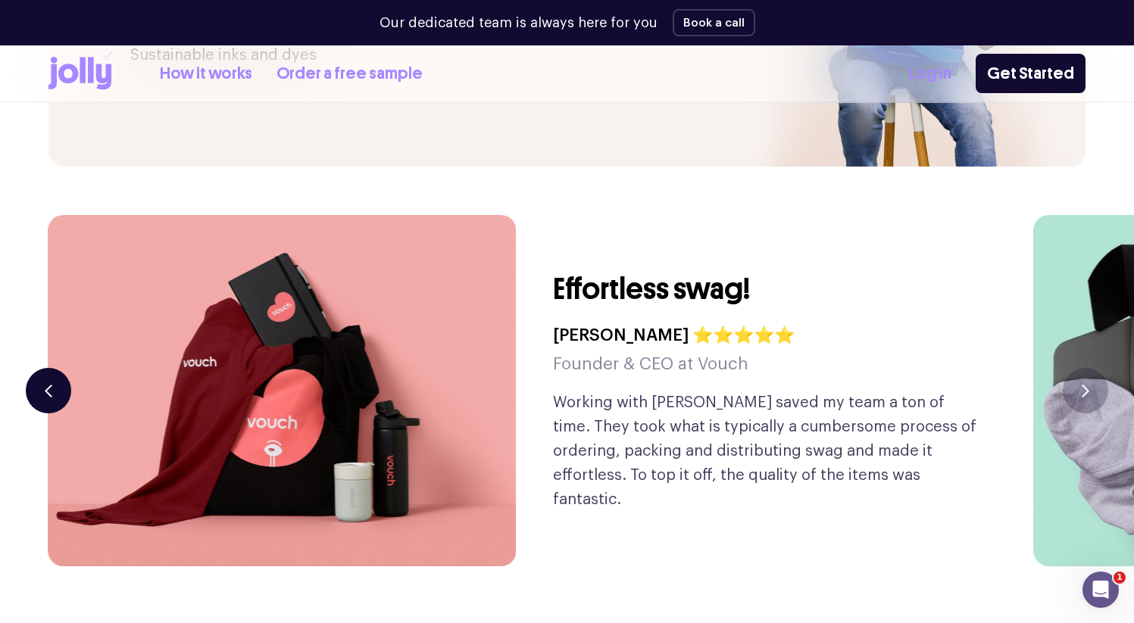
click at [38, 368] on button "button" at bounding box center [48, 390] width 45 height 45
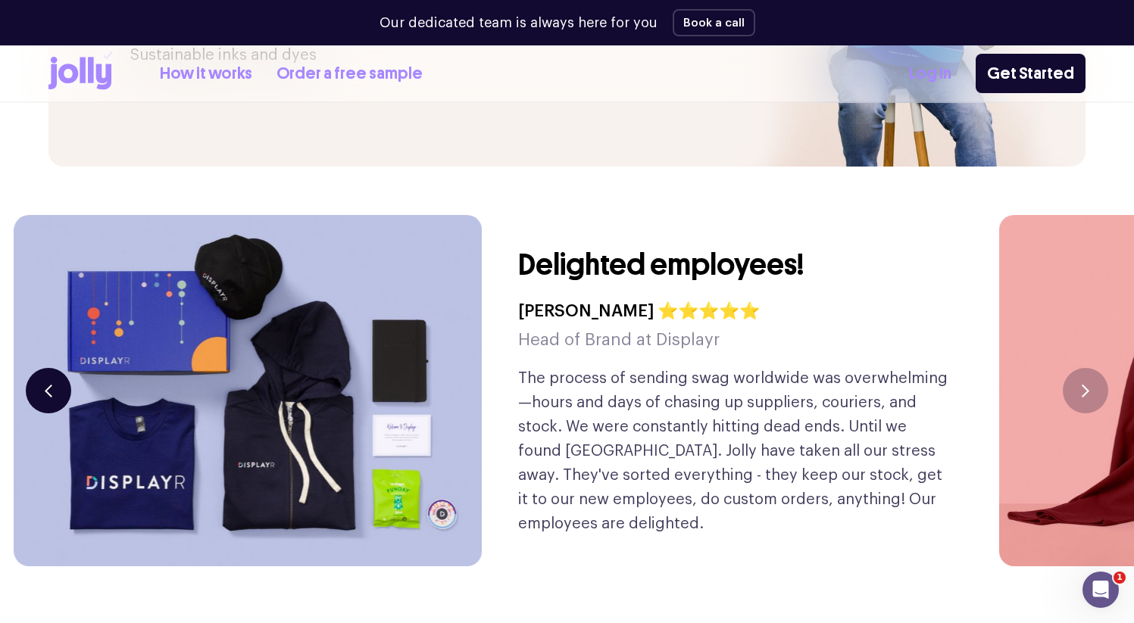
click at [38, 368] on button "button" at bounding box center [48, 390] width 45 height 45
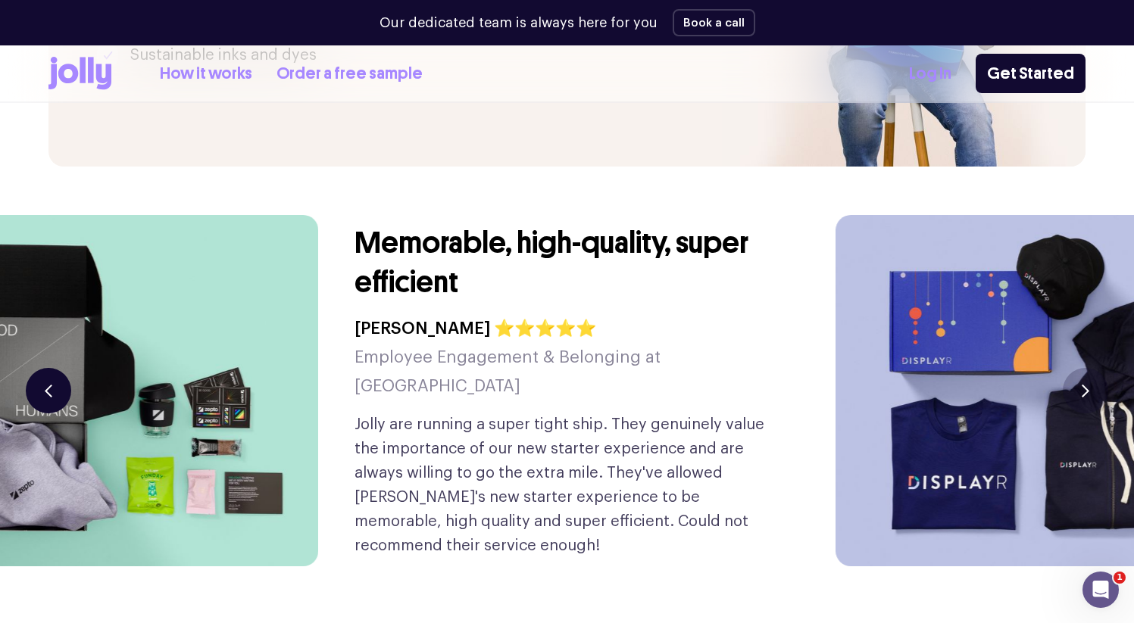
click at [38, 368] on button "button" at bounding box center [48, 390] width 45 height 45
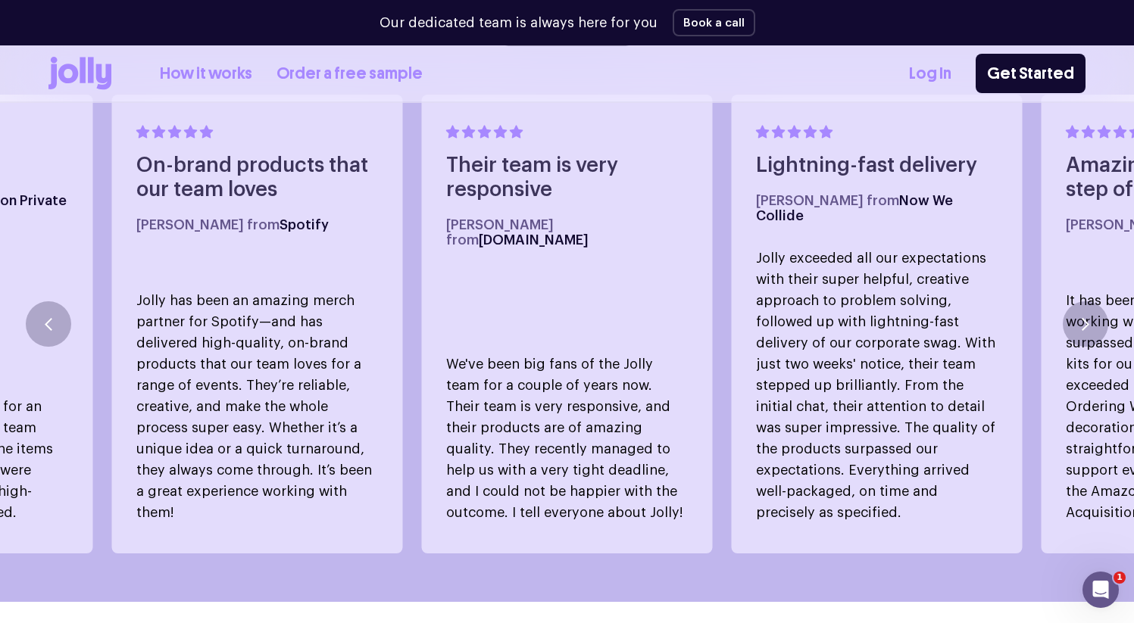
scroll to position [876, 0]
click at [51, 315] on button "button" at bounding box center [48, 325] width 45 height 45
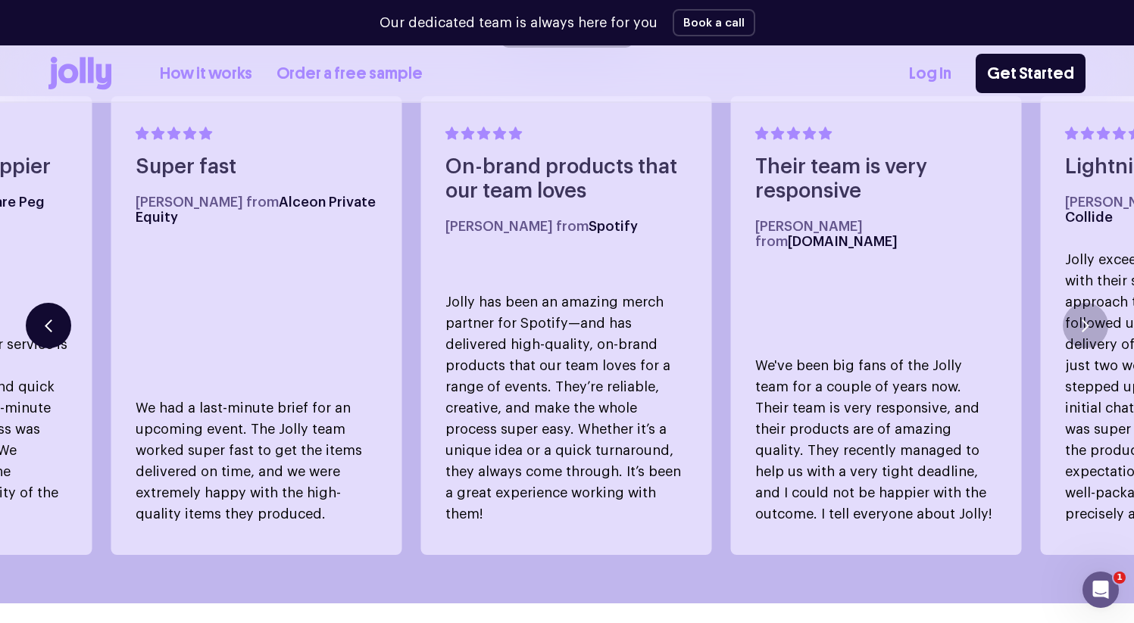
click at [51, 315] on button "button" at bounding box center [48, 325] width 45 height 45
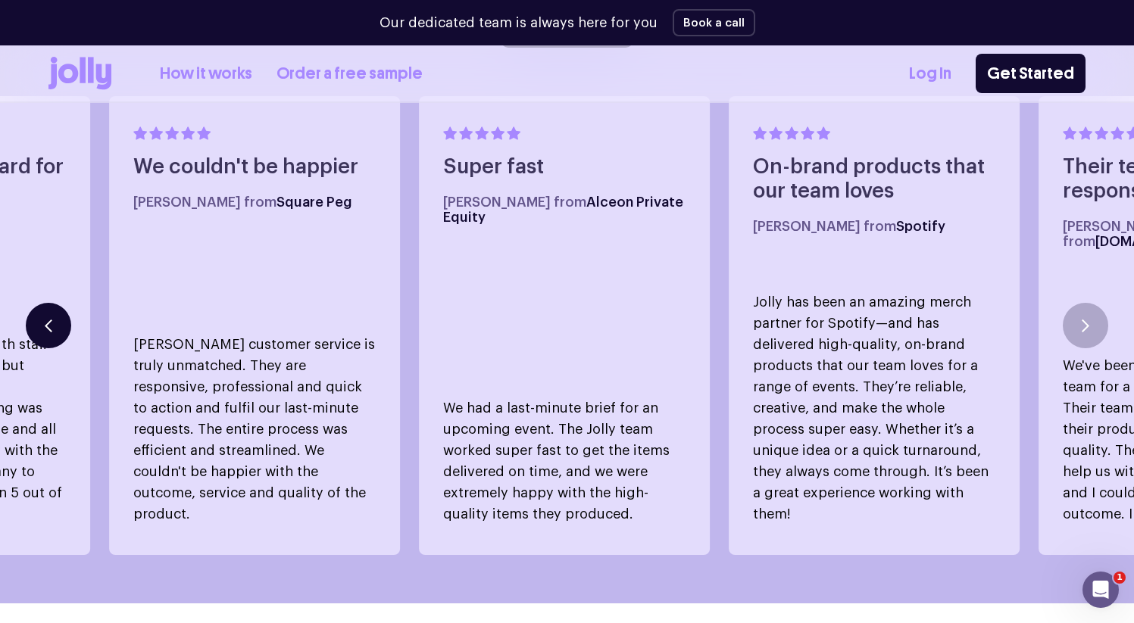
click at [51, 315] on button "button" at bounding box center [48, 325] width 45 height 45
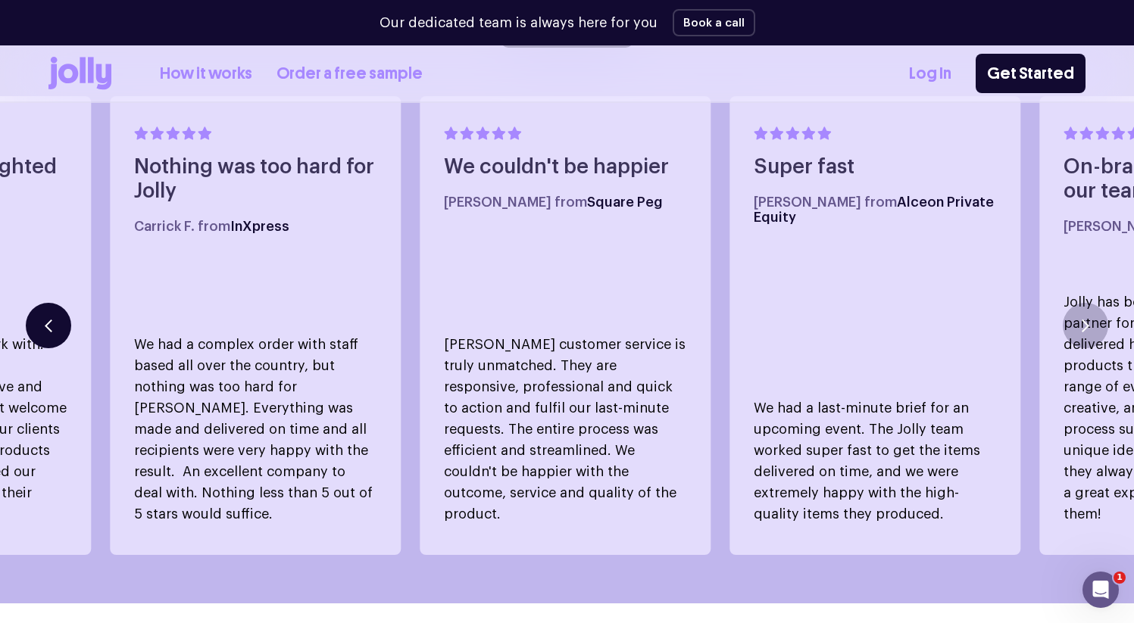
click at [51, 315] on button "button" at bounding box center [48, 325] width 45 height 45
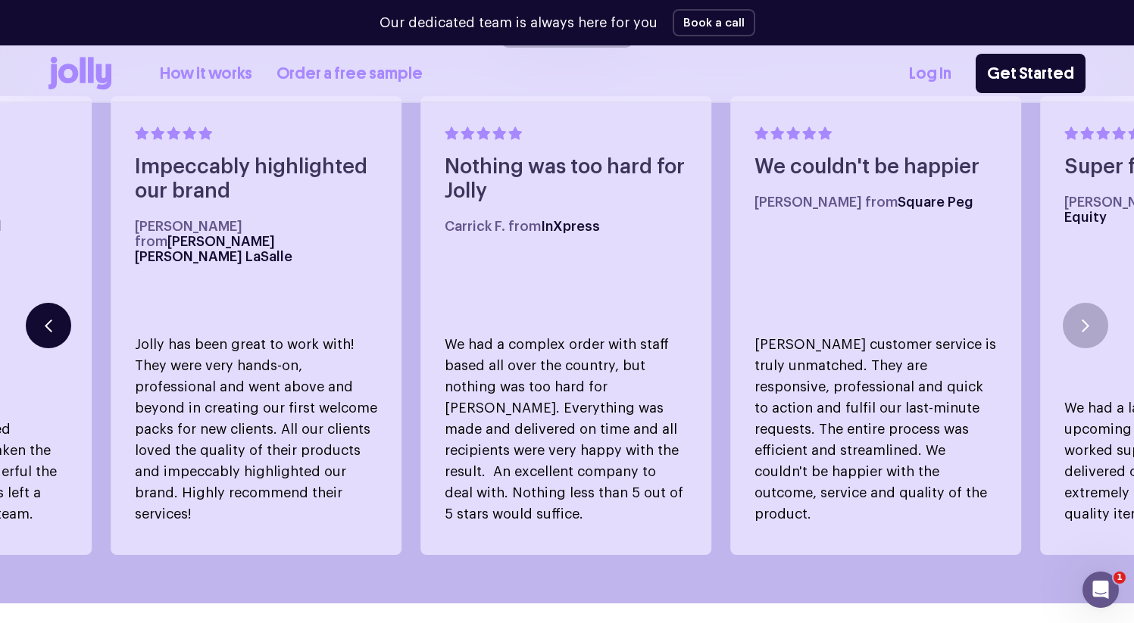
click at [51, 315] on button "button" at bounding box center [48, 325] width 45 height 45
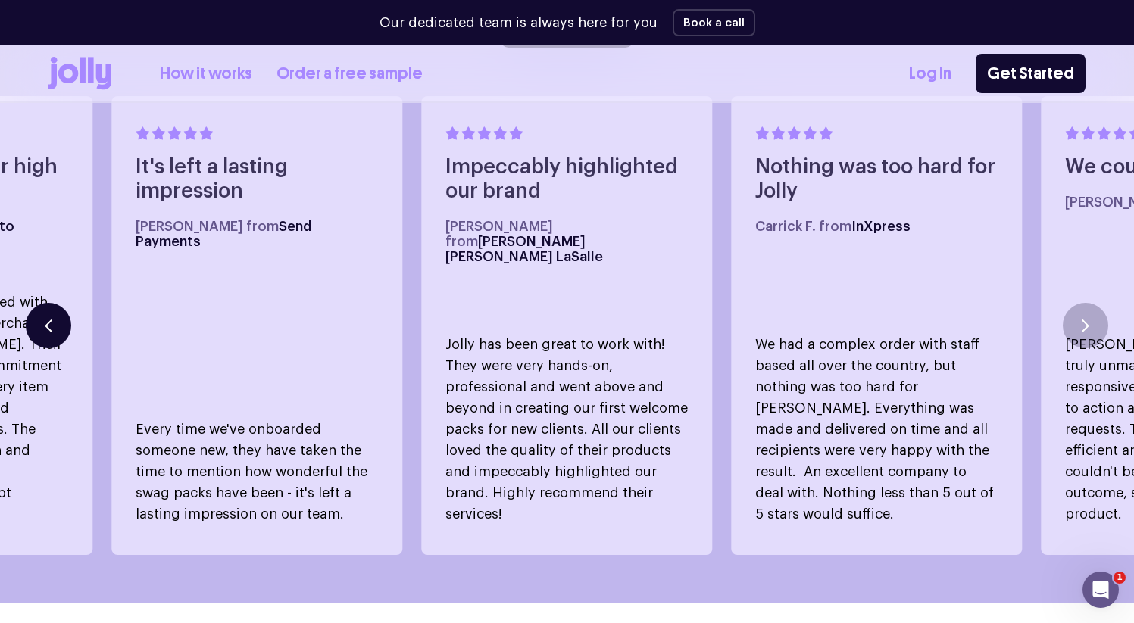
click at [51, 315] on button "button" at bounding box center [48, 325] width 45 height 45
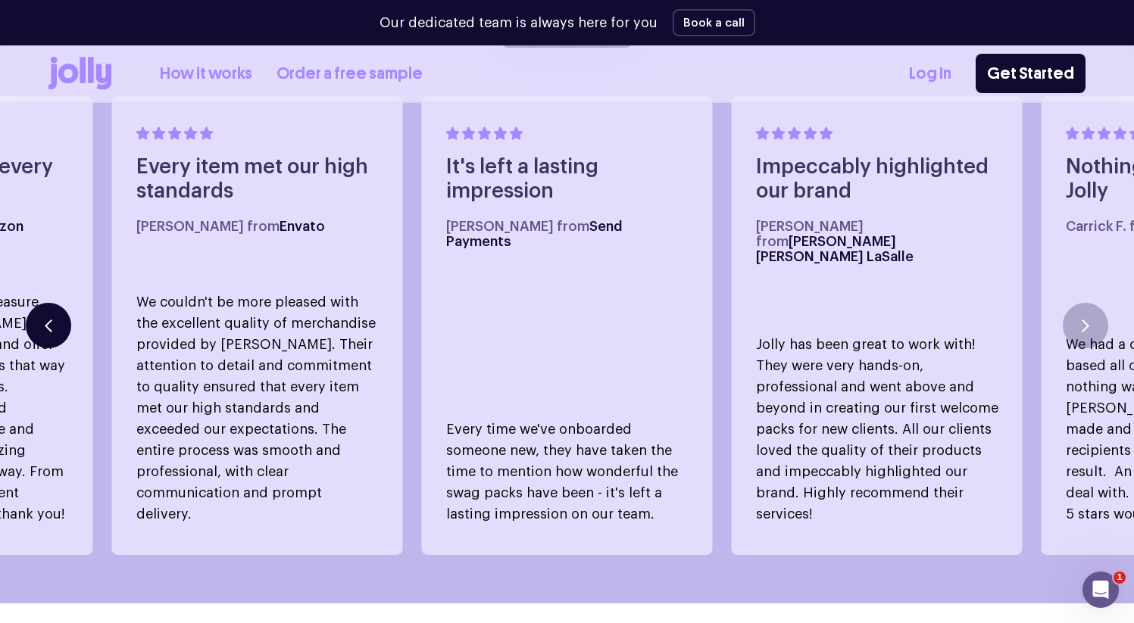
click at [51, 315] on button "button" at bounding box center [48, 325] width 45 height 45
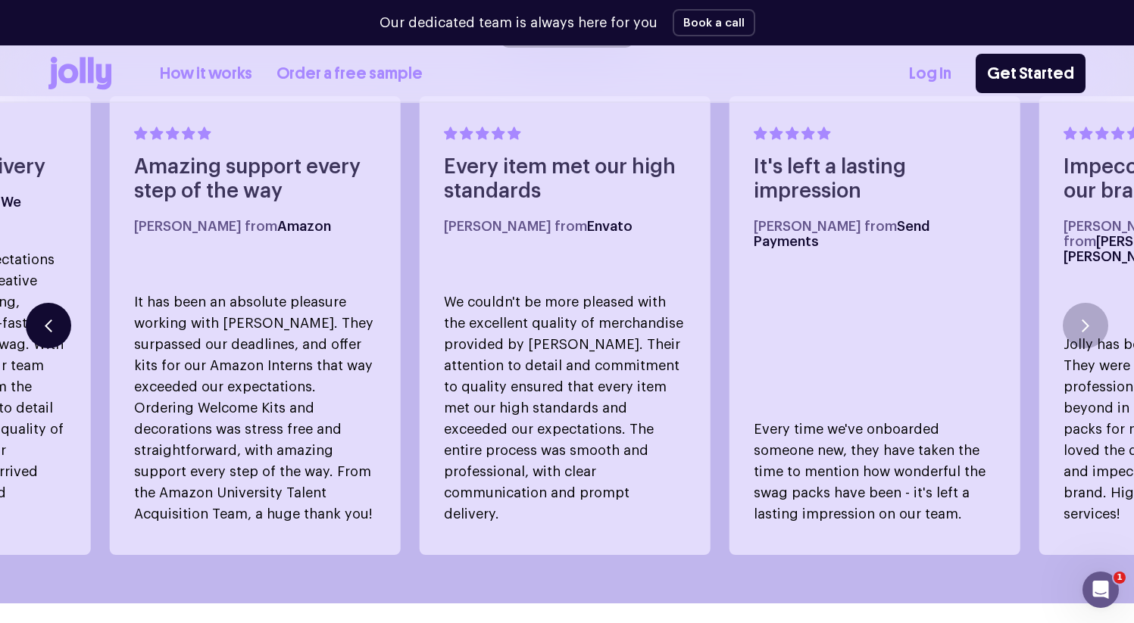
click at [51, 315] on button "button" at bounding box center [48, 325] width 45 height 45
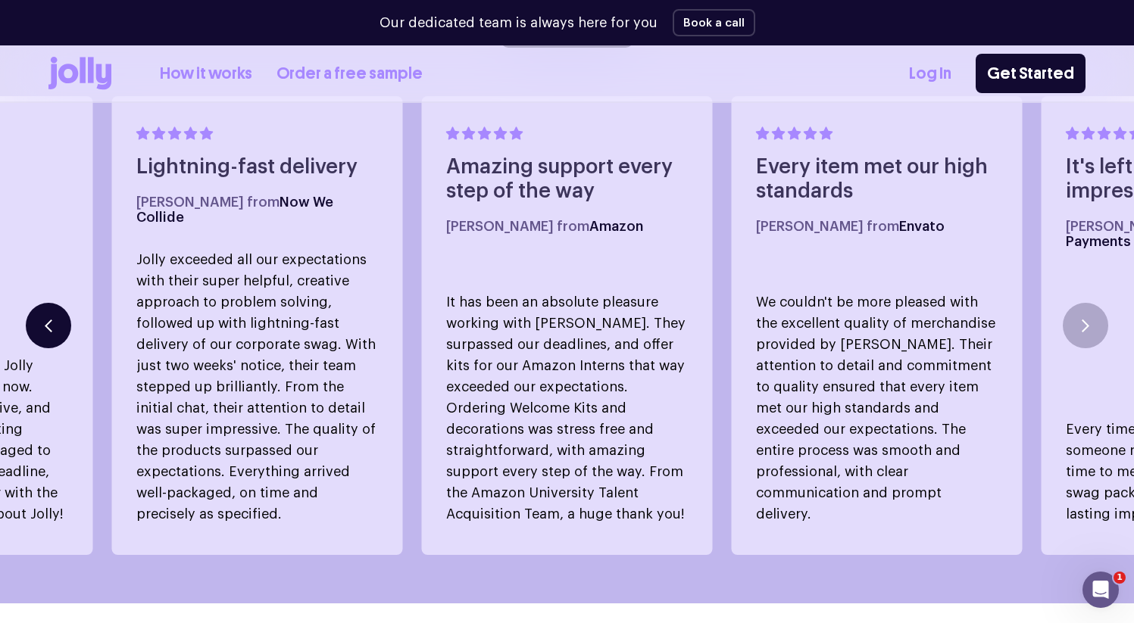
click at [51, 315] on button "button" at bounding box center [48, 325] width 45 height 45
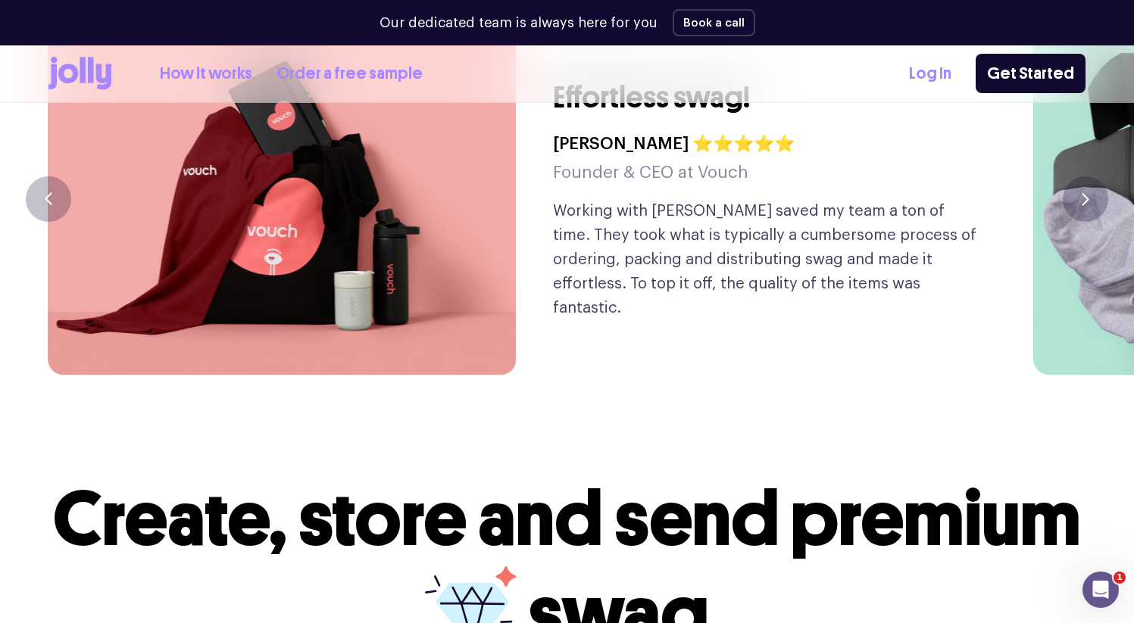
scroll to position [3654, 0]
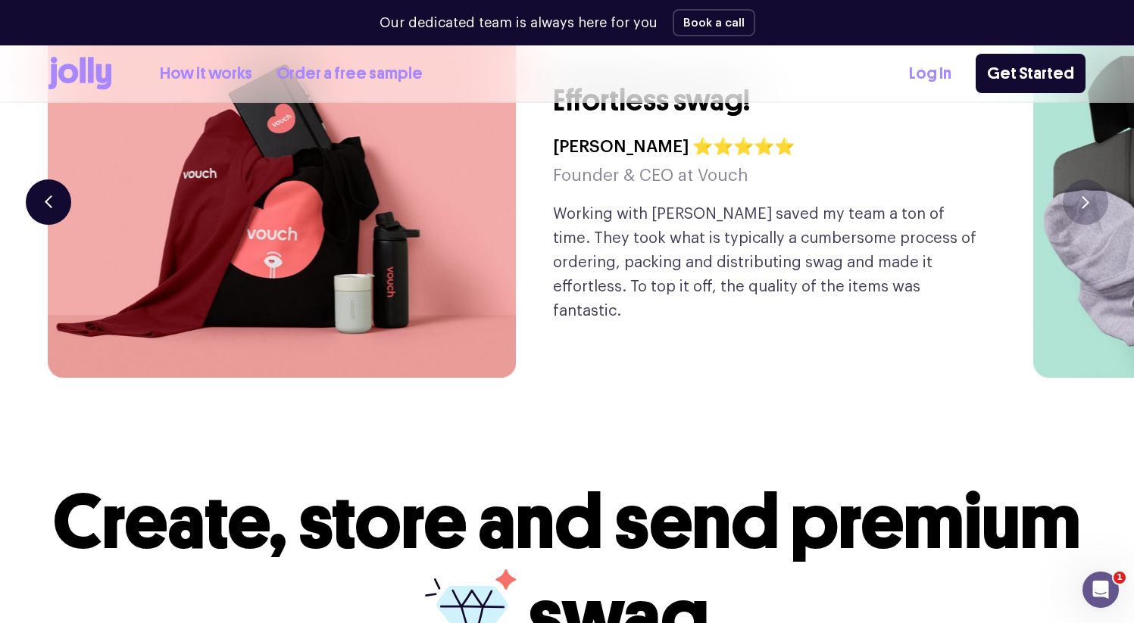
click at [50, 180] on button "button" at bounding box center [48, 202] width 45 height 45
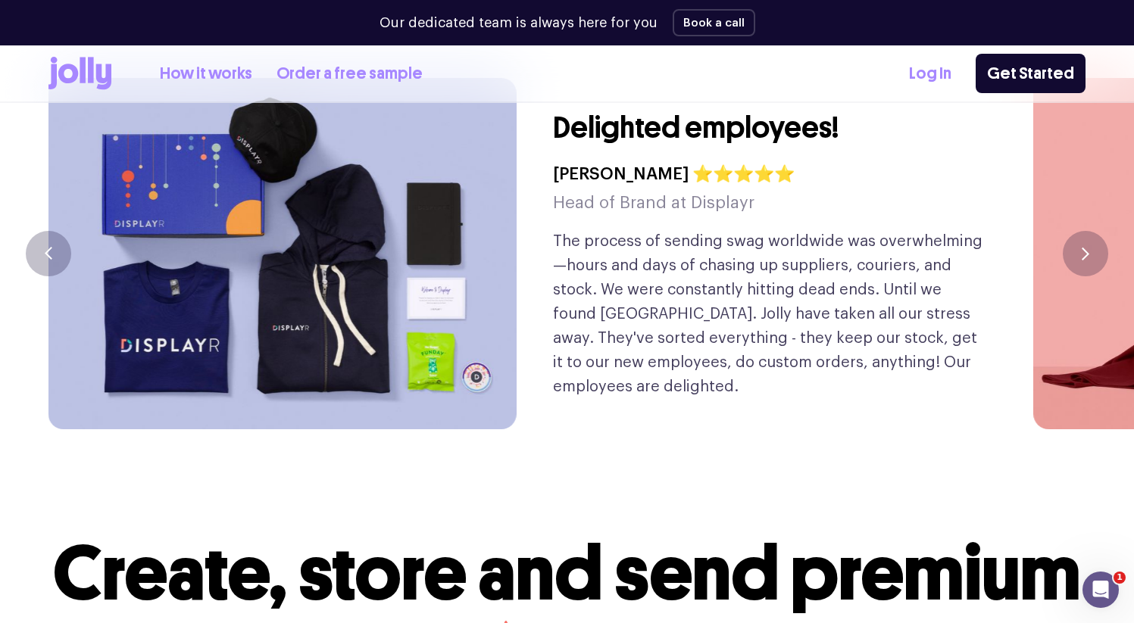
scroll to position [3539, 0]
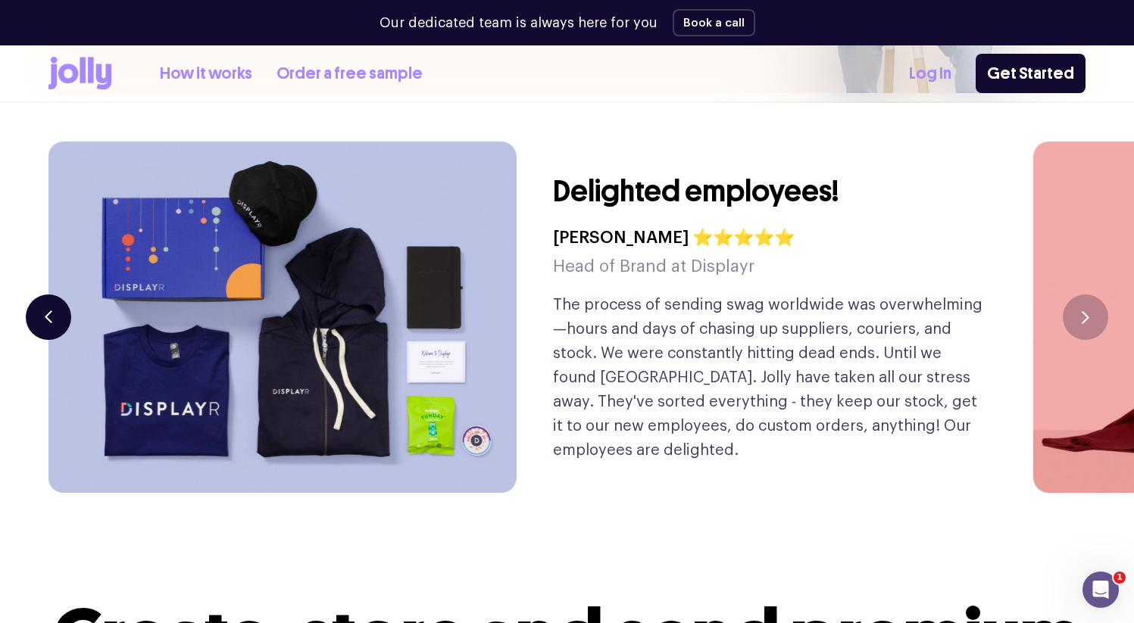
click at [50, 311] on icon "button" at bounding box center [49, 317] width 8 height 13
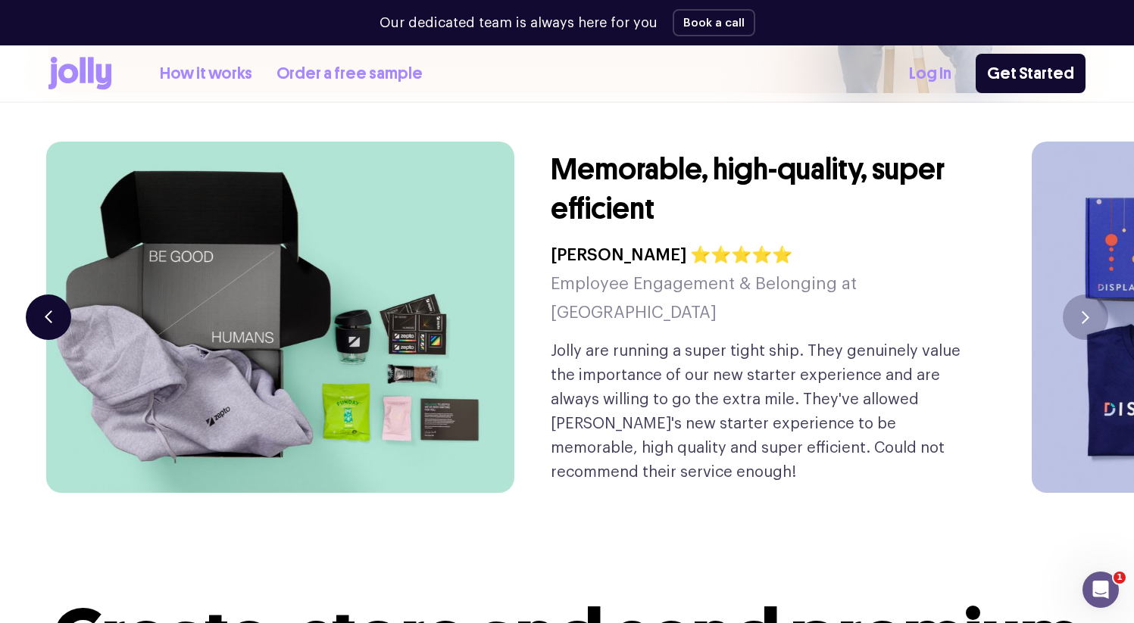
click at [48, 311] on icon "button" at bounding box center [49, 317] width 8 height 13
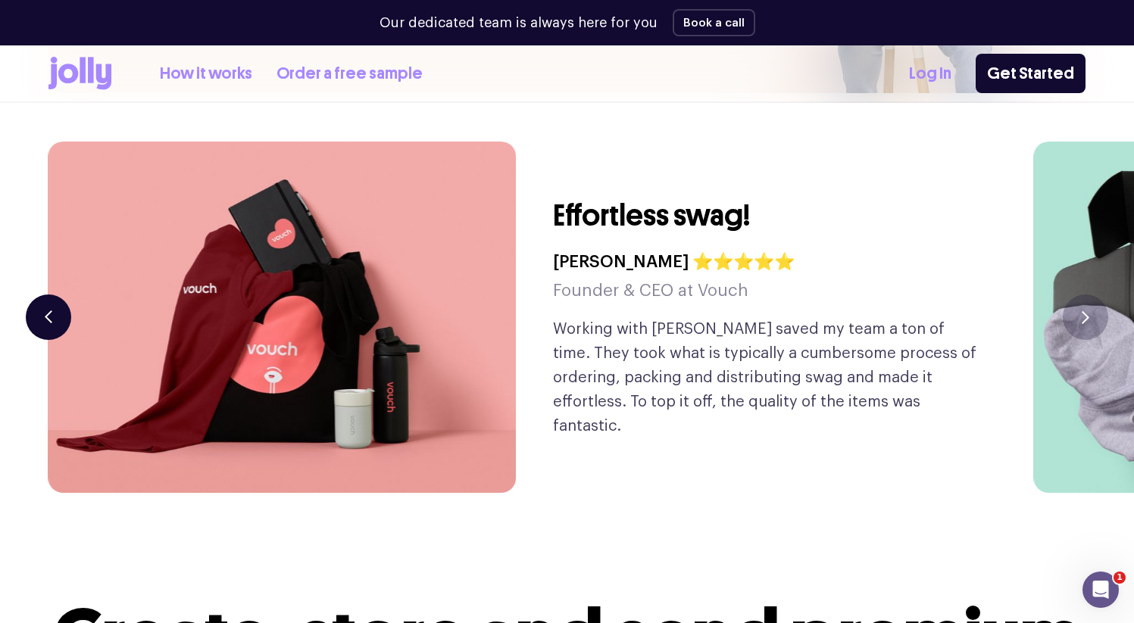
click at [46, 295] on button "button" at bounding box center [48, 317] width 45 height 45
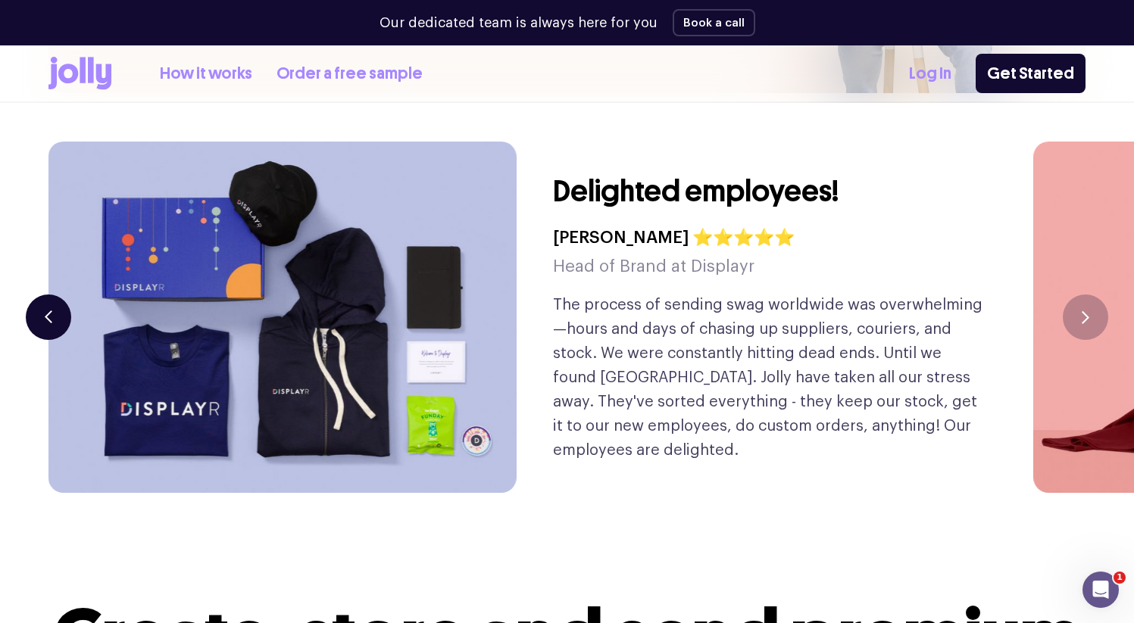
click at [42, 295] on button "button" at bounding box center [48, 317] width 45 height 45
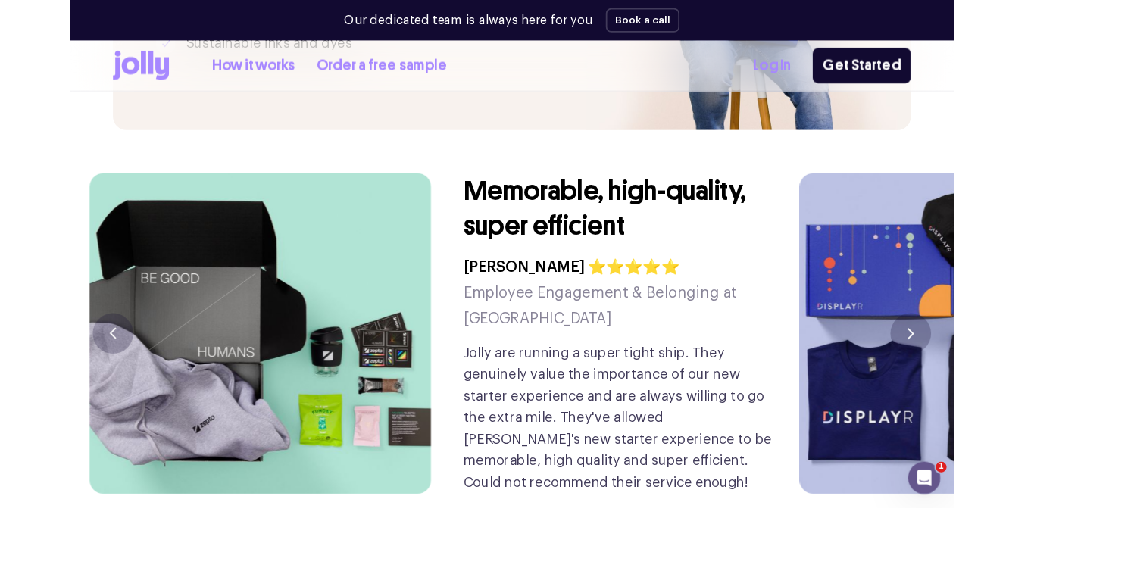
scroll to position [3536, 0]
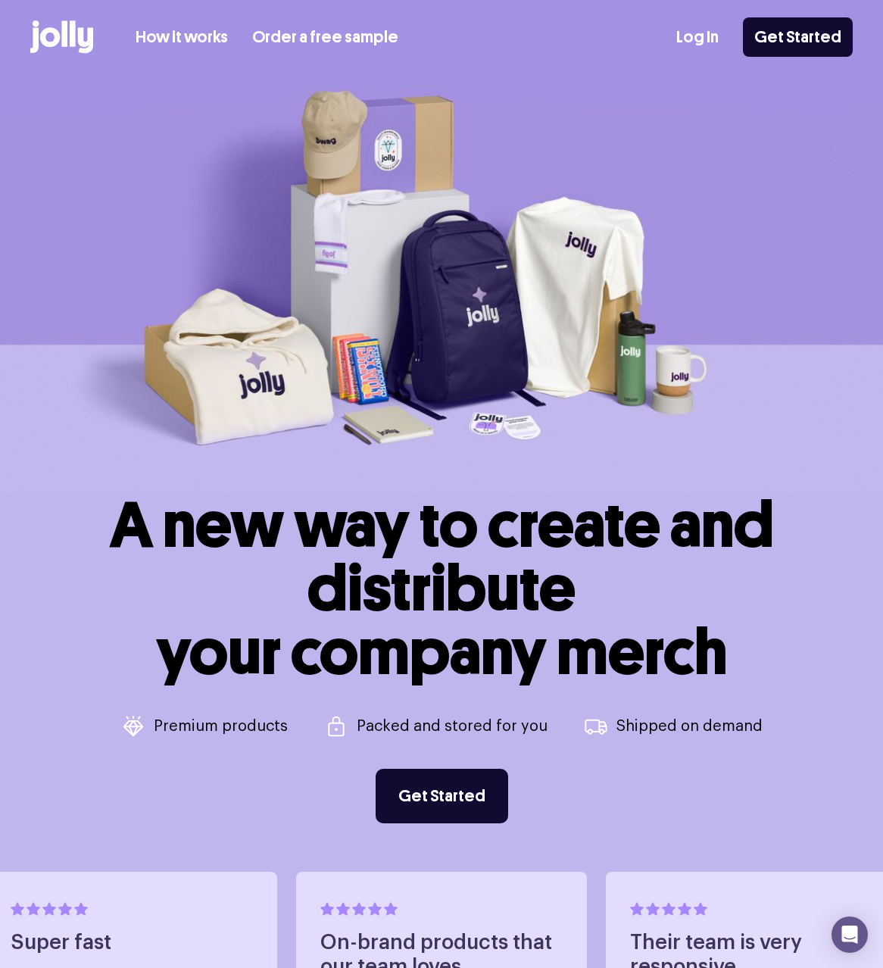
click at [811, 41] on link "Get Started" at bounding box center [798, 36] width 110 height 39
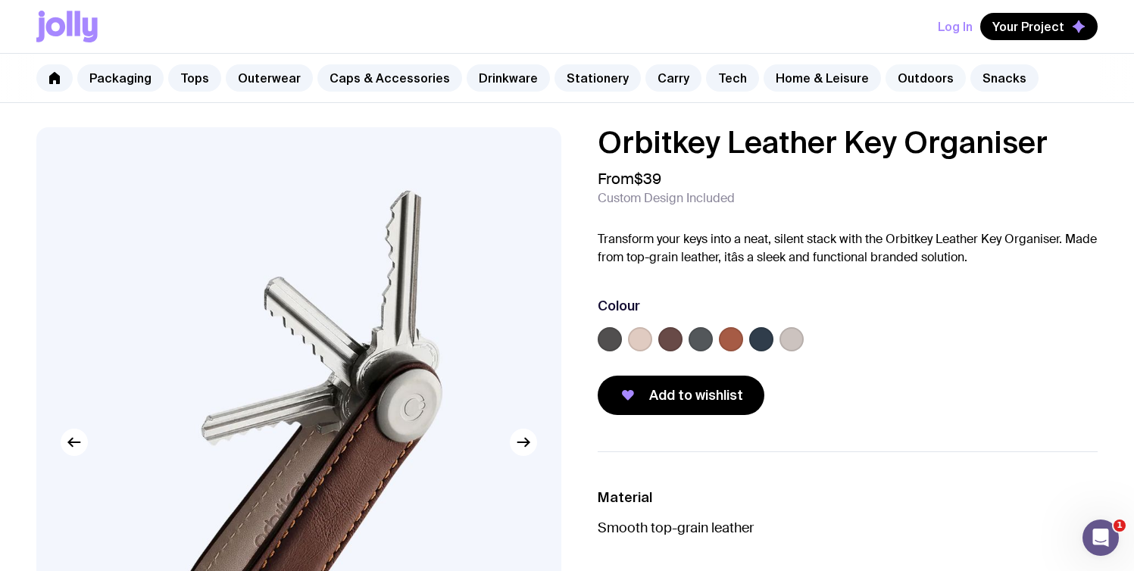
click at [902, 82] on link "Outdoors" at bounding box center [925, 77] width 80 height 27
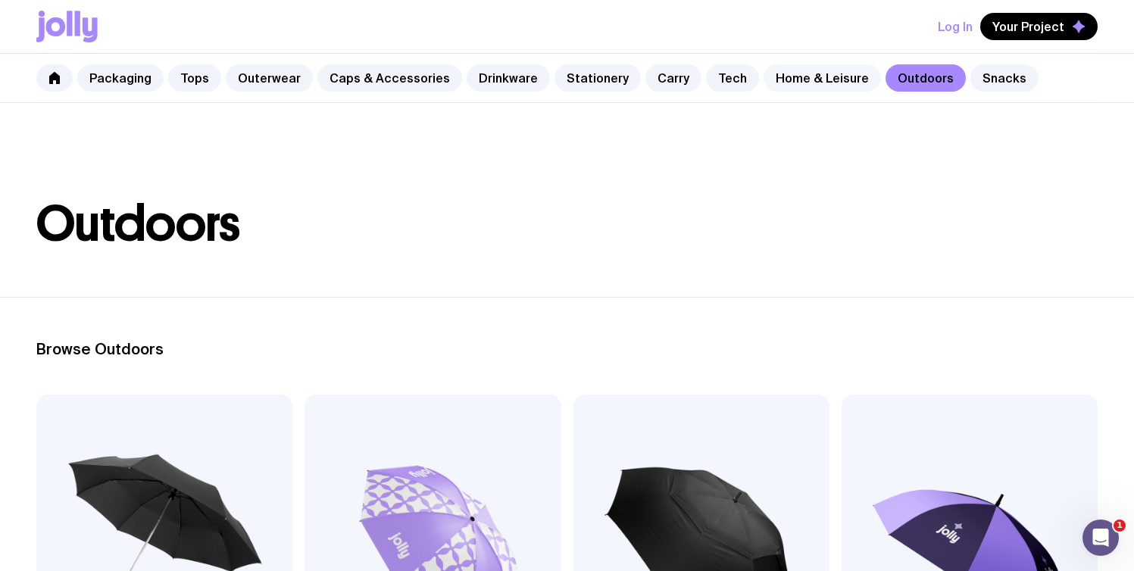
click at [810, 85] on link "Home & Leisure" at bounding box center [822, 77] width 117 height 27
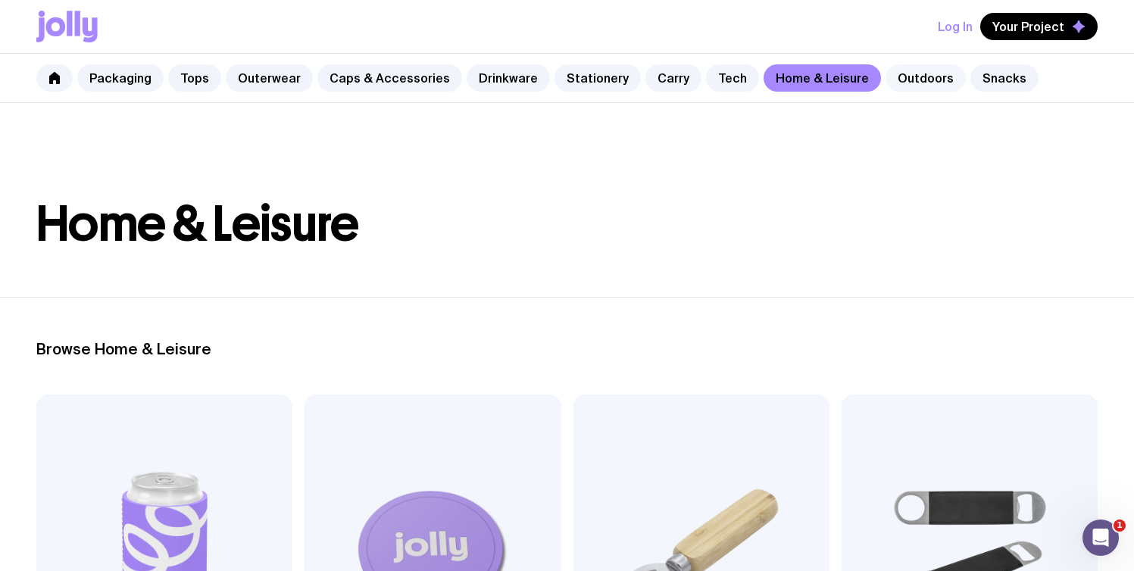
click at [885, 82] on link "Outdoors" at bounding box center [925, 77] width 80 height 27
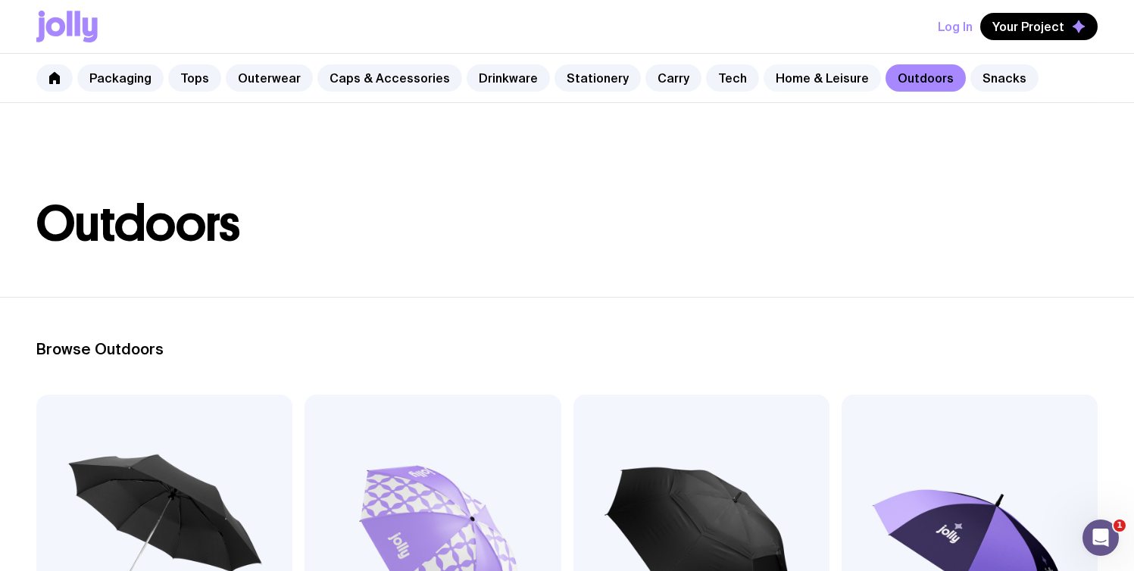
click at [828, 84] on link "Home & Leisure" at bounding box center [822, 77] width 117 height 27
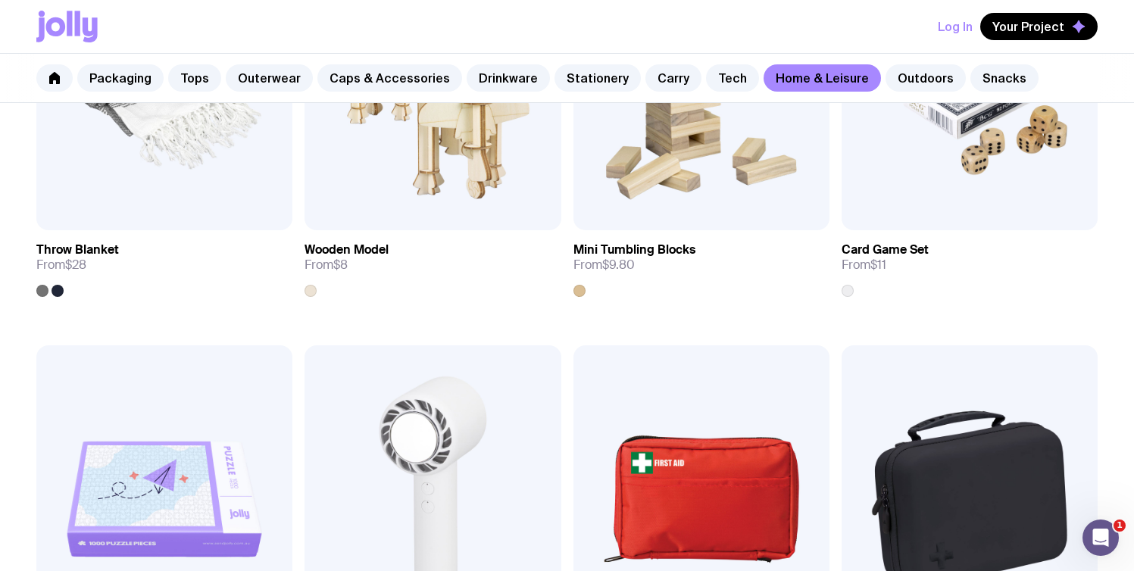
scroll to position [2868, 0]
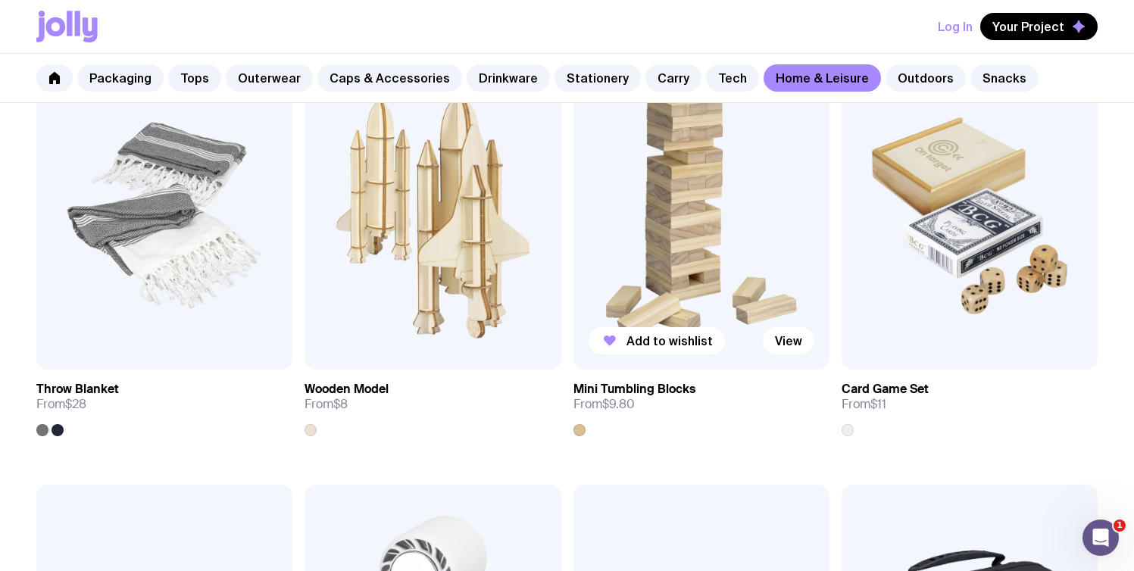
click at [689, 244] on img at bounding box center [701, 216] width 256 height 308
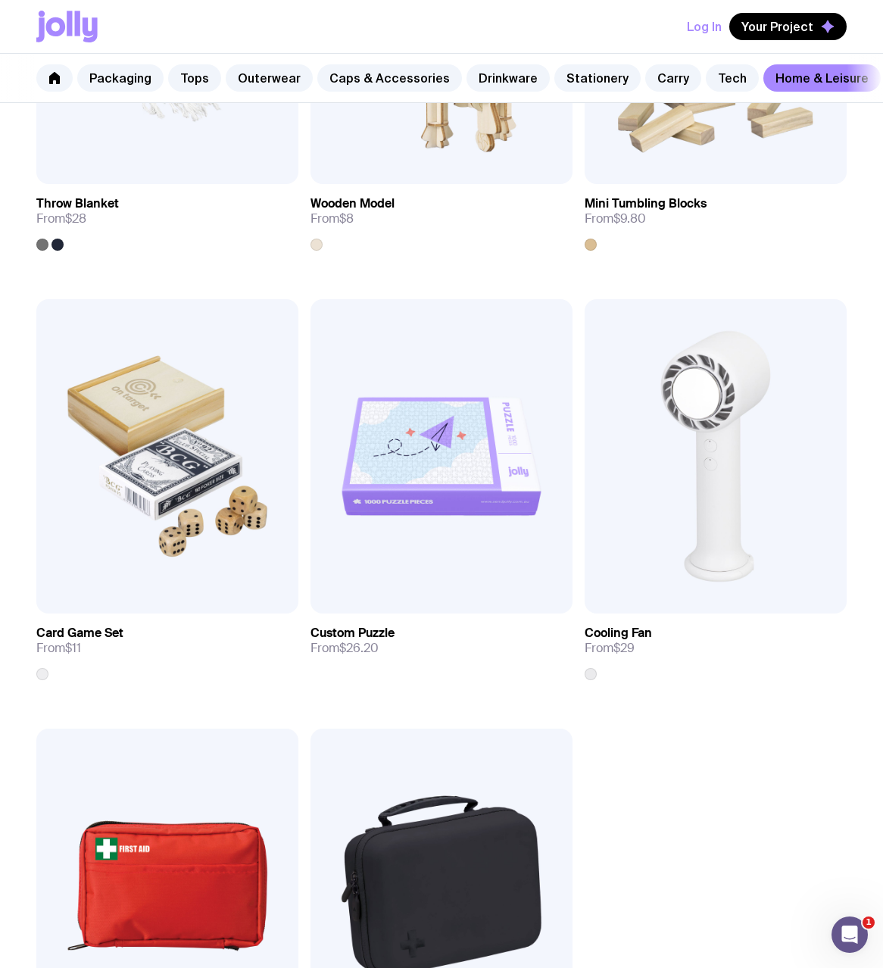
scroll to position [4050, 0]
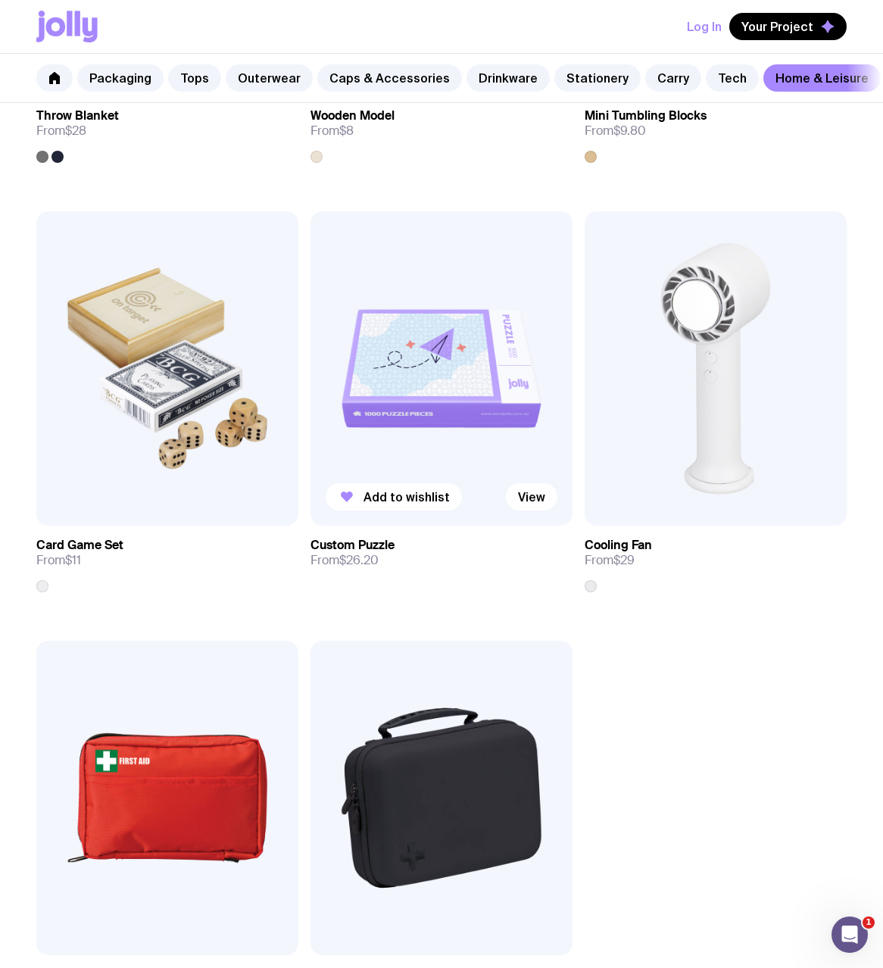
click at [525, 392] on img at bounding box center [442, 368] width 262 height 314
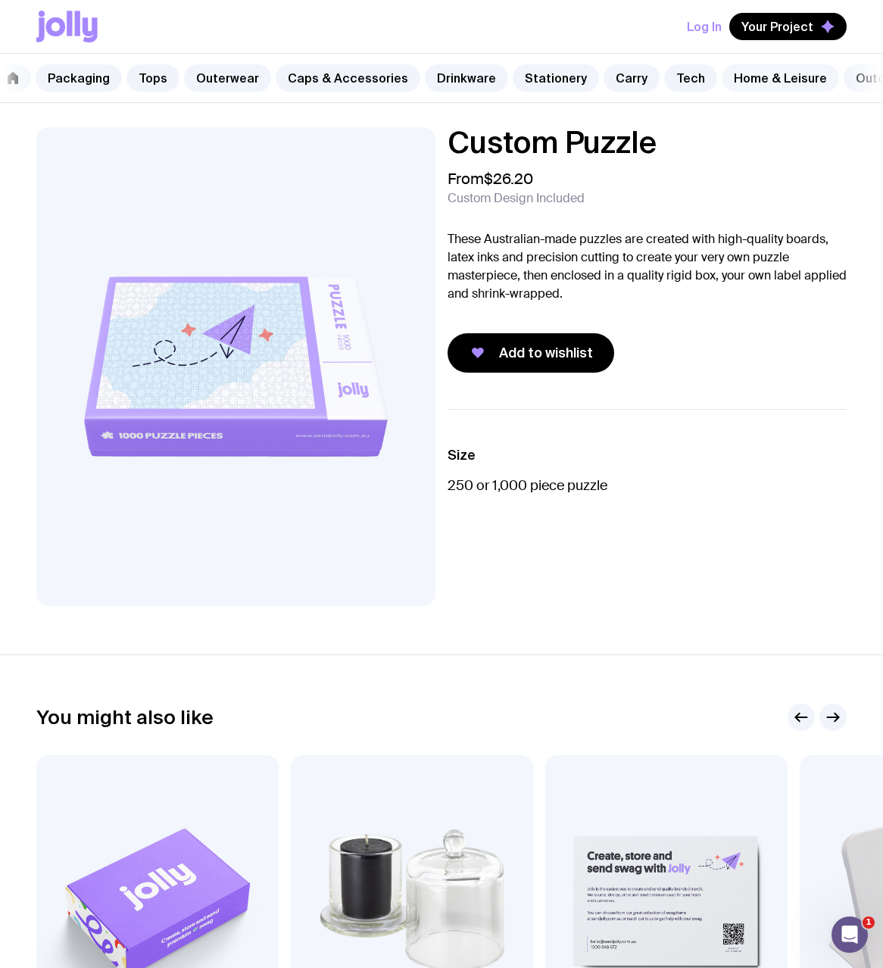
scroll to position [0, 41]
click at [851, 103] on nav "Packaging Tops Outerwear Caps & Accessories Drinkware Stationery Carry Tech Hom…" at bounding box center [441, 78] width 883 height 49
click at [859, 103] on div "Packaging Tops Outerwear Caps & Accessories Drinkware Stationery Carry Tech Hom…" at bounding box center [441, 78] width 883 height 49
click at [827, 80] on link "Snacks" at bounding box center [844, 77] width 68 height 27
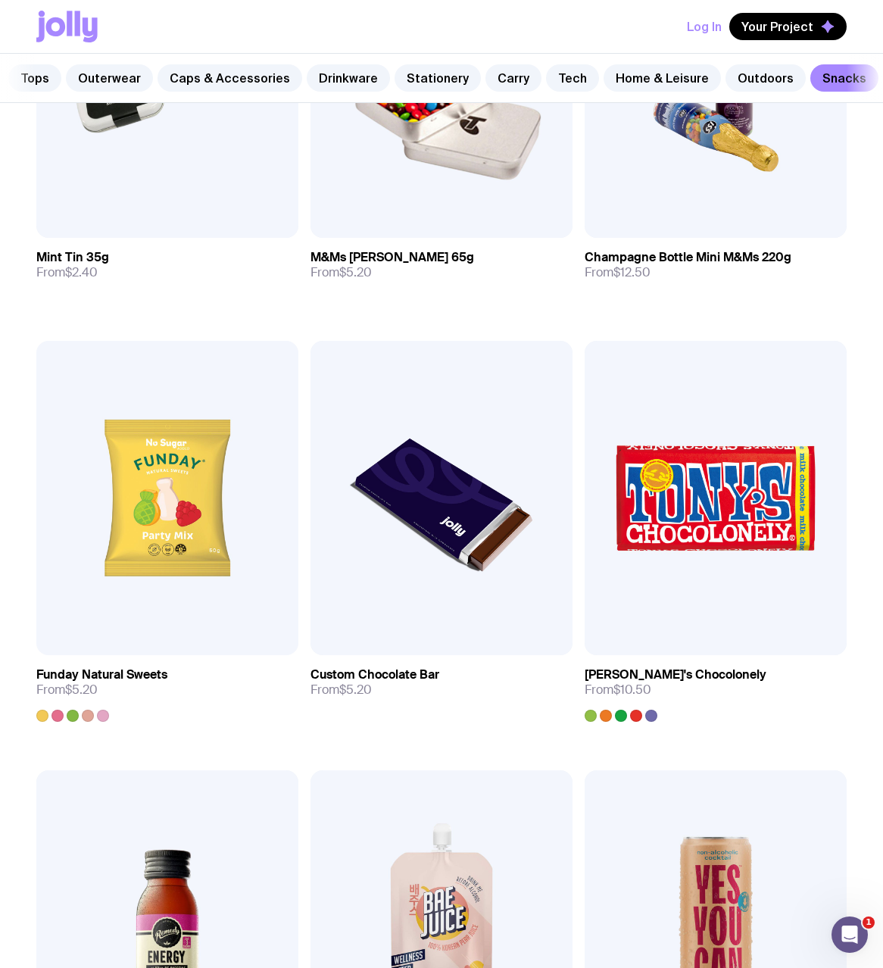
scroll to position [810, 0]
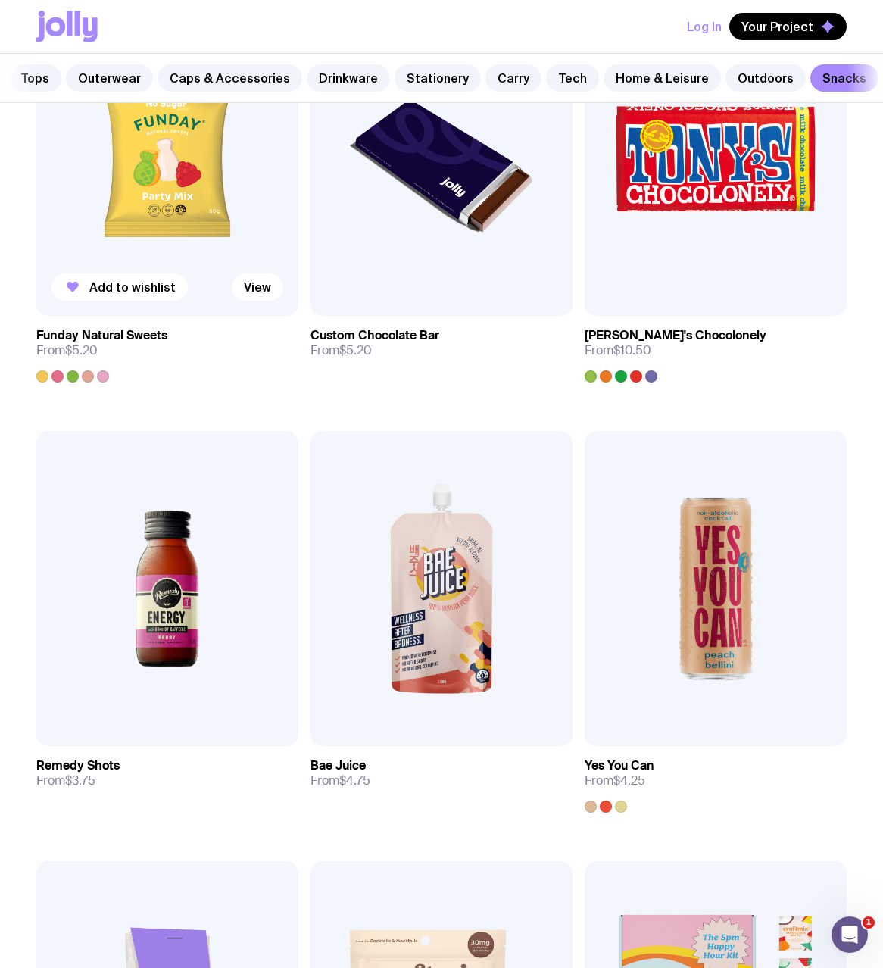
click at [234, 251] on img at bounding box center [167, 159] width 262 height 314
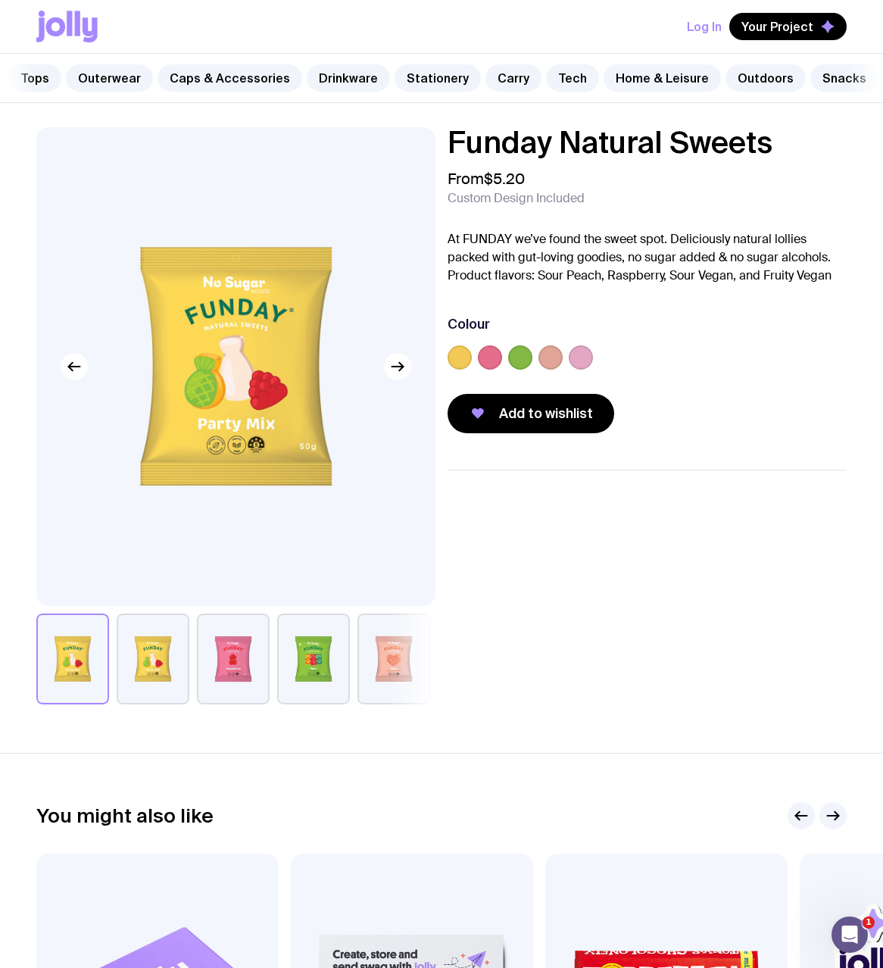
scroll to position [494, 0]
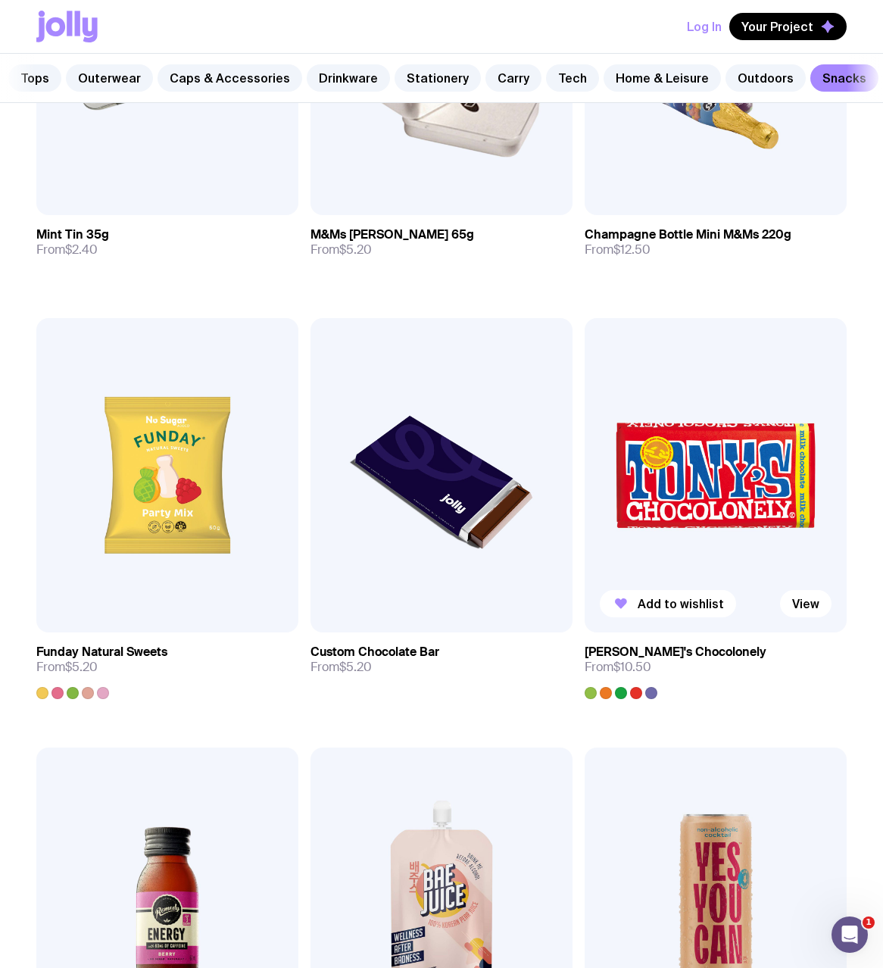
click at [704, 472] on img at bounding box center [716, 475] width 262 height 314
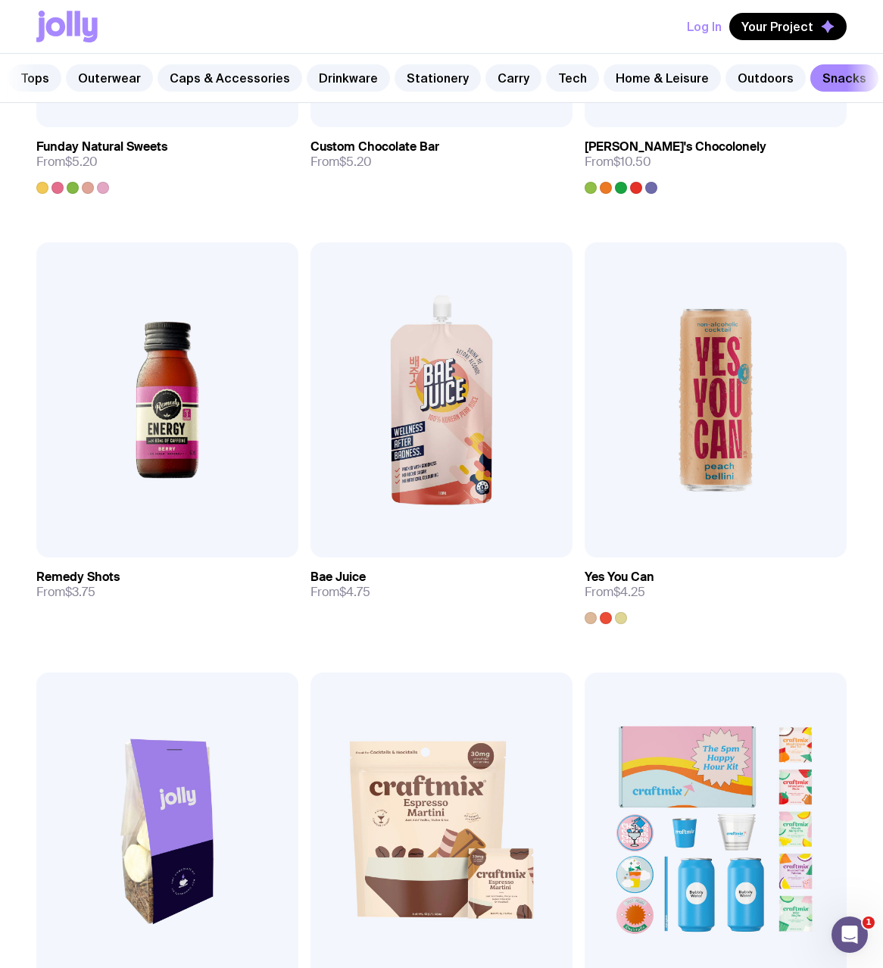
scroll to position [1288, 0]
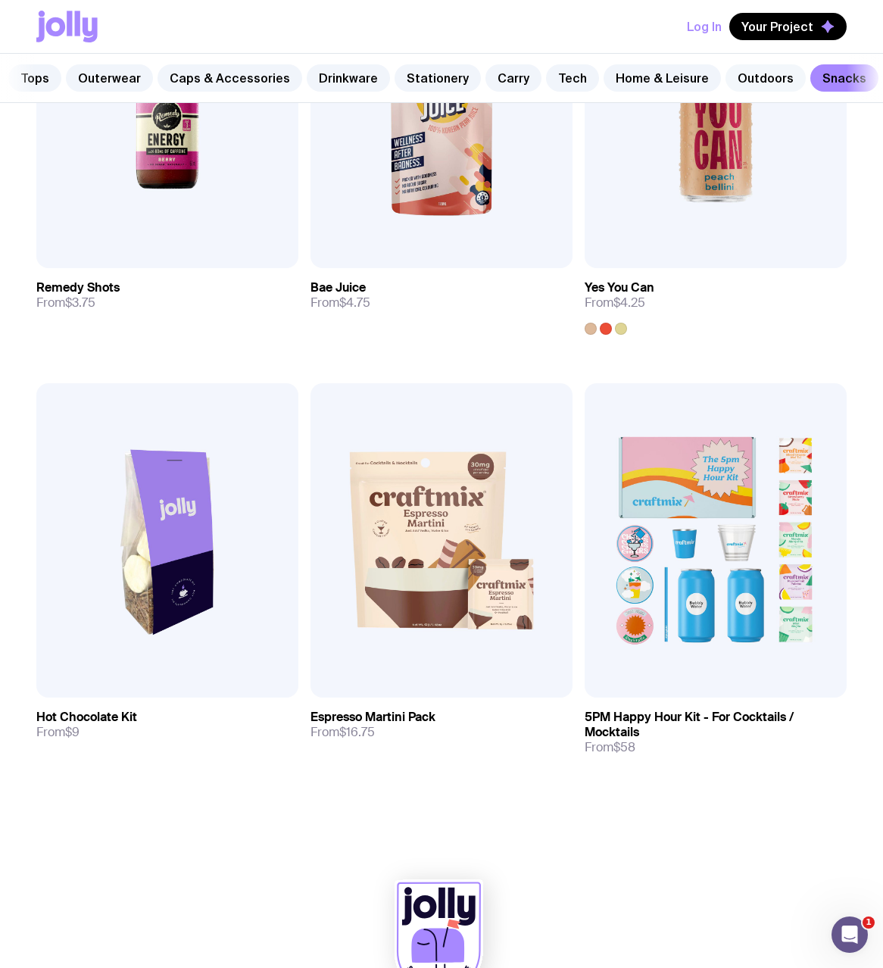
click at [726, 78] on link "Outdoors" at bounding box center [766, 77] width 80 height 27
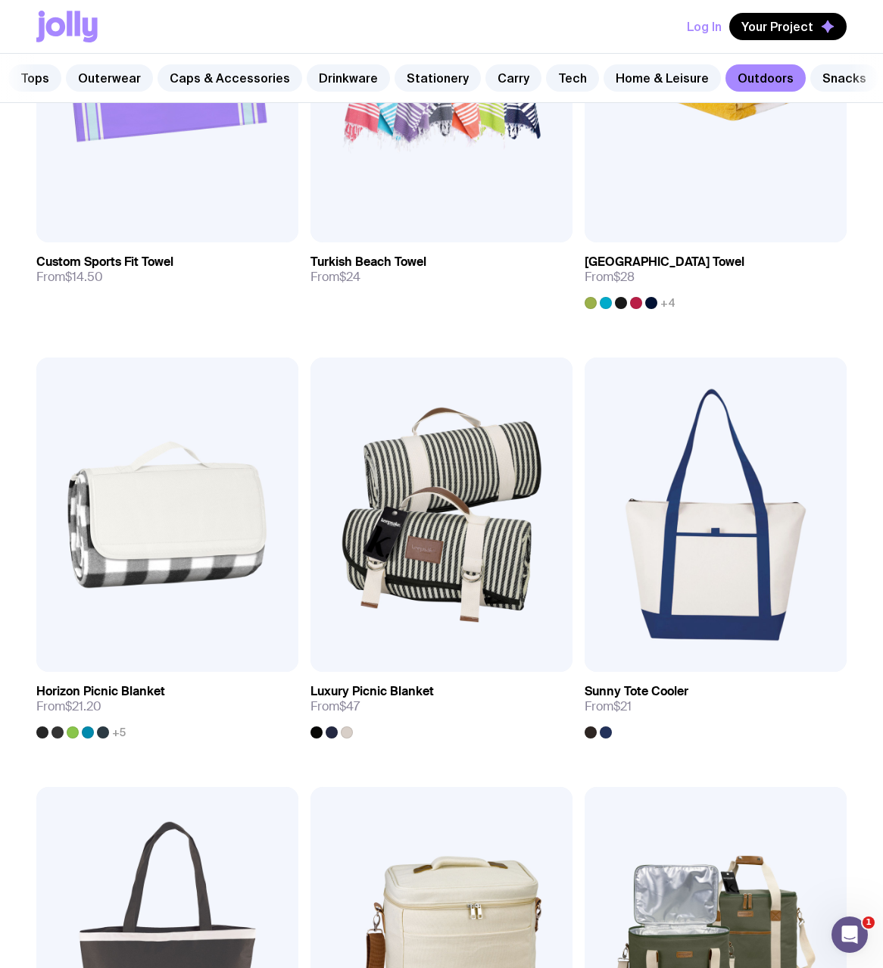
scroll to position [1534, 0]
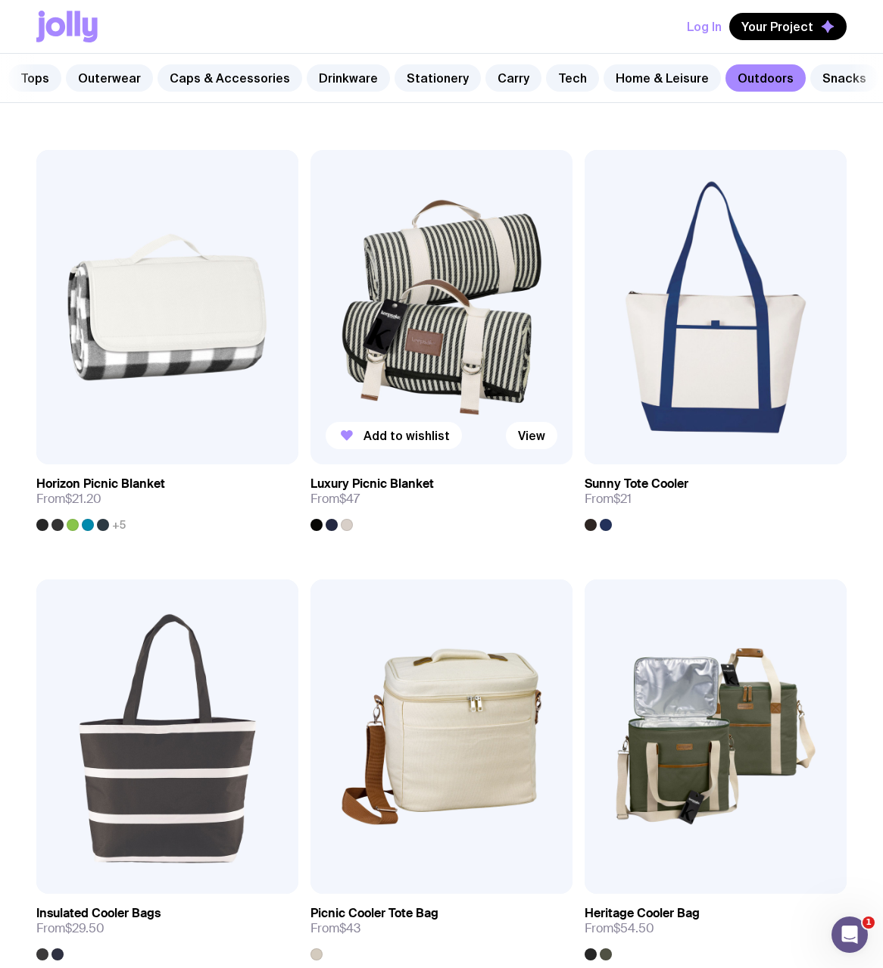
click at [457, 339] on img at bounding box center [442, 307] width 262 height 314
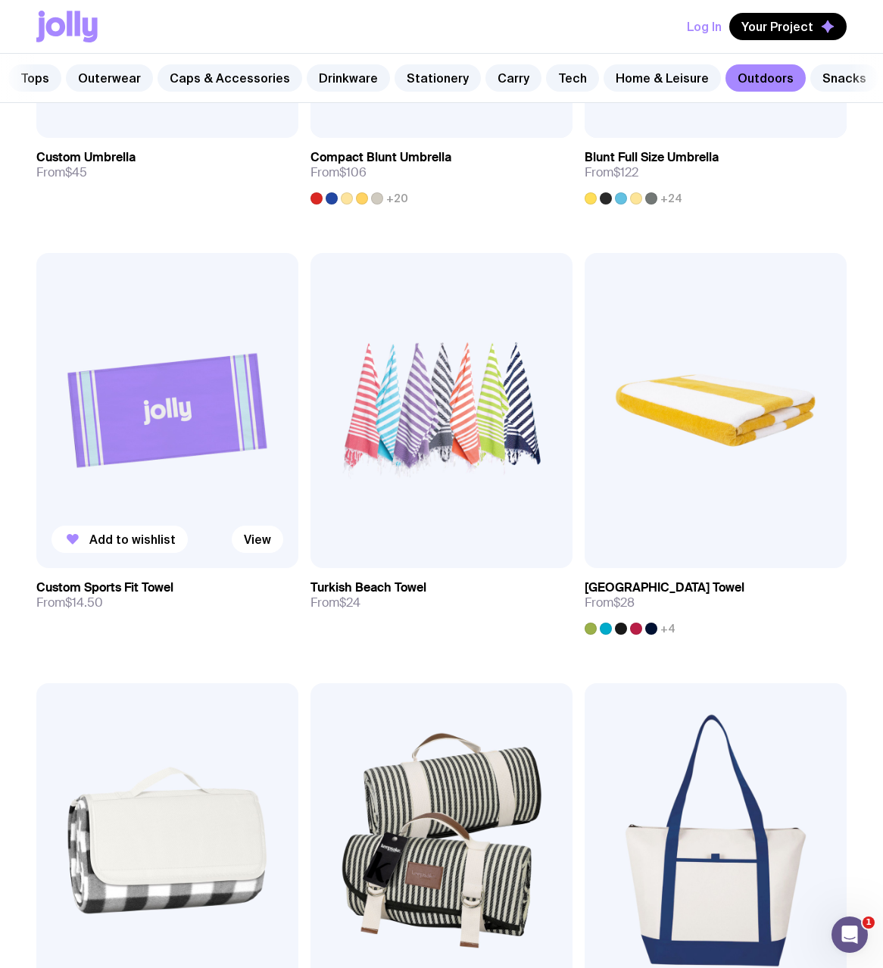
scroll to position [1522, 0]
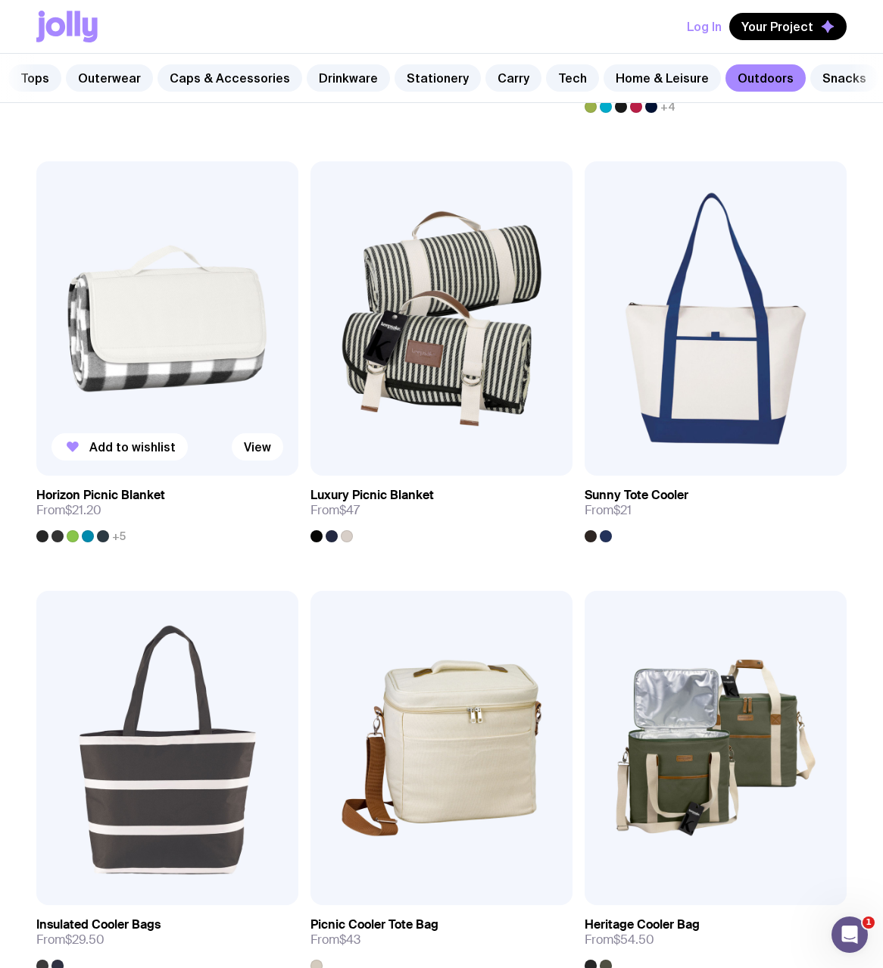
click at [154, 331] on img at bounding box center [167, 318] width 262 height 314
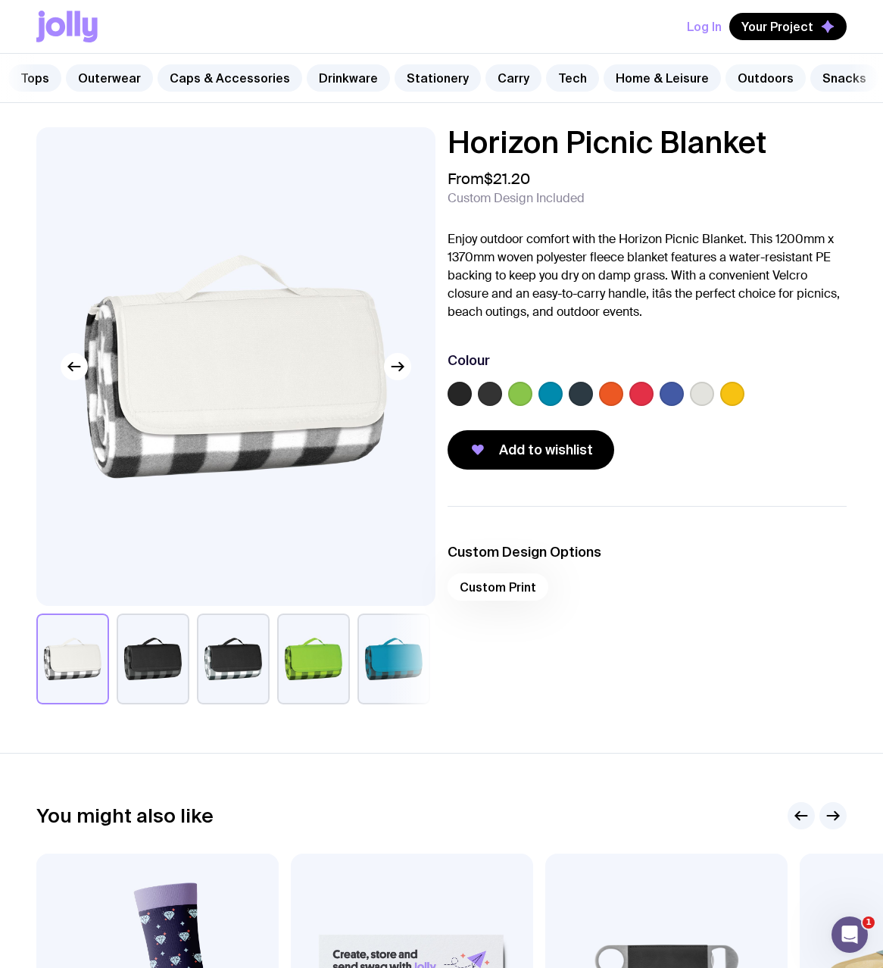
click at [747, 84] on link "Outdoors" at bounding box center [766, 77] width 80 height 27
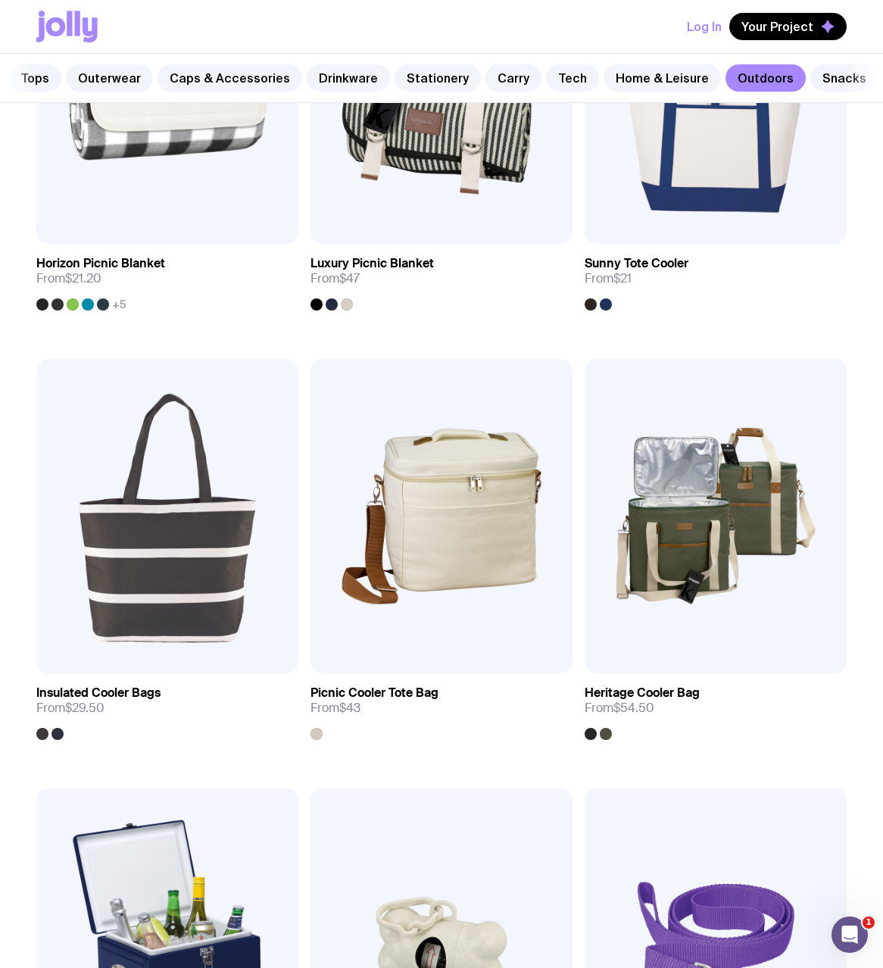
scroll to position [1750, 0]
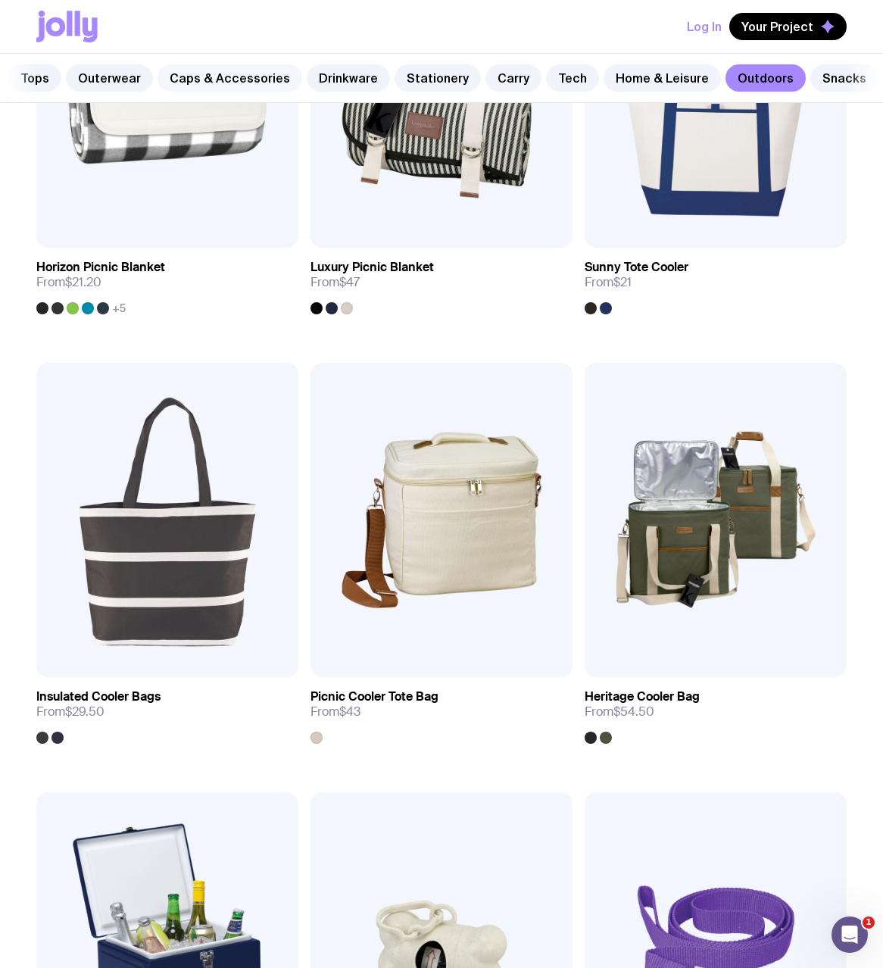
click at [201, 80] on link "Caps & Accessories" at bounding box center [230, 77] width 145 height 27
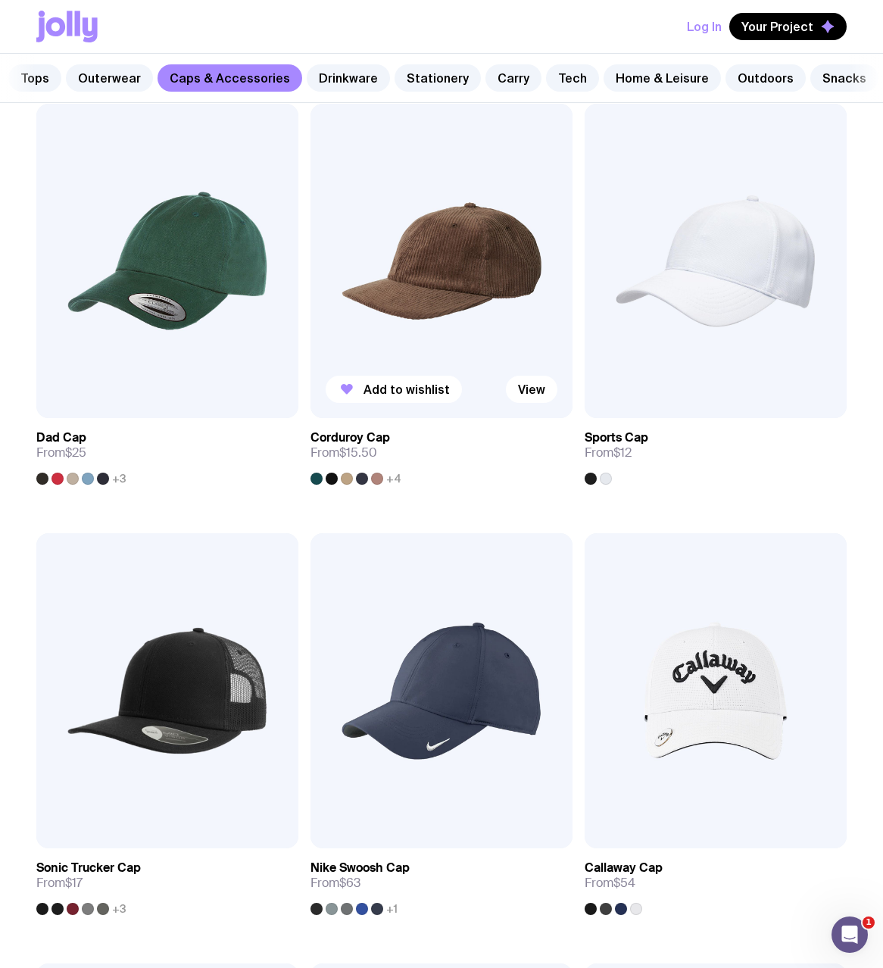
scroll to position [960, 0]
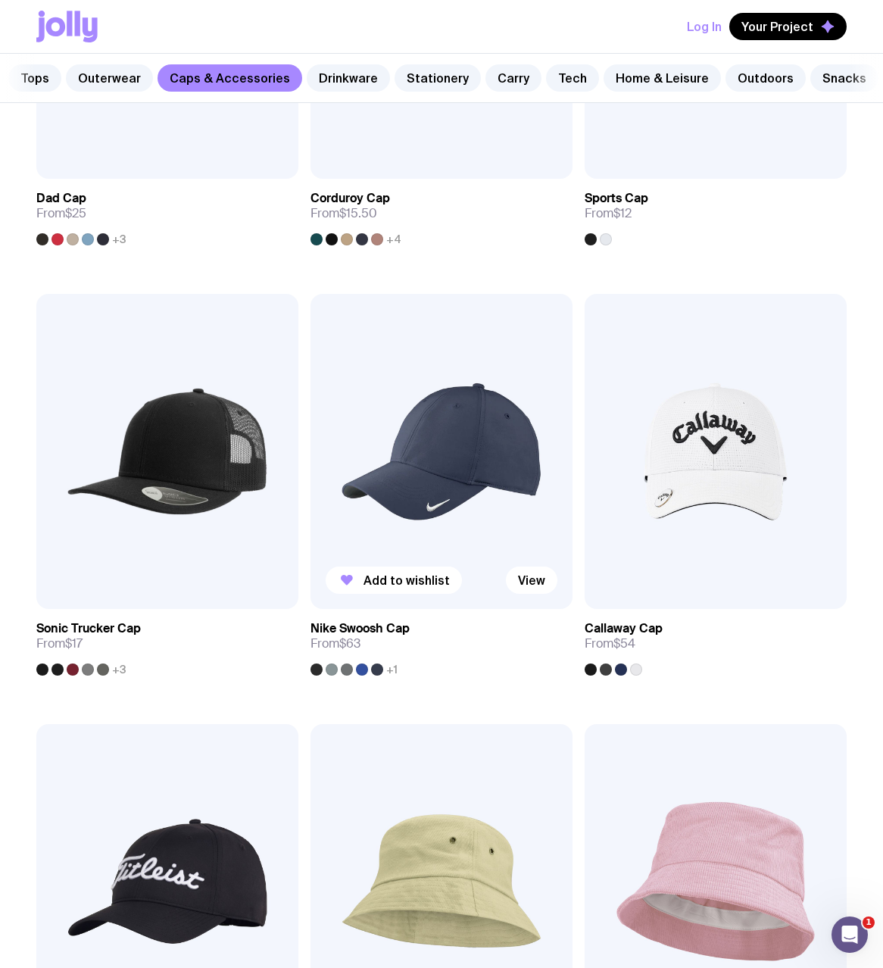
click at [508, 502] on img at bounding box center [442, 451] width 262 height 314
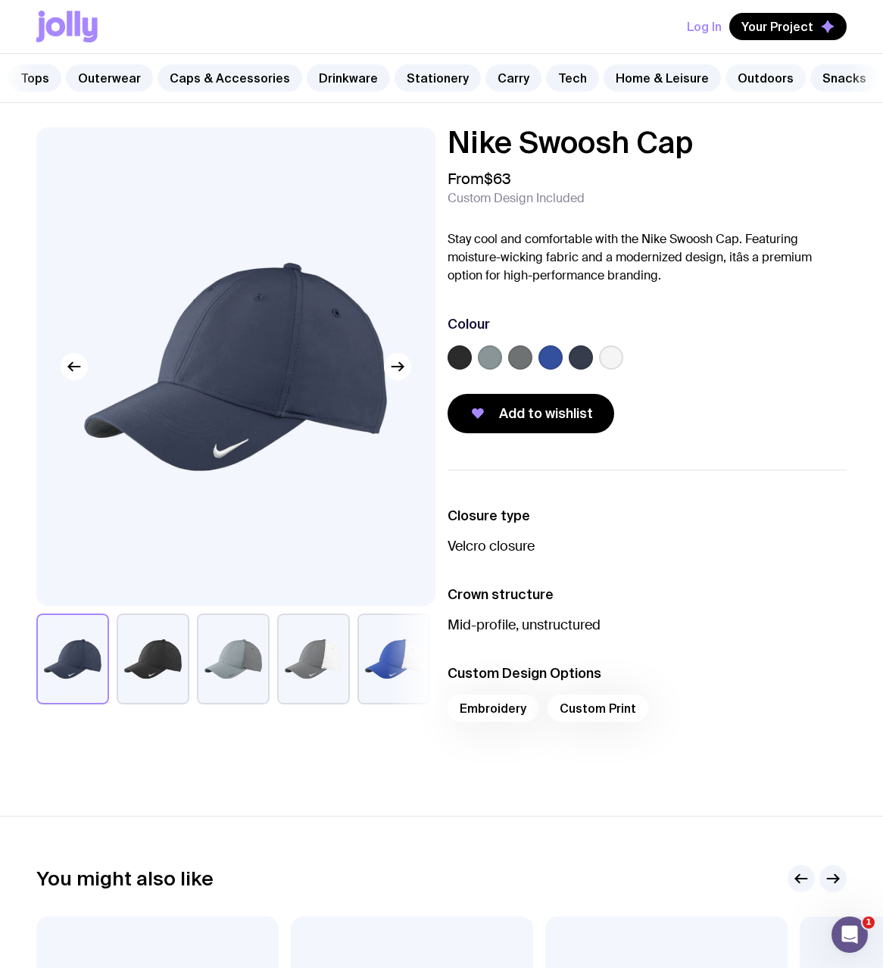
click at [726, 72] on link "Outdoors" at bounding box center [766, 77] width 80 height 27
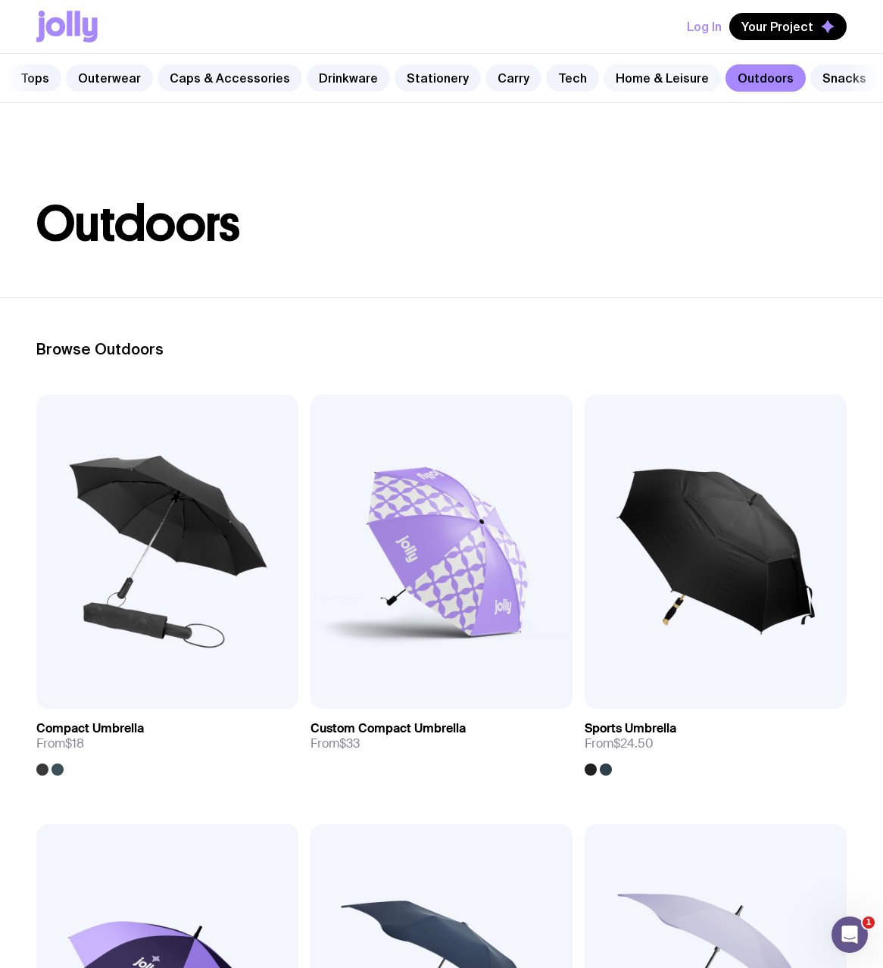
click at [635, 75] on link "Home & Leisure" at bounding box center [662, 77] width 117 height 27
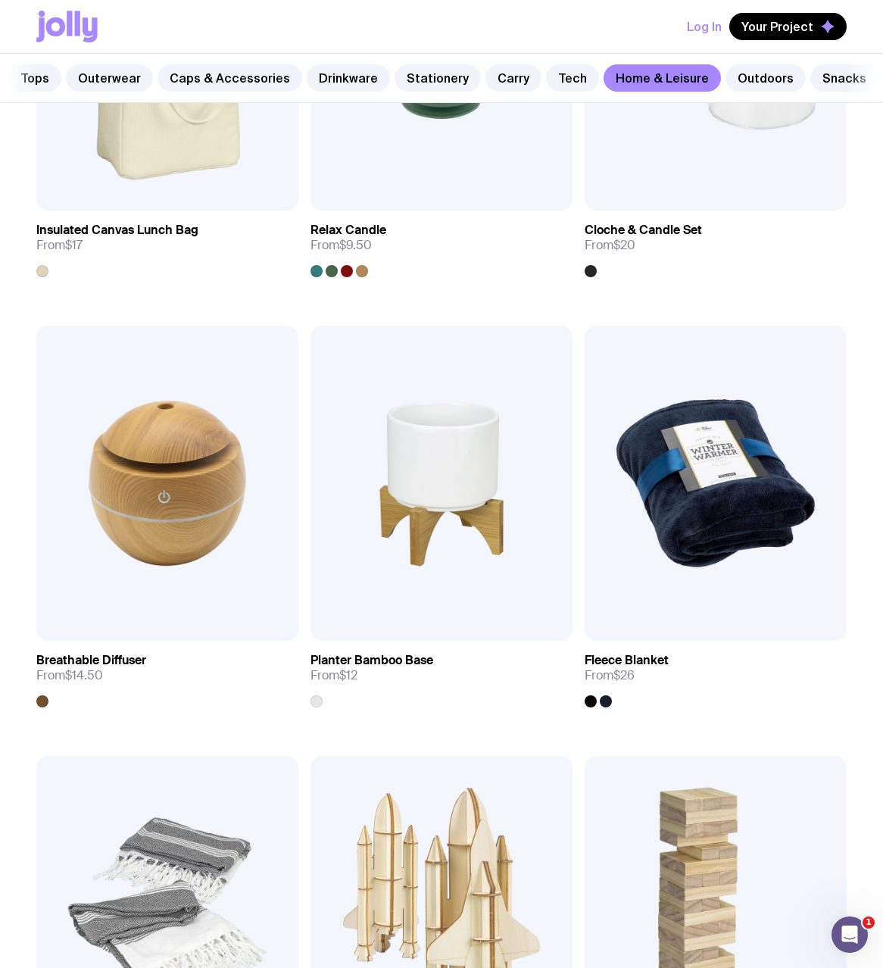
scroll to position [3612, 0]
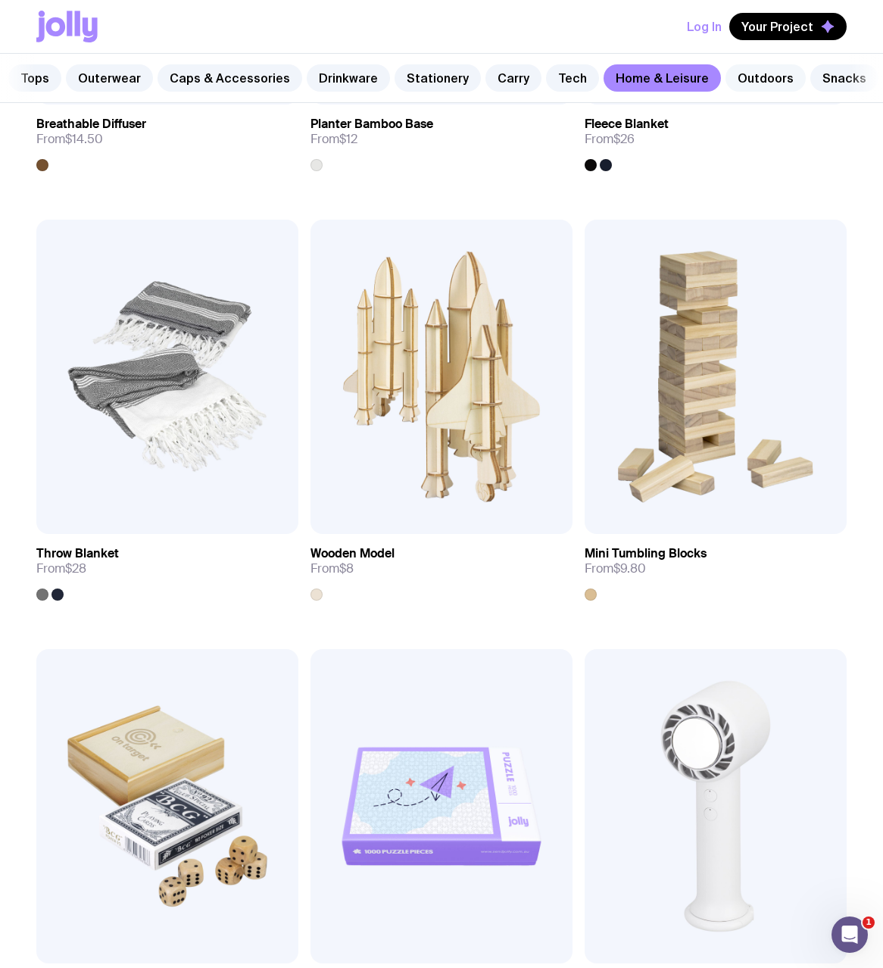
click at [730, 77] on link "Outdoors" at bounding box center [766, 77] width 80 height 27
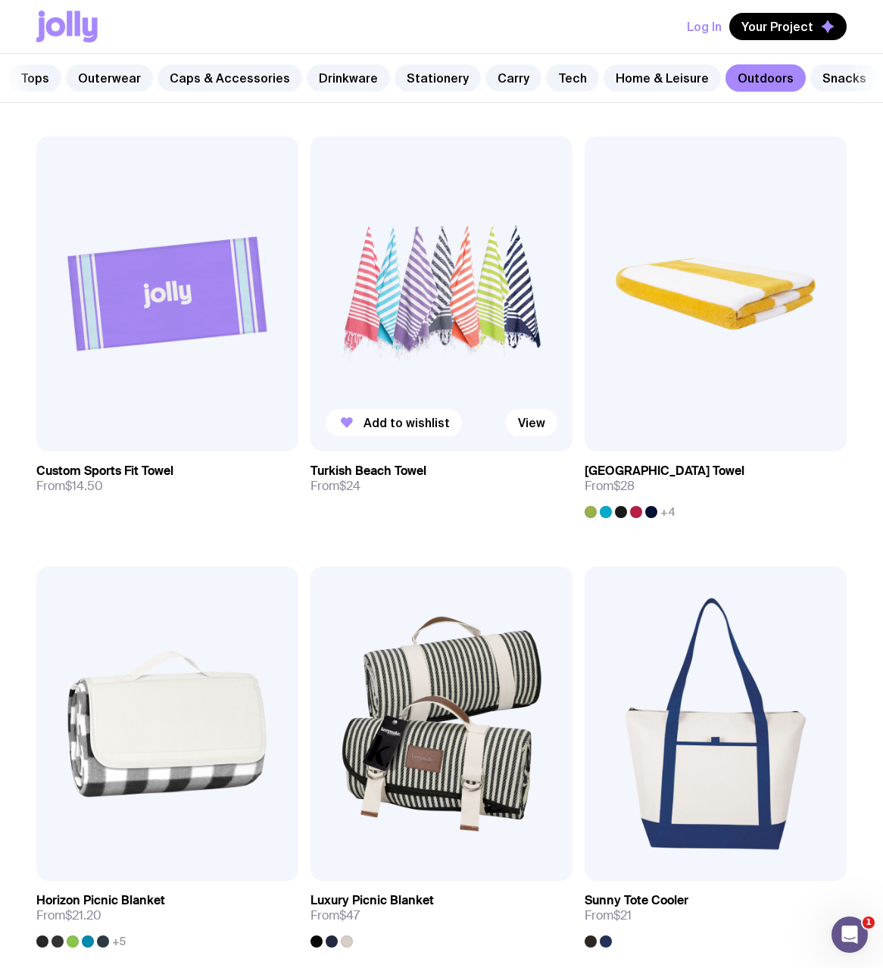
scroll to position [798, 0]
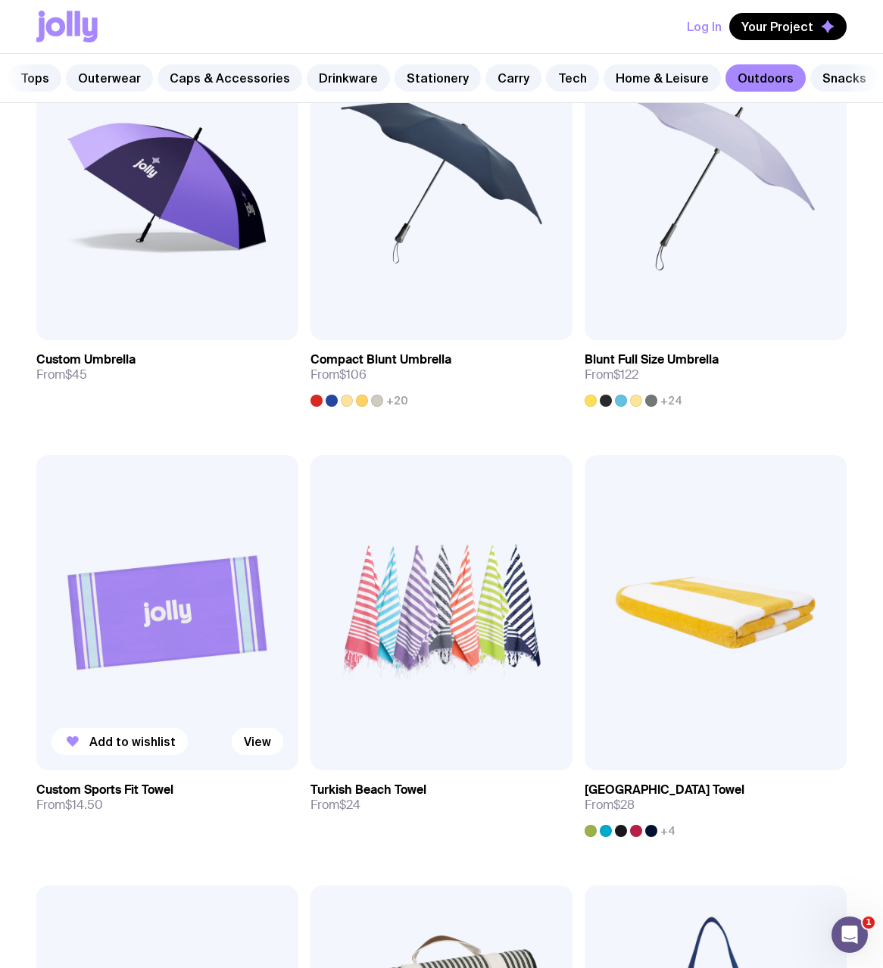
click at [230, 570] on img at bounding box center [167, 612] width 262 height 314
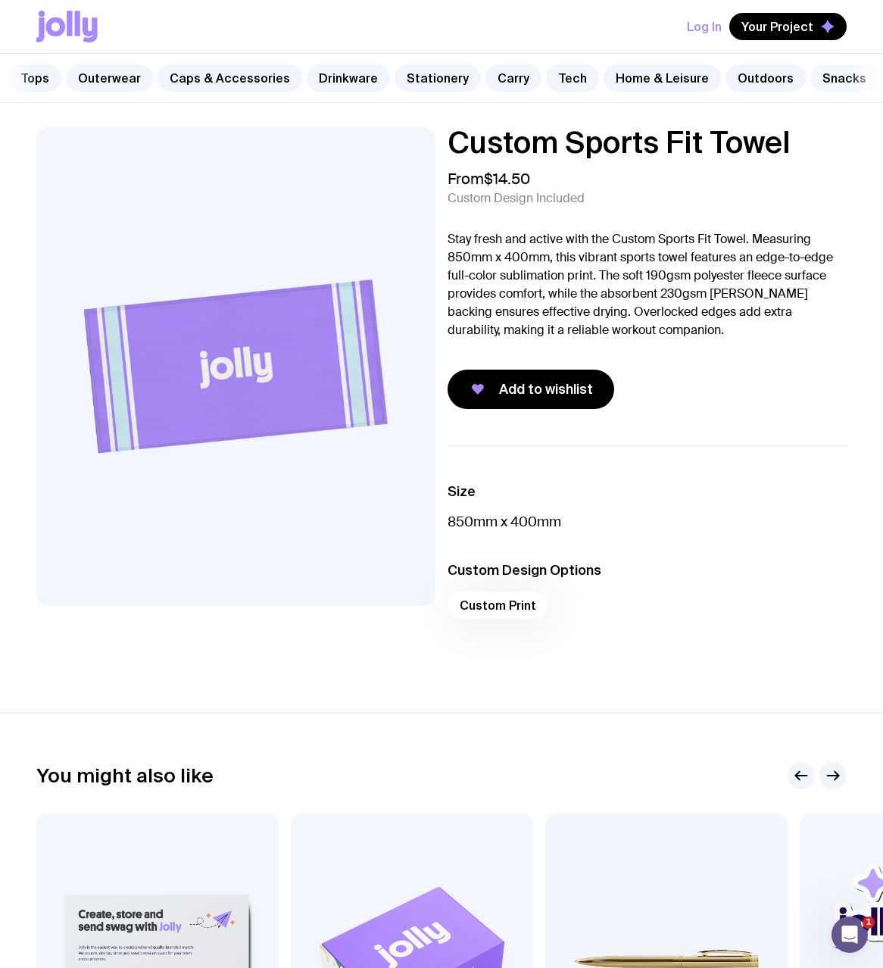
click at [810, 83] on link "Snacks" at bounding box center [844, 77] width 68 height 27
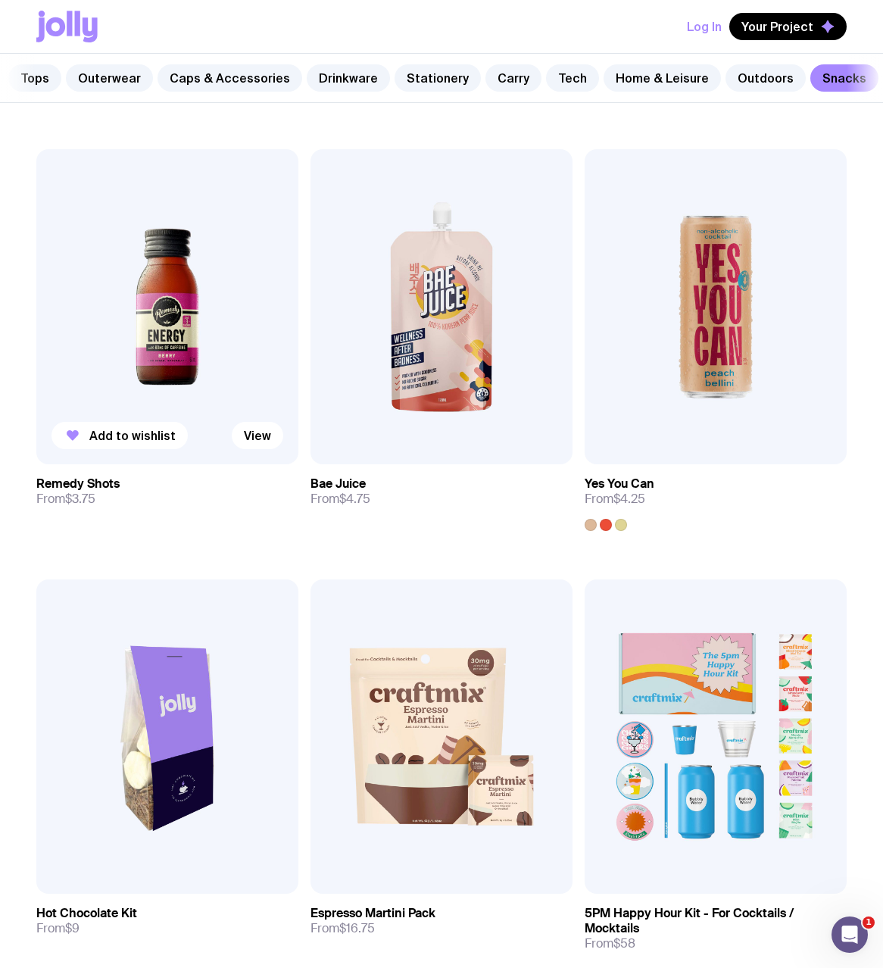
scroll to position [1097, 0]
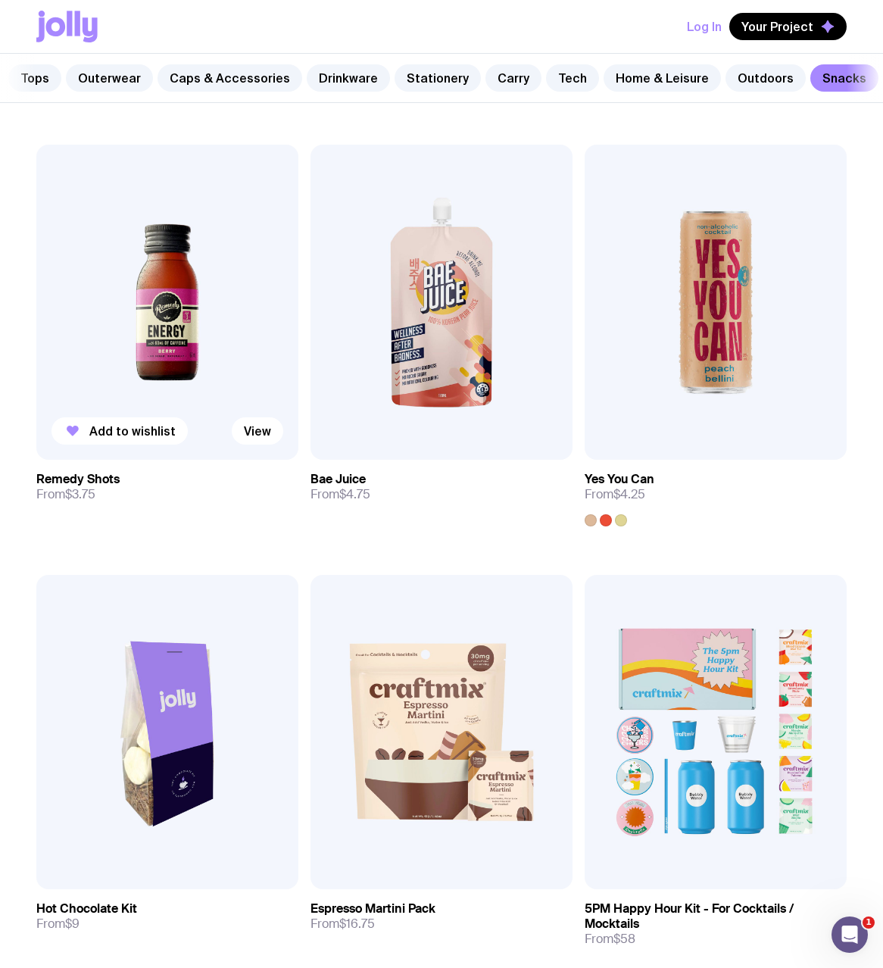
click at [276, 365] on img at bounding box center [167, 302] width 262 height 314
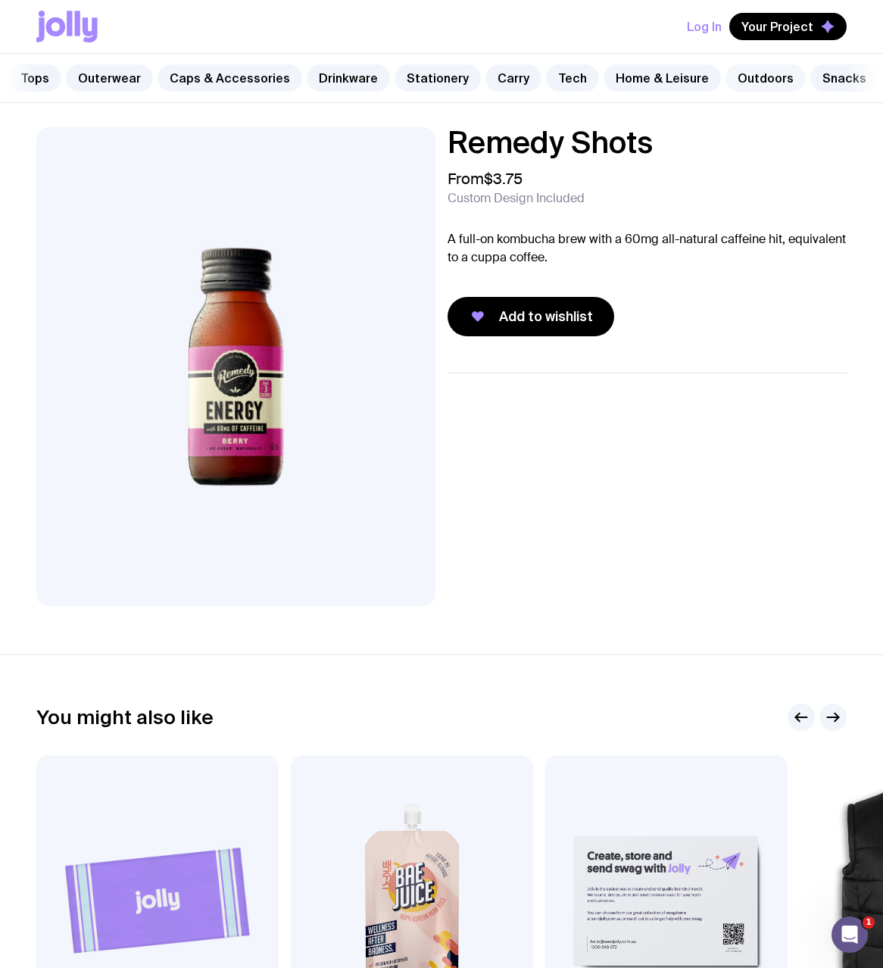
click at [740, 83] on link "Outdoors" at bounding box center [766, 77] width 80 height 27
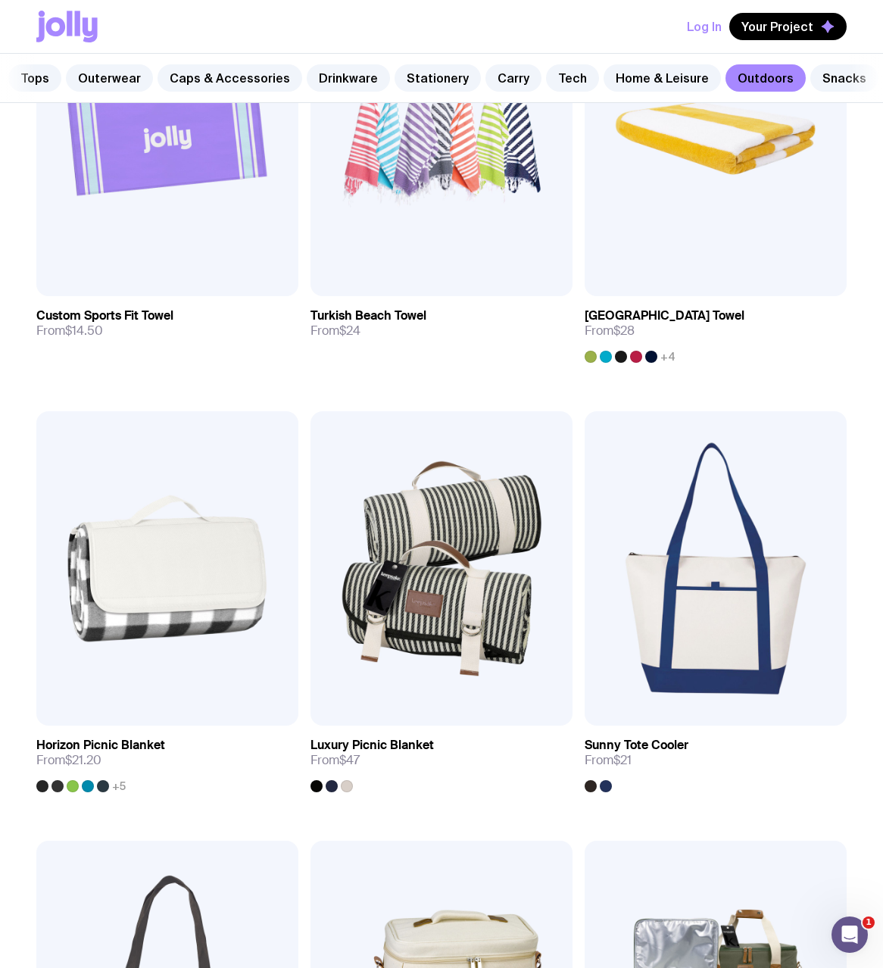
scroll to position [1417, 0]
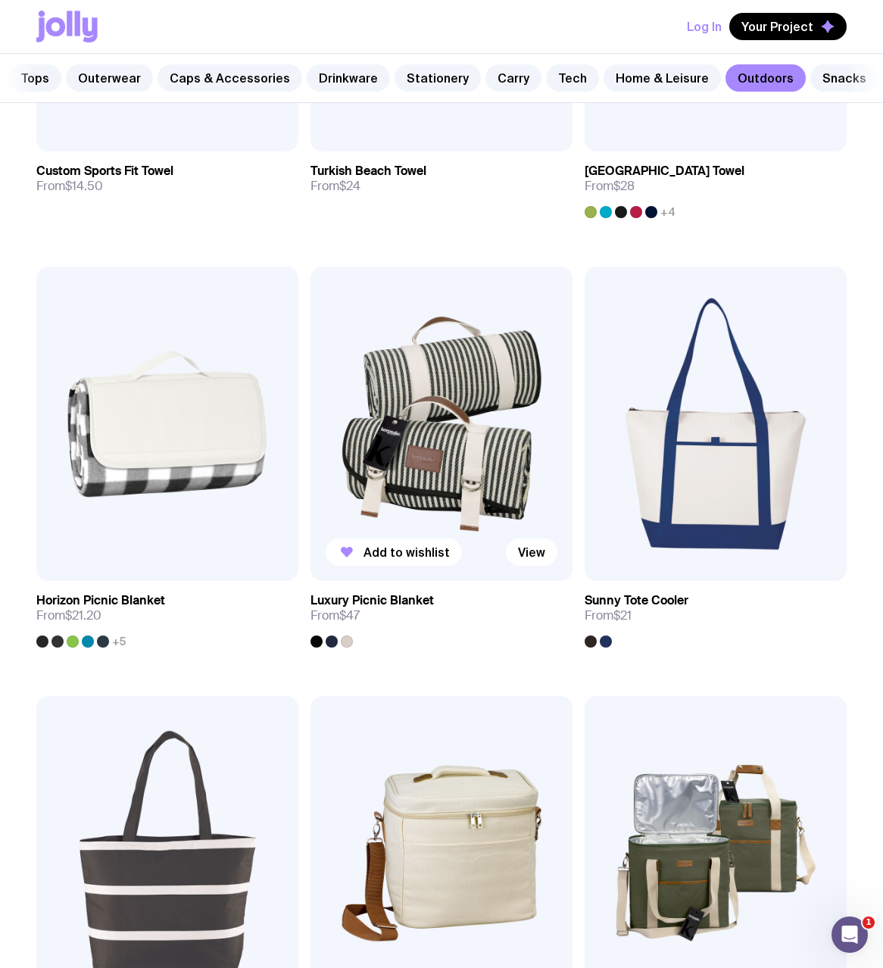
click at [492, 466] on img at bounding box center [442, 424] width 262 height 314
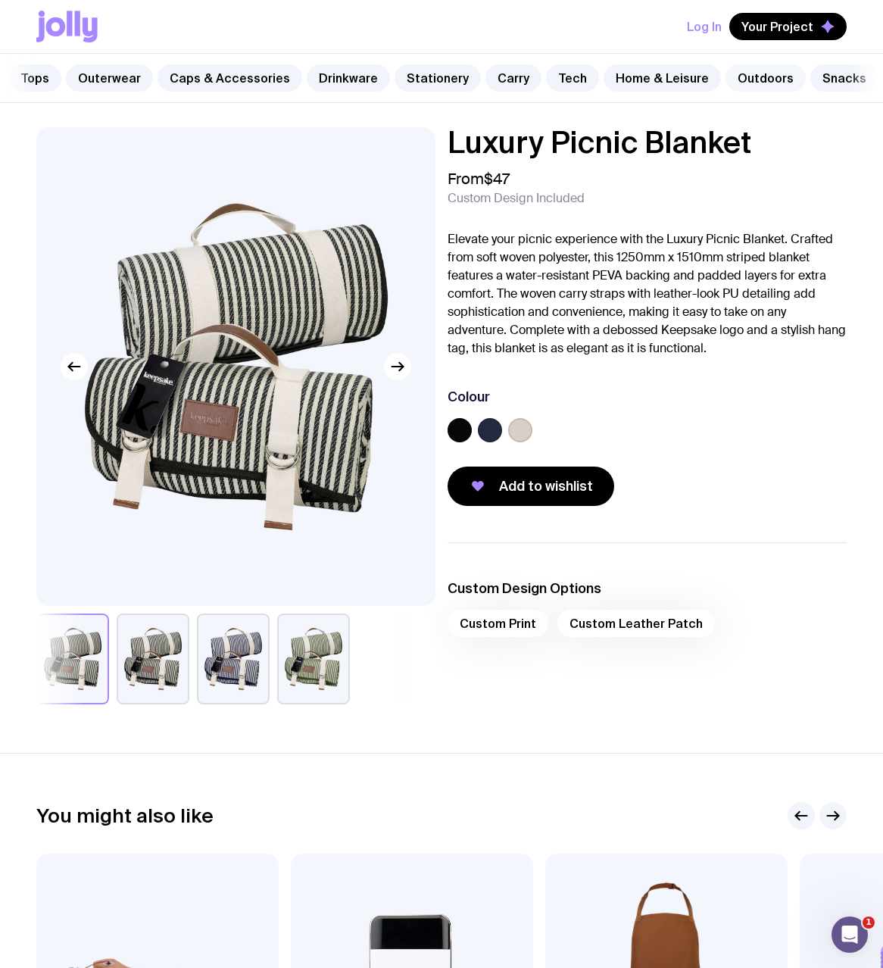
click at [741, 79] on link "Outdoors" at bounding box center [766, 77] width 80 height 27
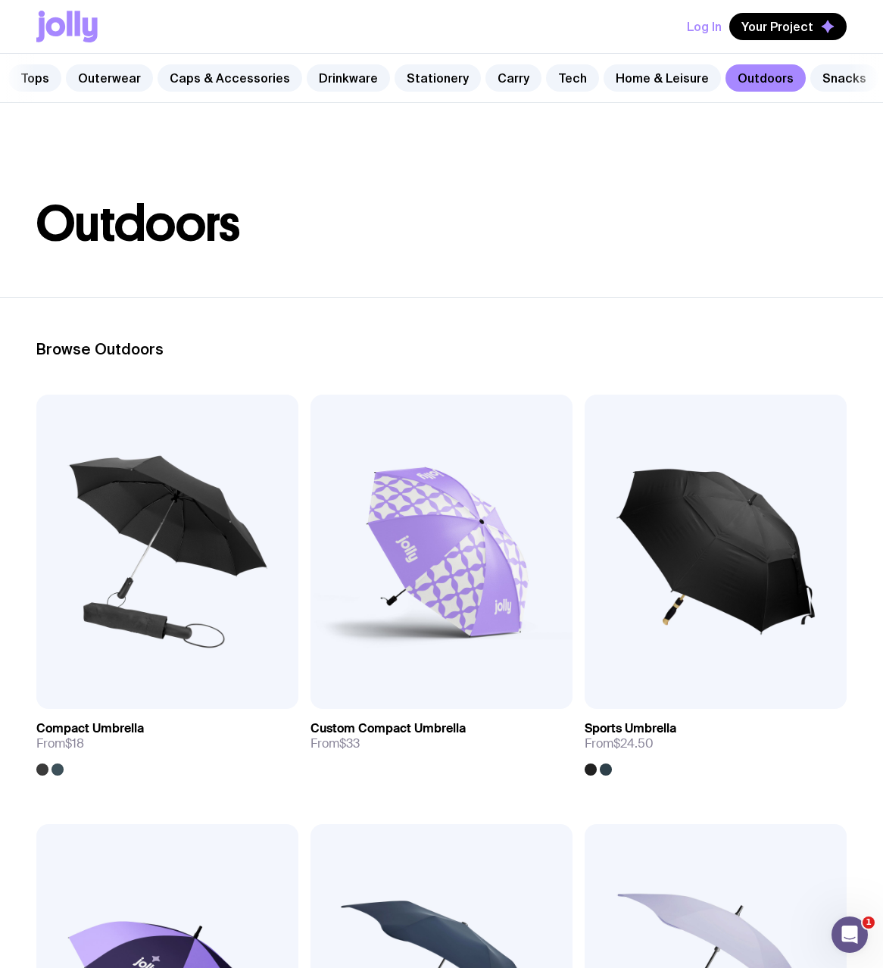
click at [626, 55] on div "Packaging Tops Outerwear Caps & Accessories Drinkware Stationery Carry Tech Hom…" at bounding box center [441, 78] width 883 height 49
click at [628, 72] on link "Home & Leisure" at bounding box center [662, 77] width 117 height 27
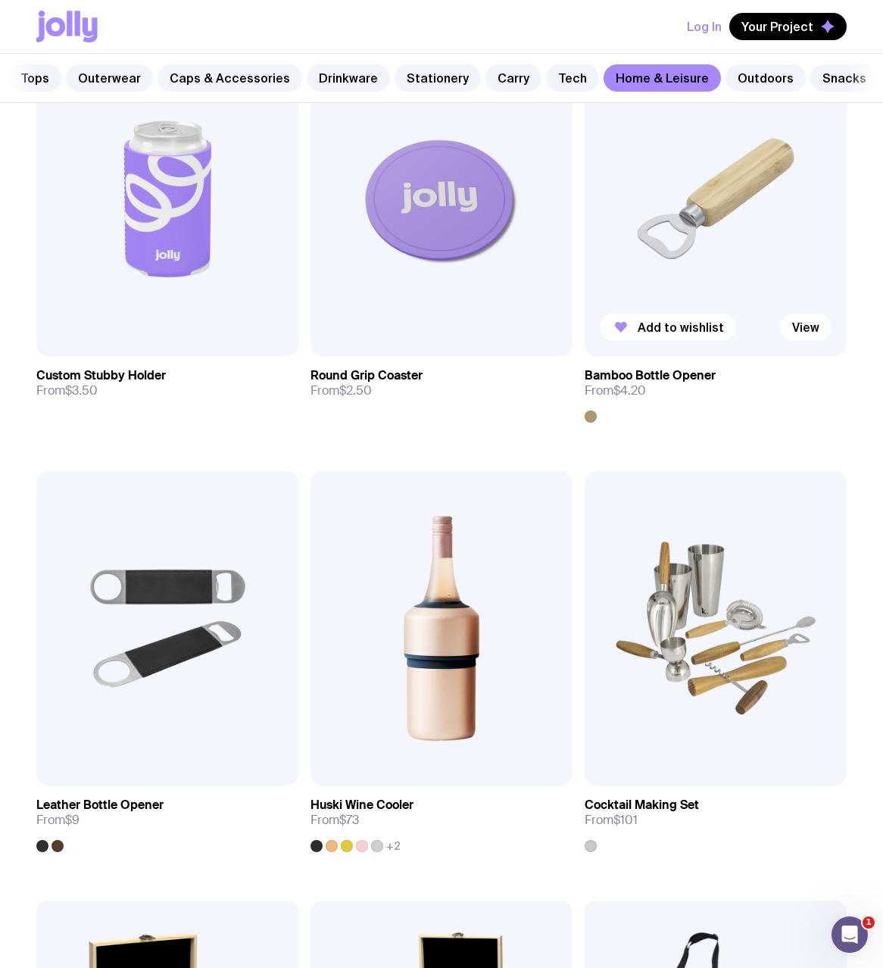
scroll to position [173, 0]
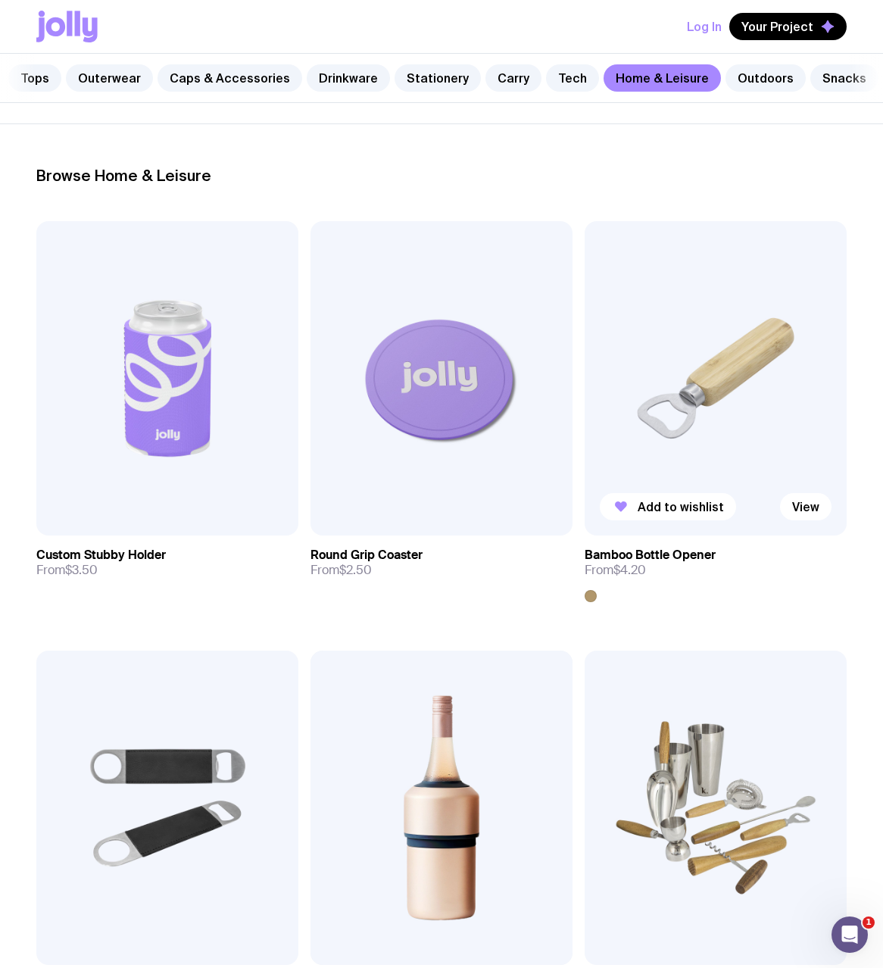
click at [714, 327] on img at bounding box center [716, 378] width 262 height 314
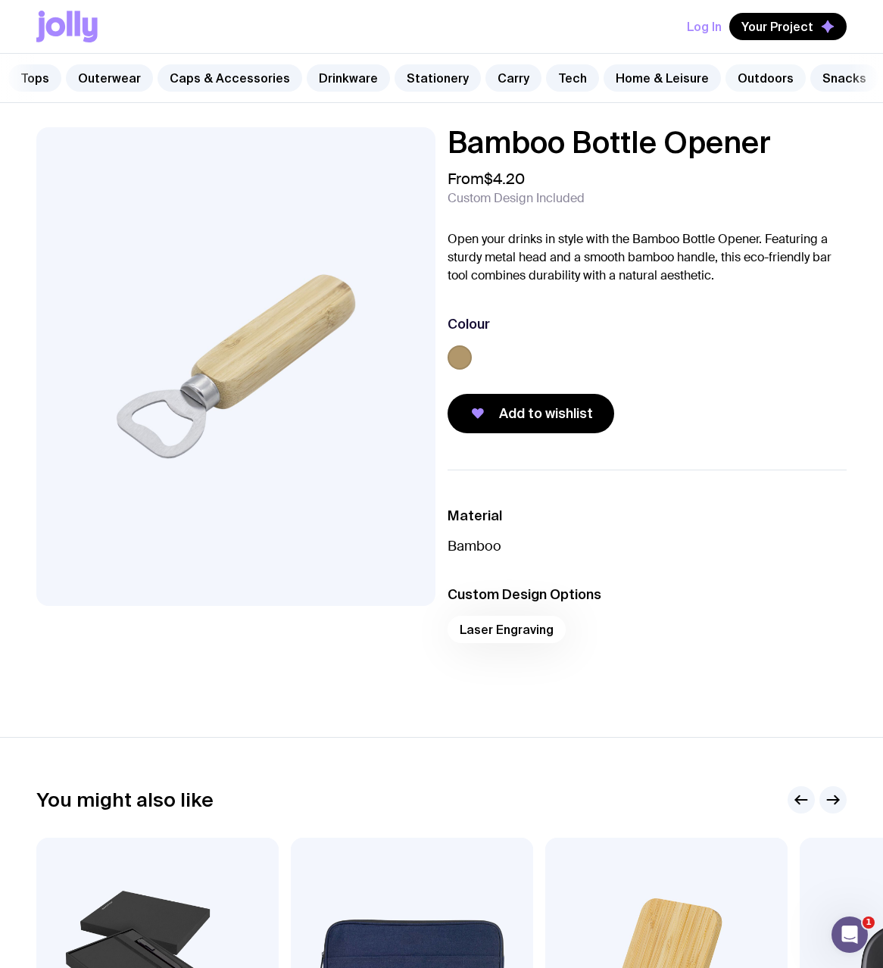
click at [742, 85] on link "Outdoors" at bounding box center [766, 77] width 80 height 27
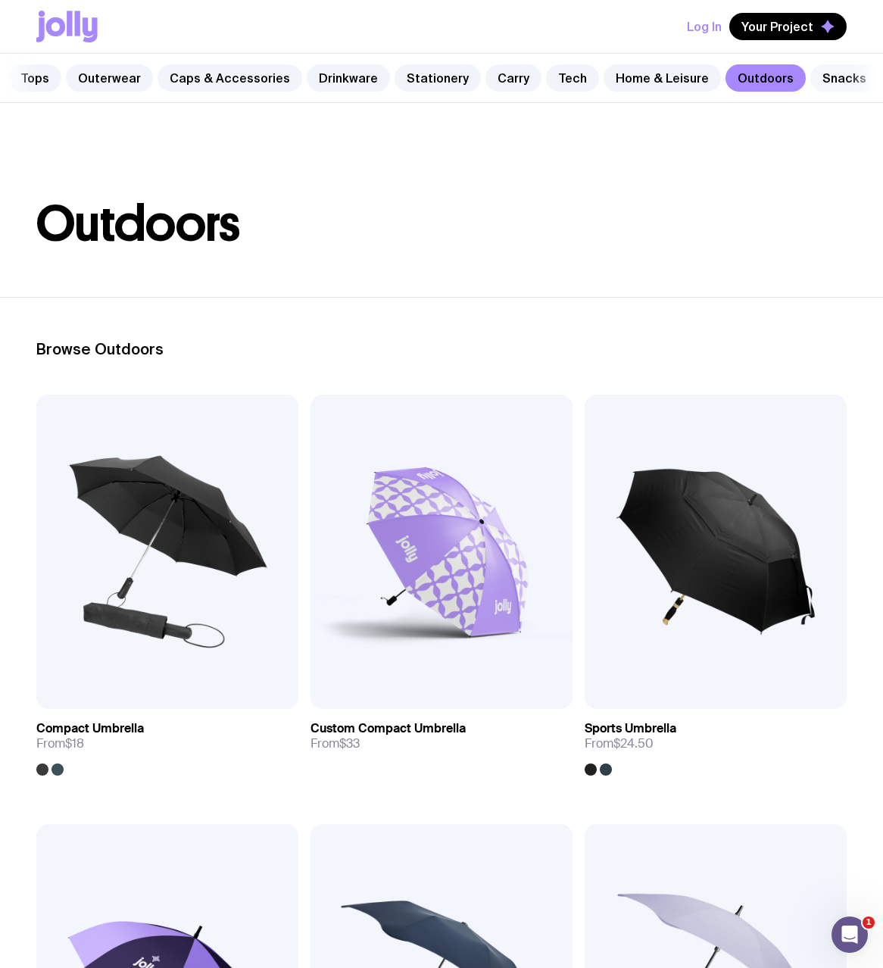
click at [813, 86] on link "Snacks" at bounding box center [844, 77] width 68 height 27
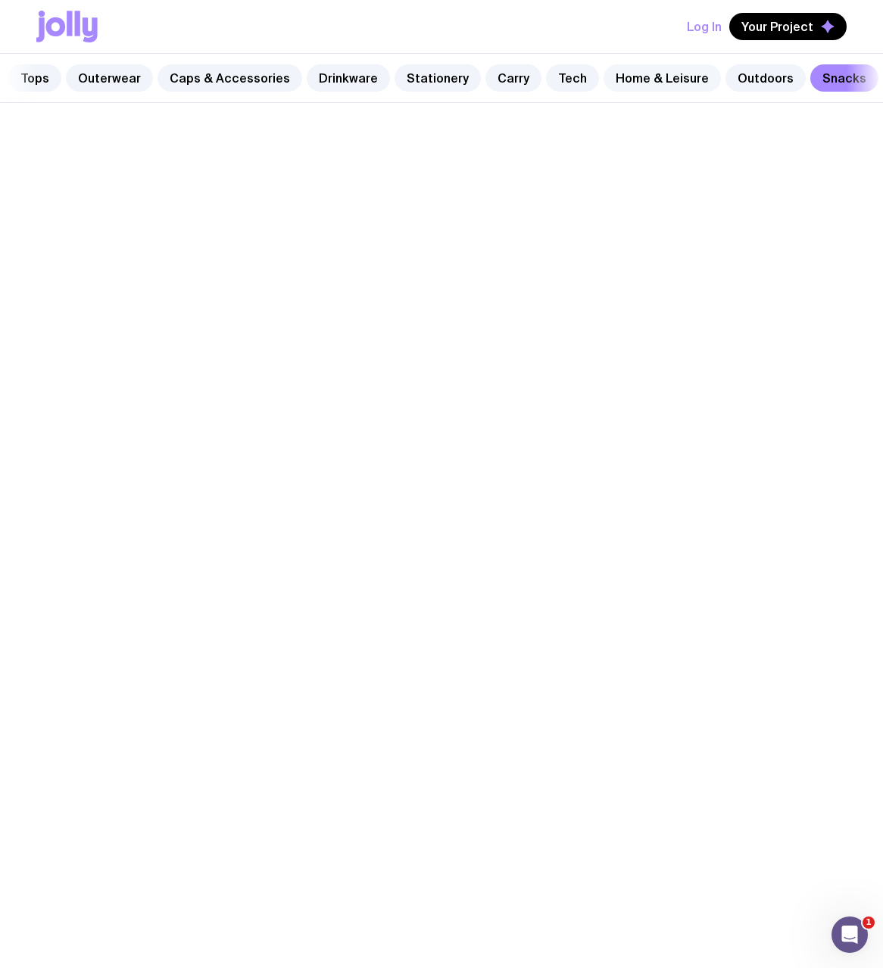
click at [660, 79] on link "Home & Leisure" at bounding box center [662, 77] width 117 height 27
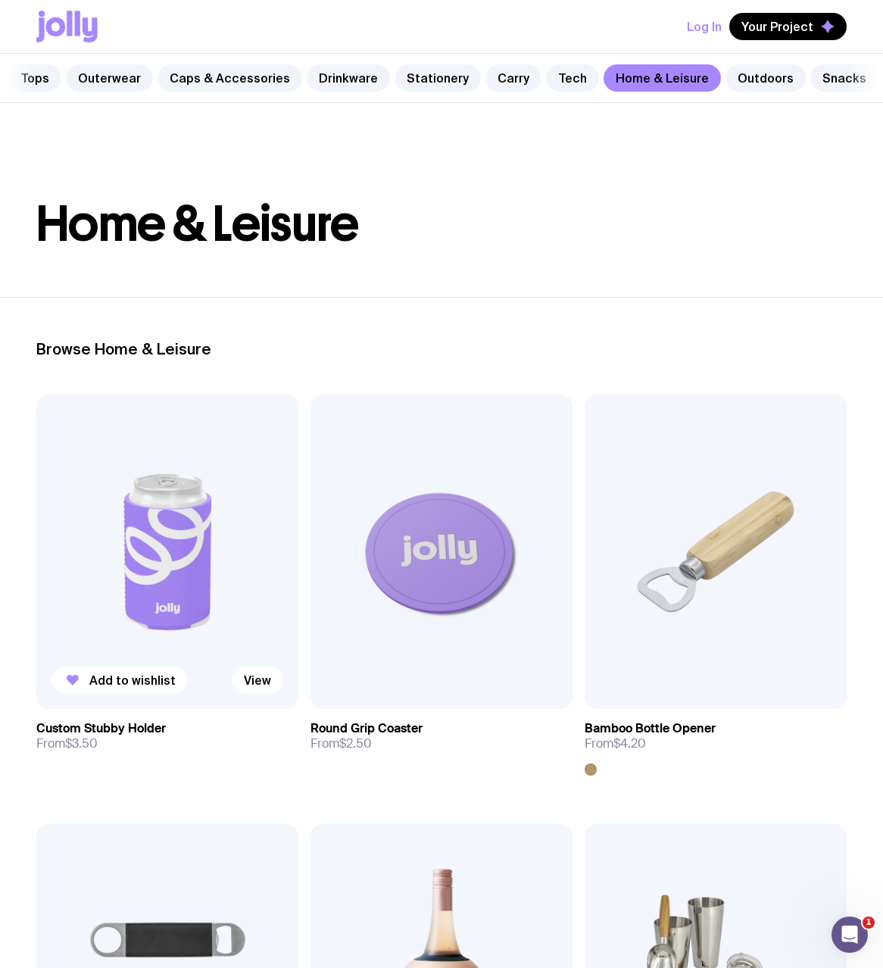
click at [270, 542] on img at bounding box center [167, 552] width 262 height 314
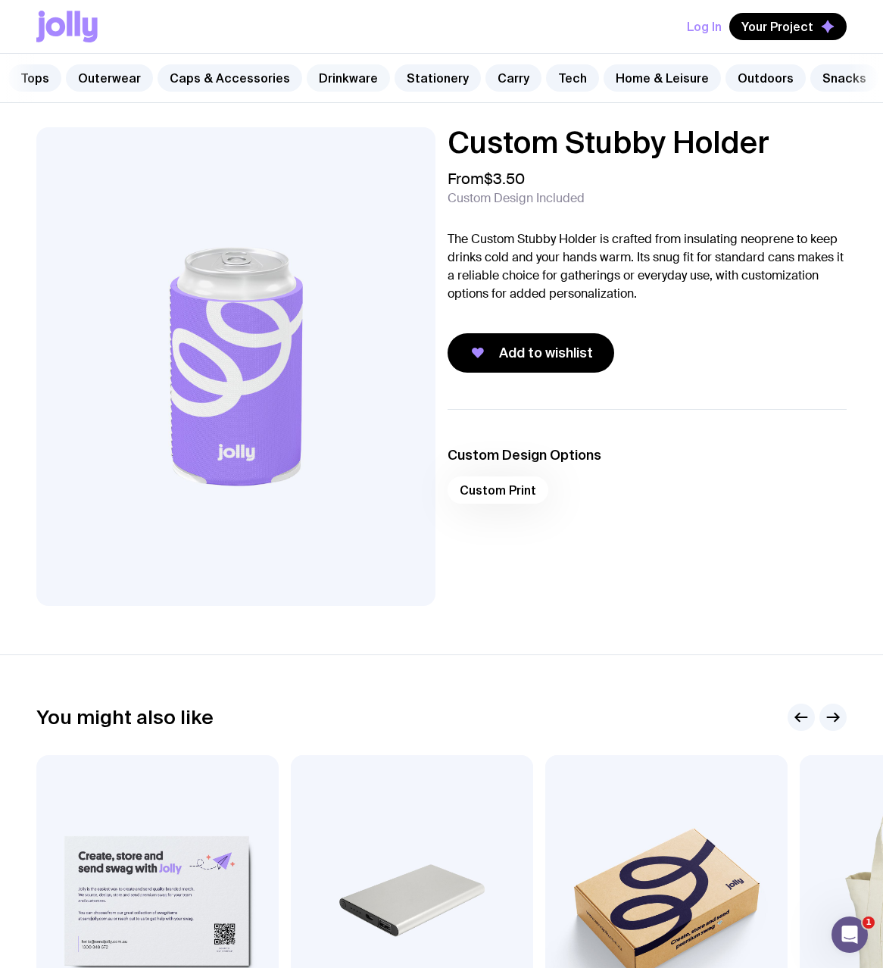
click at [326, 89] on link "Drinkware" at bounding box center [348, 77] width 83 height 27
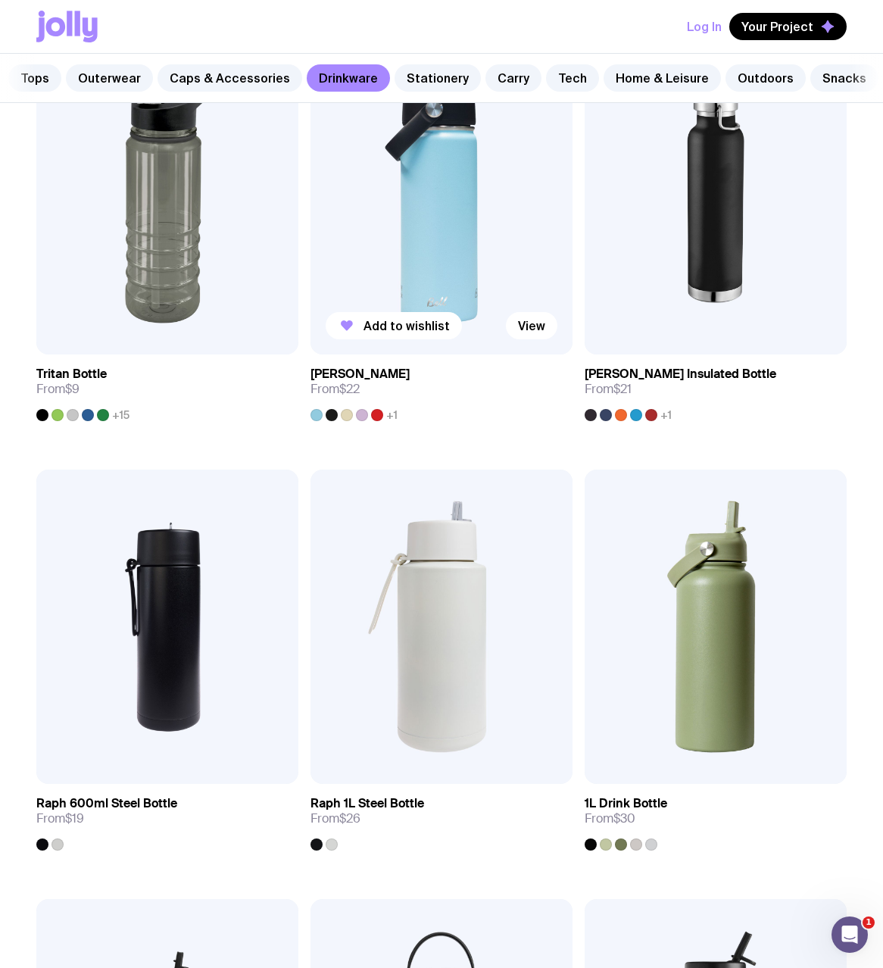
scroll to position [2114, 0]
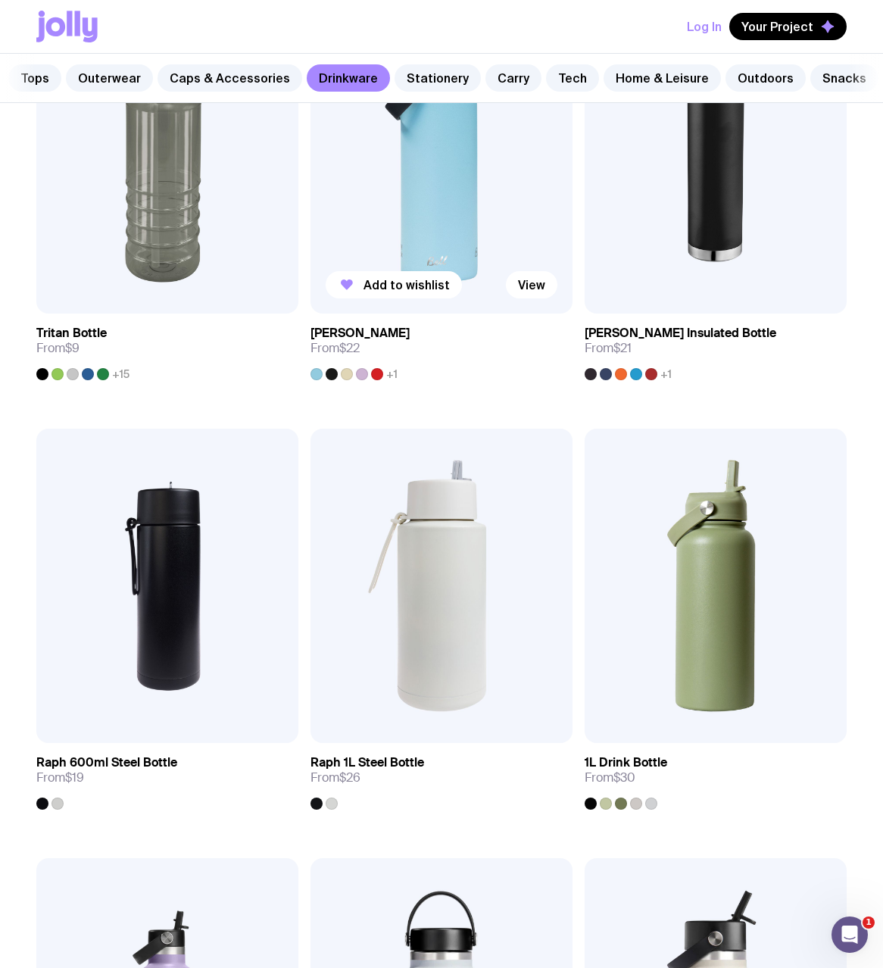
click at [451, 201] on img at bounding box center [442, 156] width 262 height 314
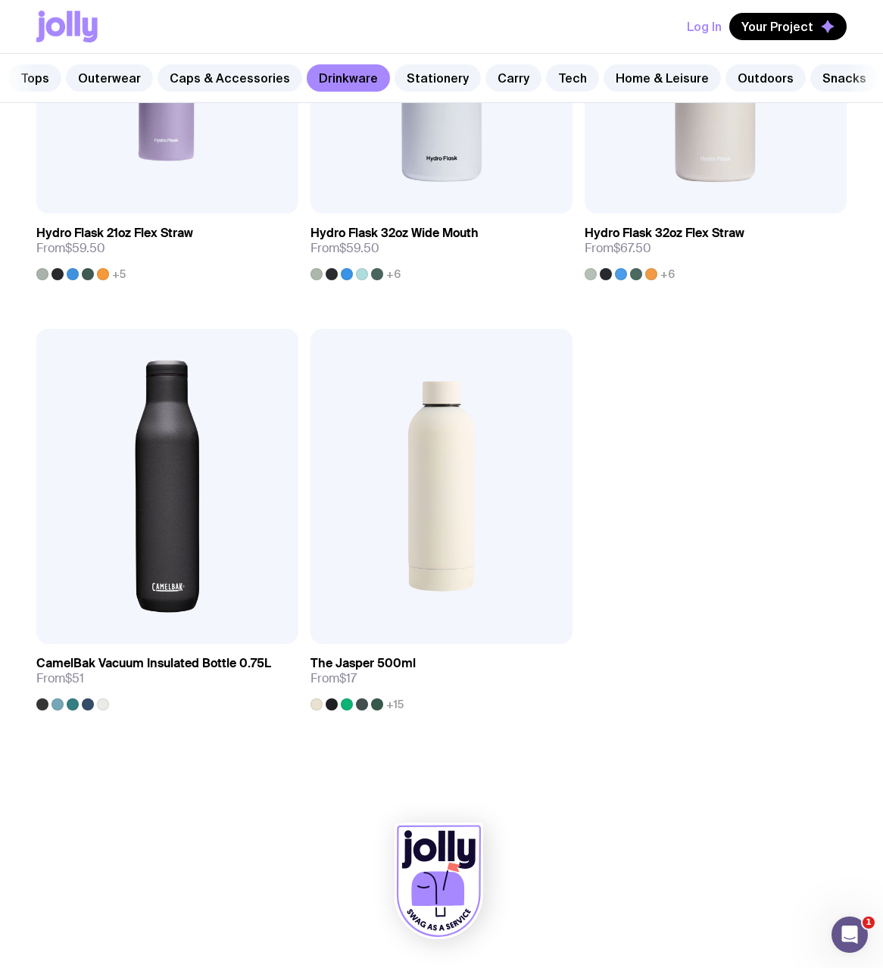
scroll to position [3084, 0]
